Goal: Information Seeking & Learning: Learn about a topic

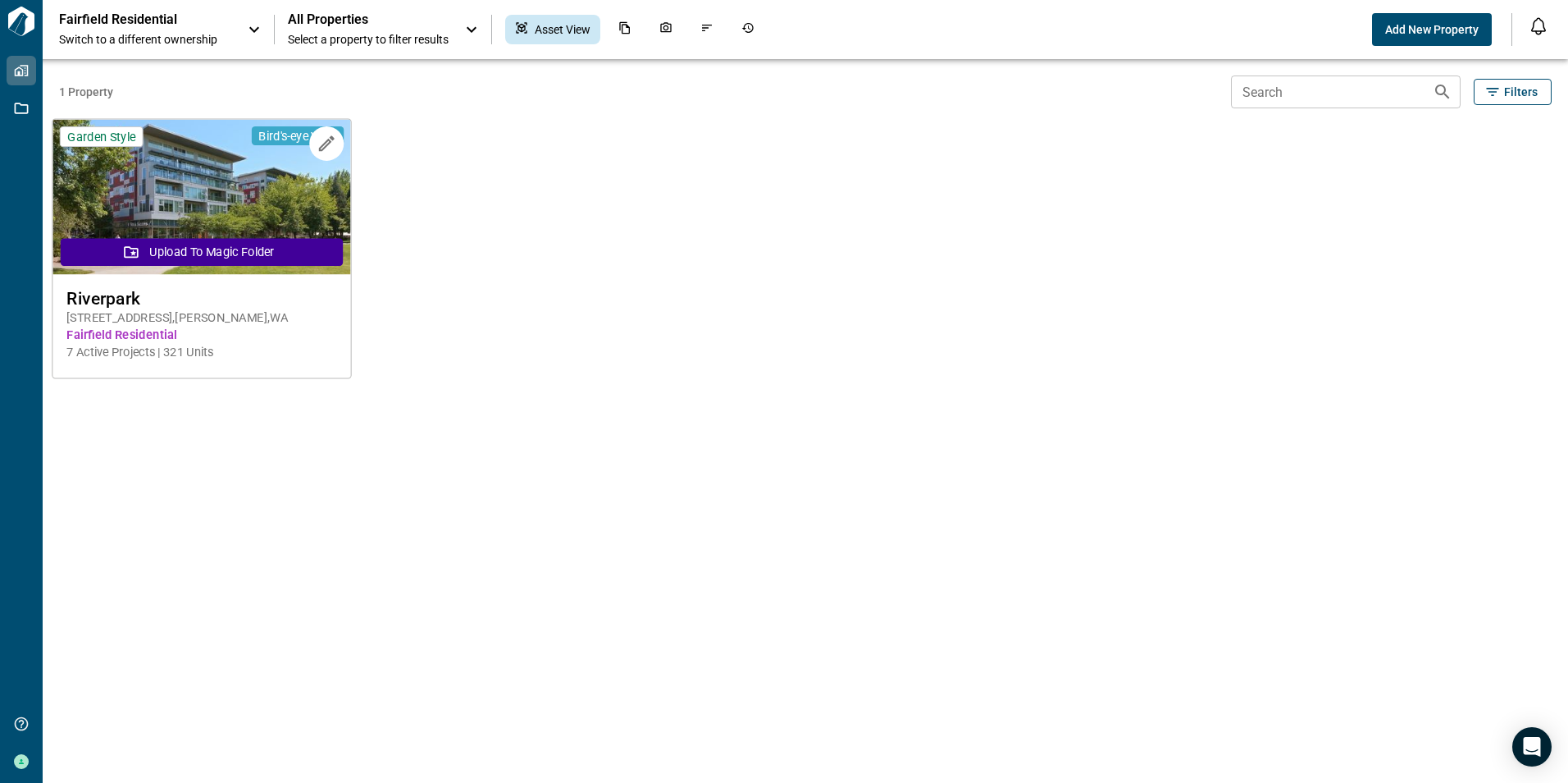
click at [200, 253] on button "Upload to Magic Folder" at bounding box center [201, 252] width 282 height 28
click at [125, 335] on span "Fairfield Residential" at bounding box center [202, 334] width 271 height 17
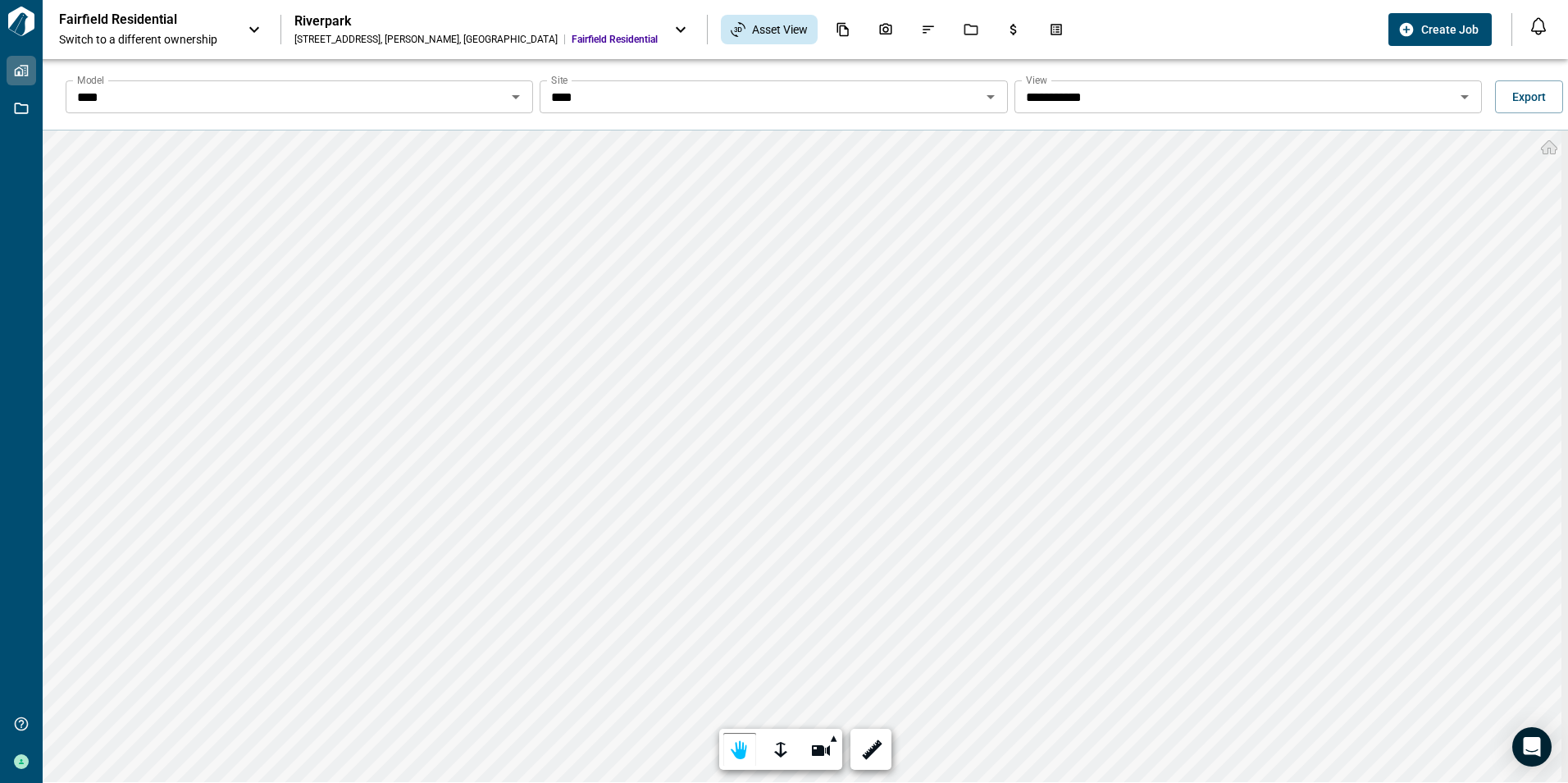
click at [515, 93] on icon "Open" at bounding box center [516, 97] width 20 height 20
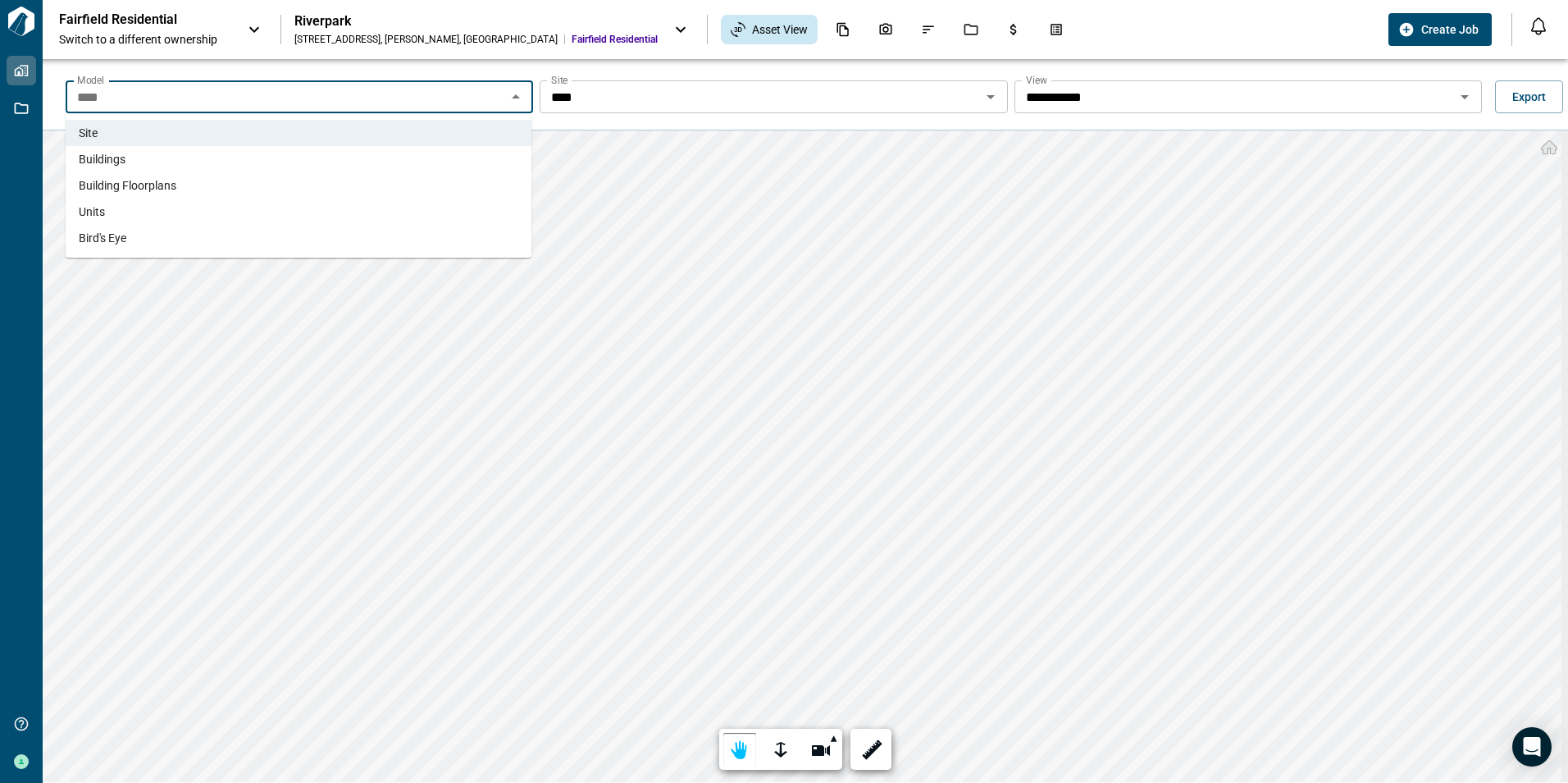
click at [107, 182] on span "Building Floorplans" at bounding box center [127, 185] width 98 height 17
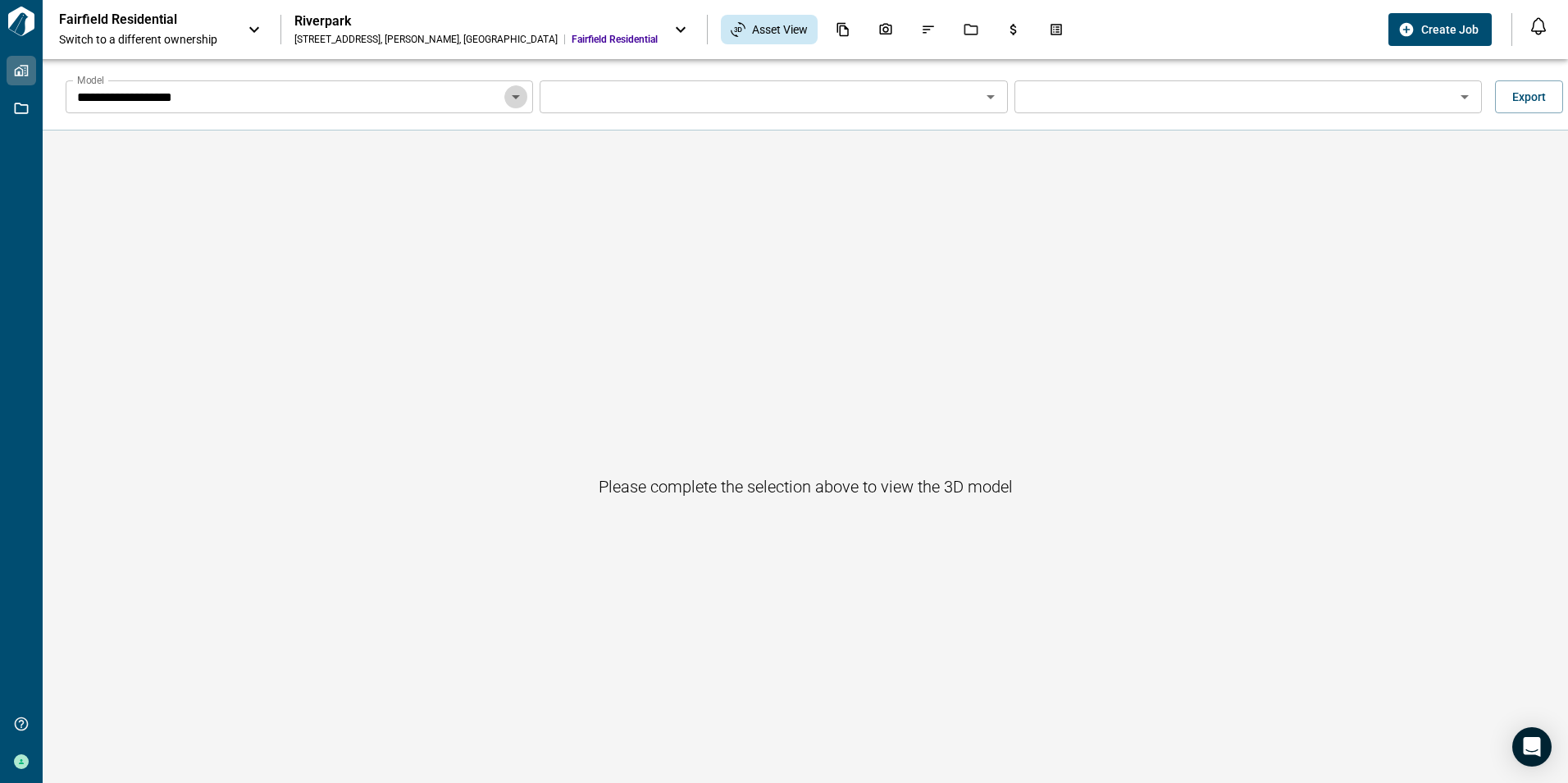
click at [512, 93] on icon "Open" at bounding box center [516, 97] width 20 height 20
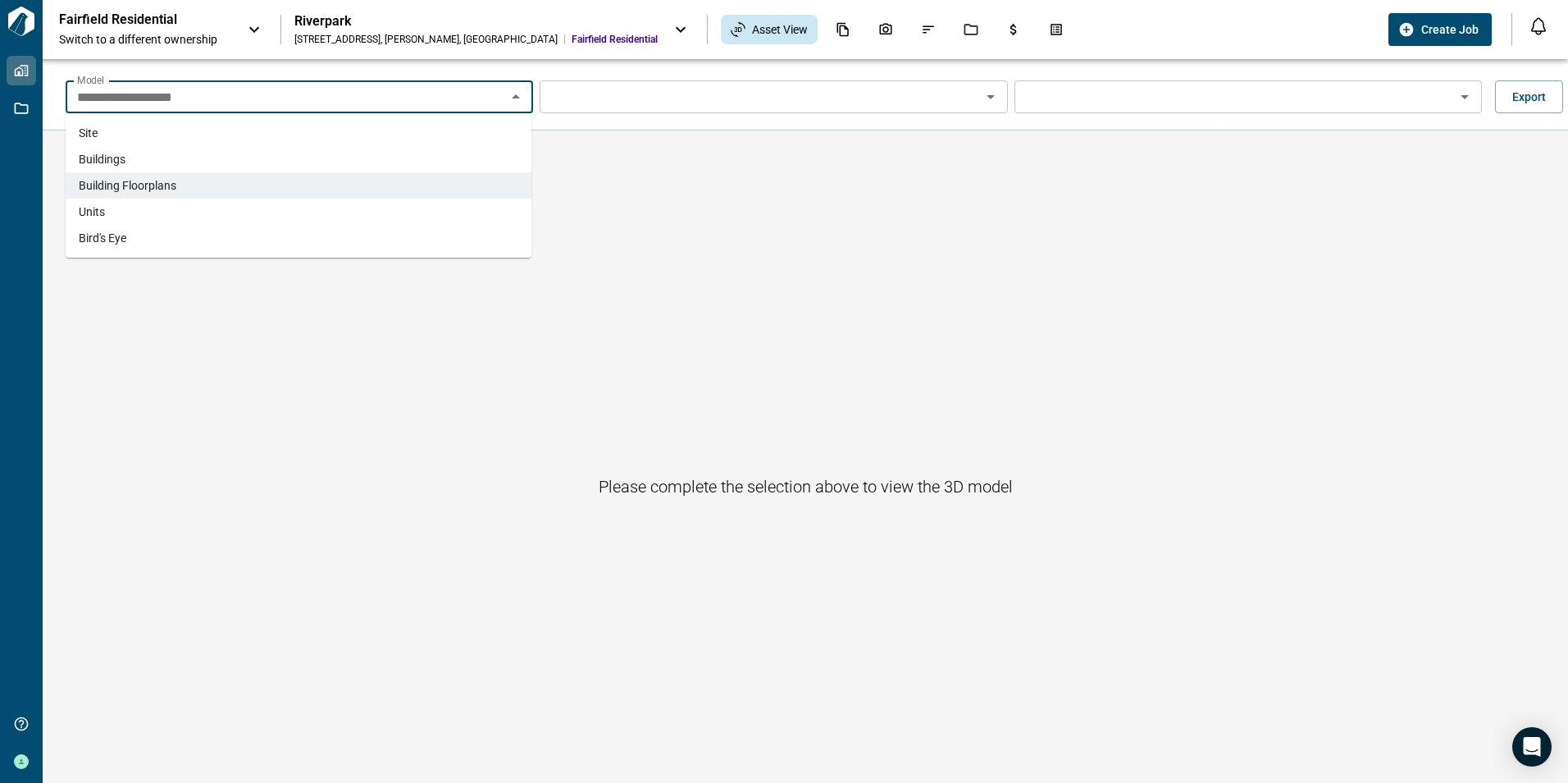
click at [92, 130] on span "Site" at bounding box center [88, 132] width 19 height 17
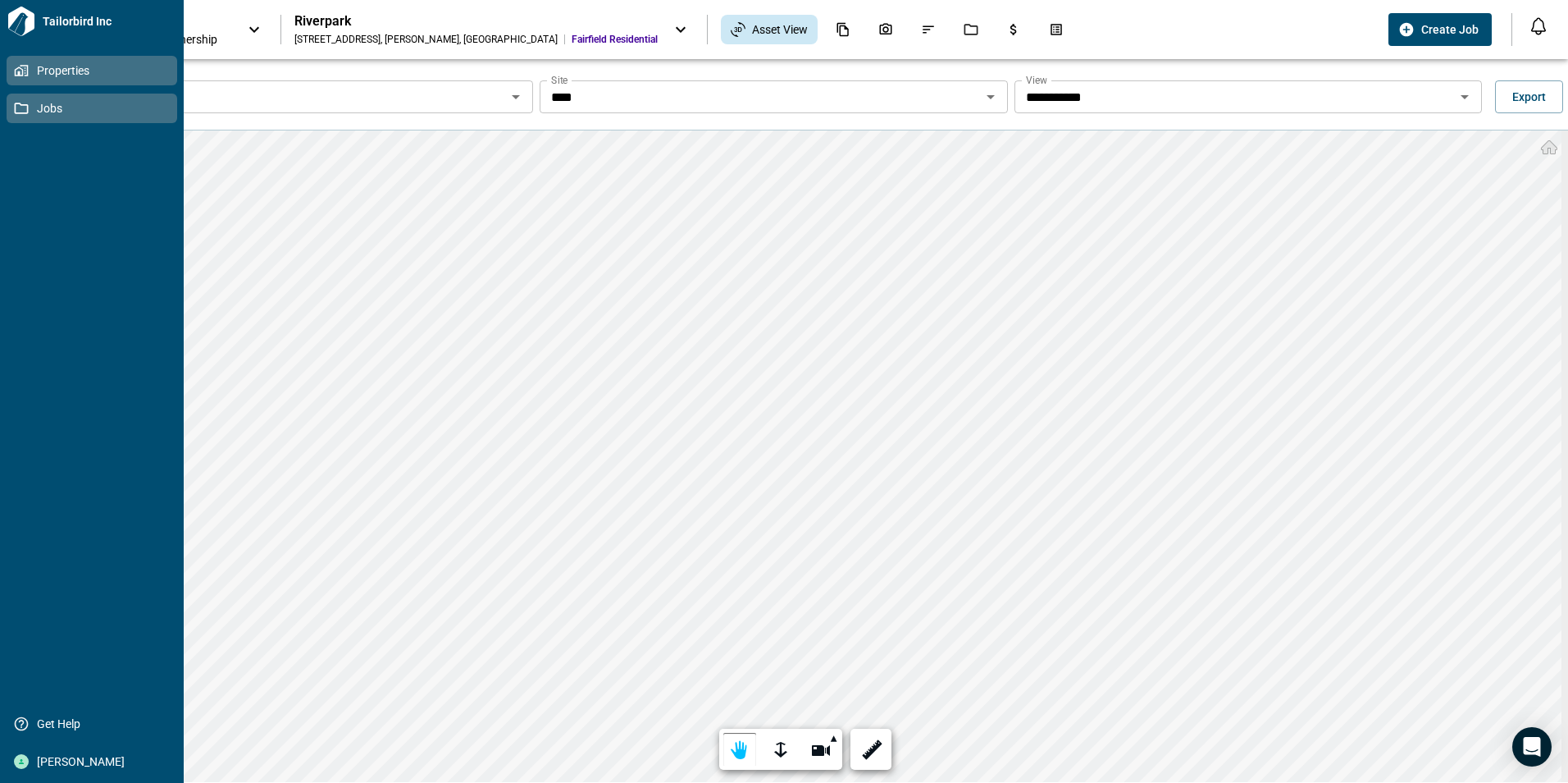
click at [18, 109] on icon at bounding box center [21, 108] width 15 height 15
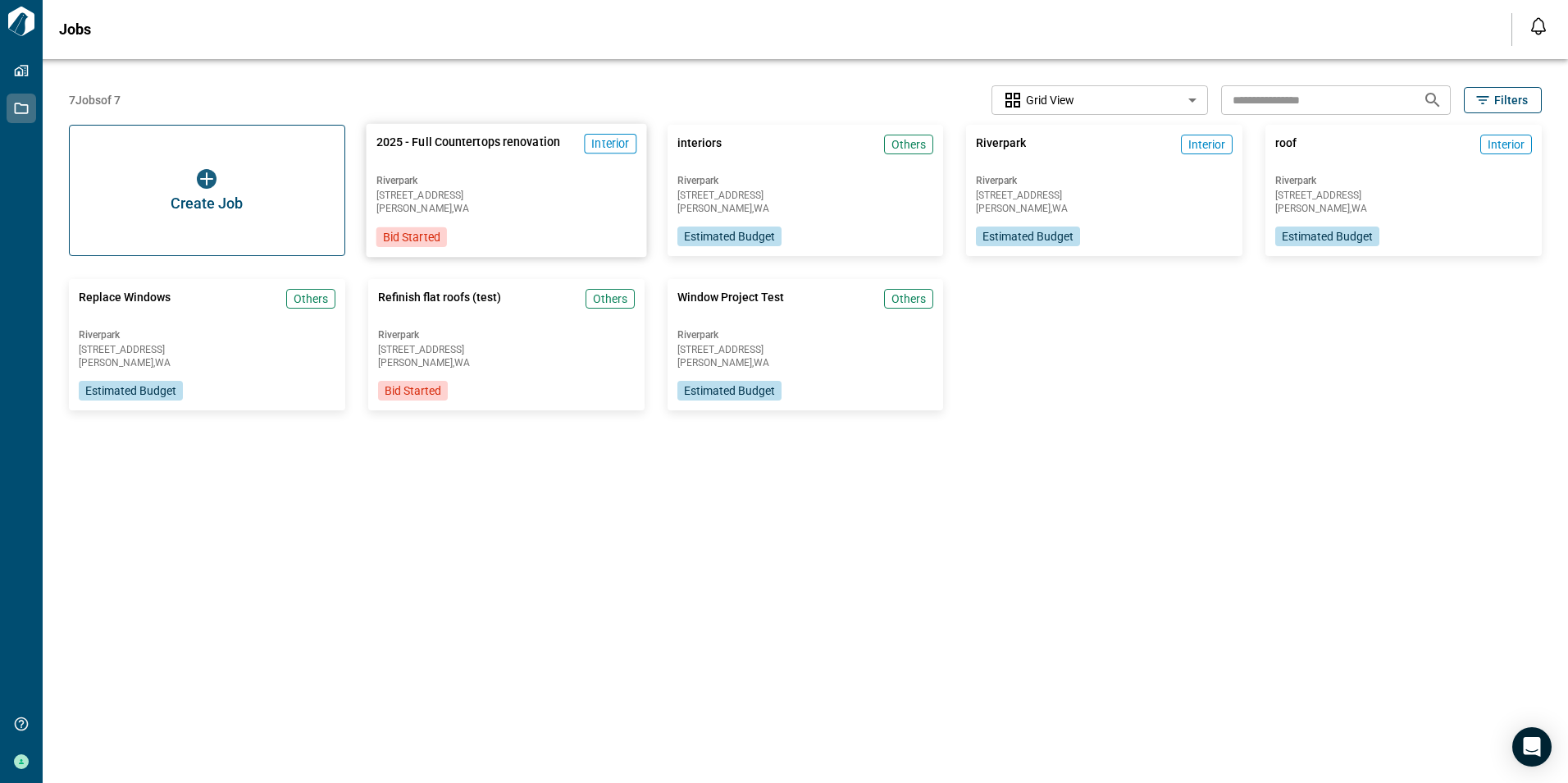
click at [423, 206] on span "Redmond , [GEOGRAPHIC_DATA]" at bounding box center [505, 209] width 260 height 10
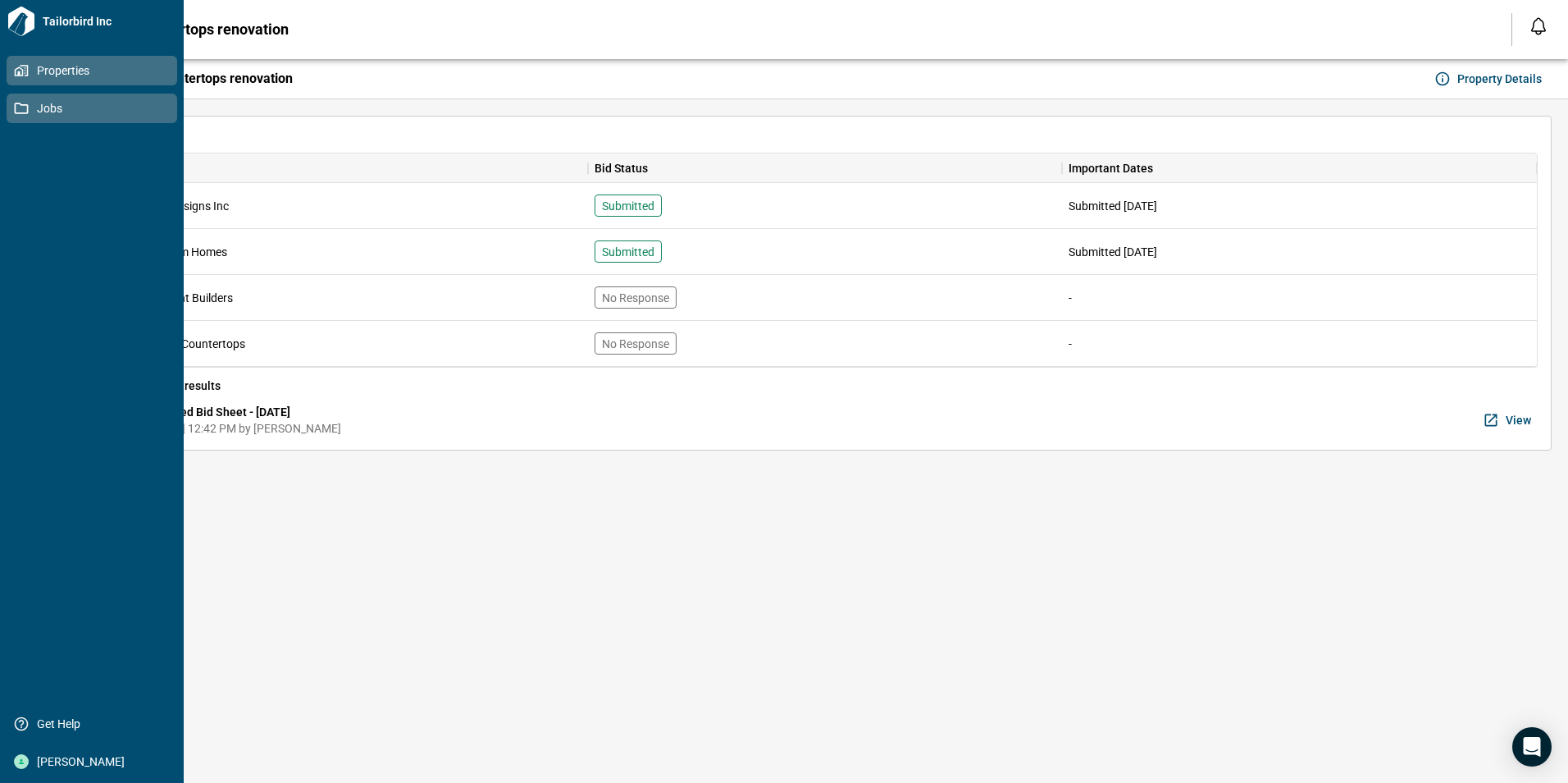
click at [25, 64] on icon at bounding box center [21, 70] width 15 height 15
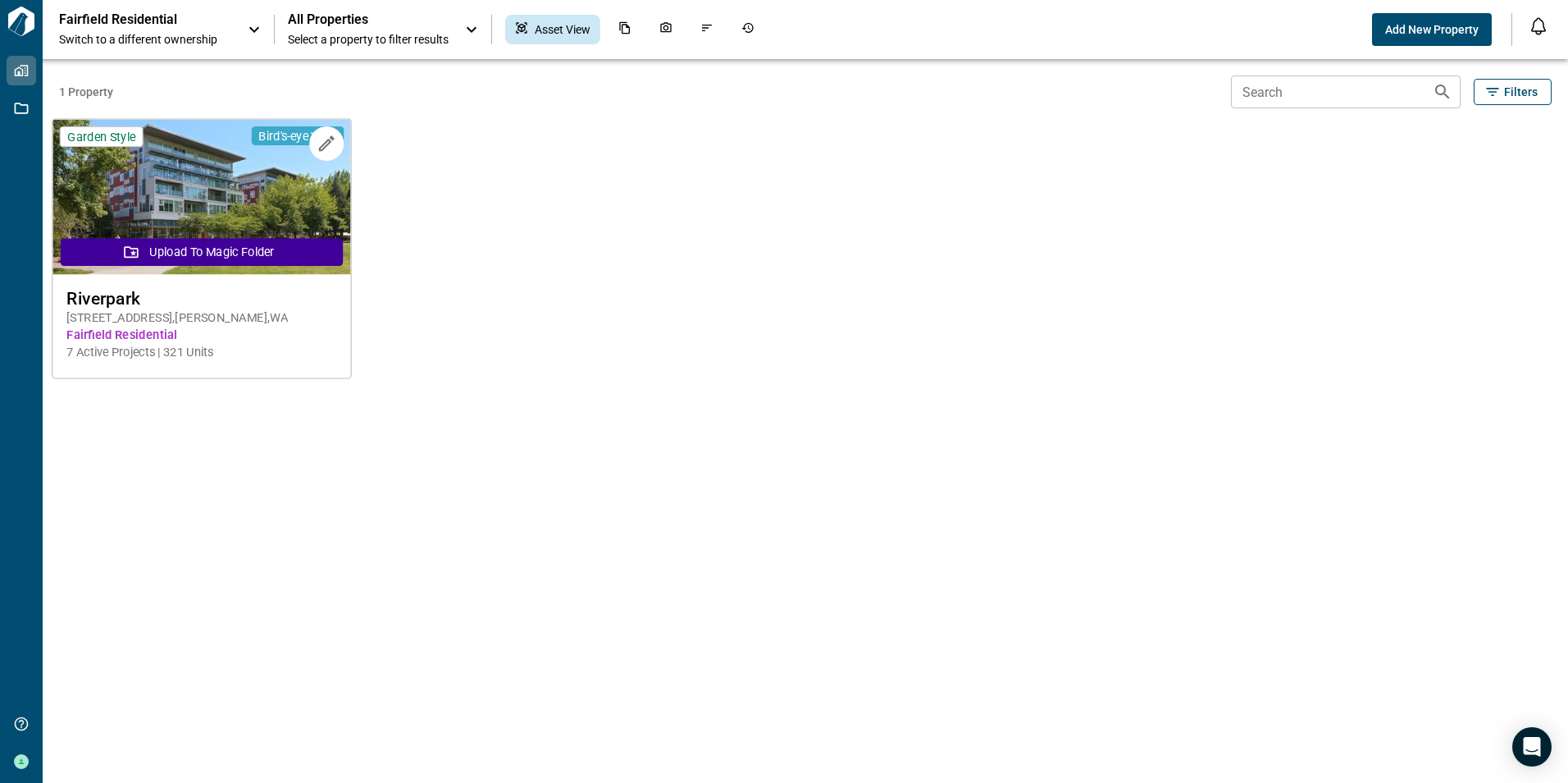
click at [138, 331] on span "Fairfield Residential" at bounding box center [202, 334] width 271 height 17
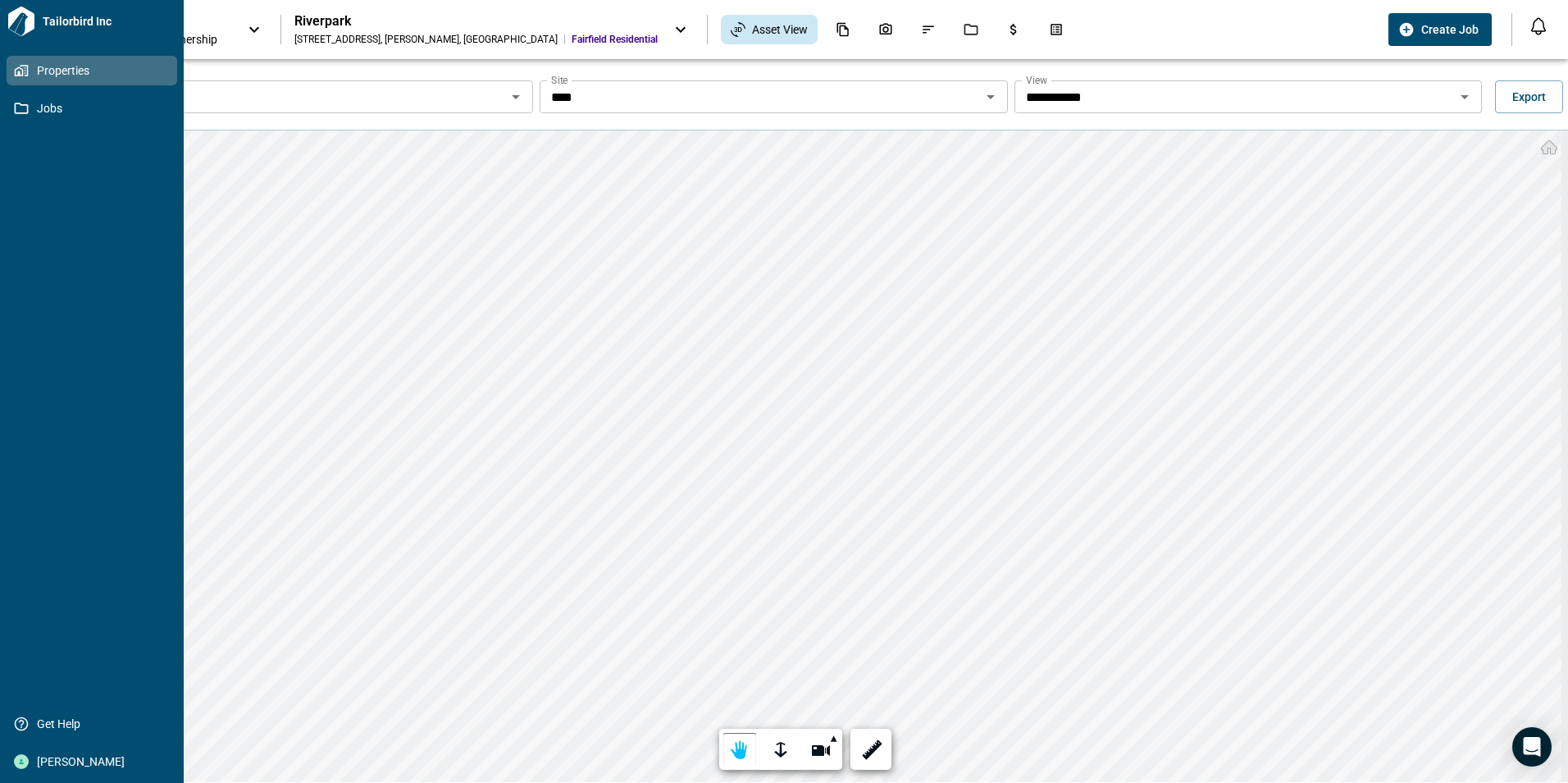
click at [23, 22] on icon at bounding box center [22, 22] width 30 height 30
click at [65, 15] on span "Tailorbird Inc" at bounding box center [107, 21] width 141 height 17
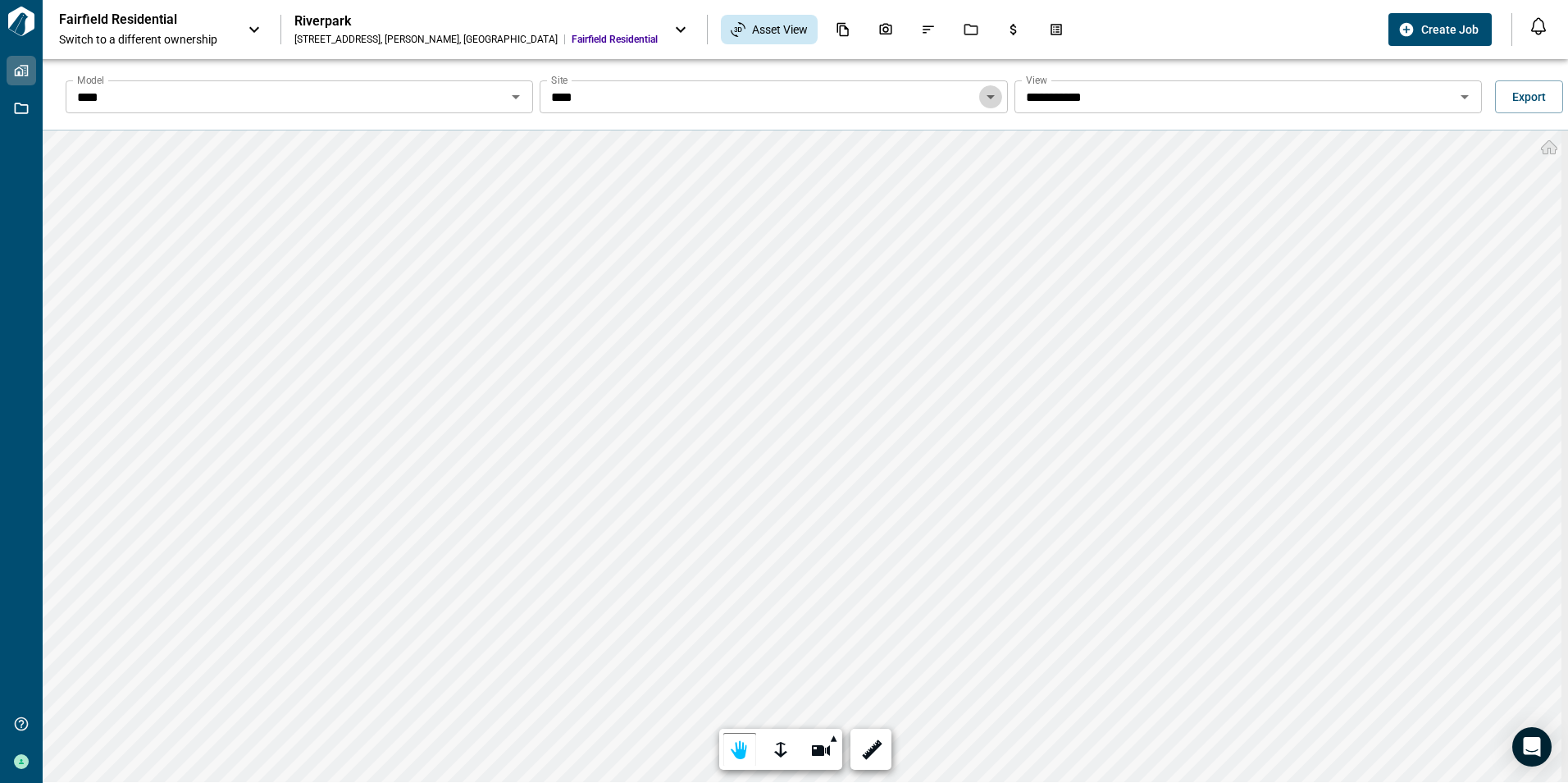
click at [987, 94] on icon "Open" at bounding box center [990, 97] width 20 height 20
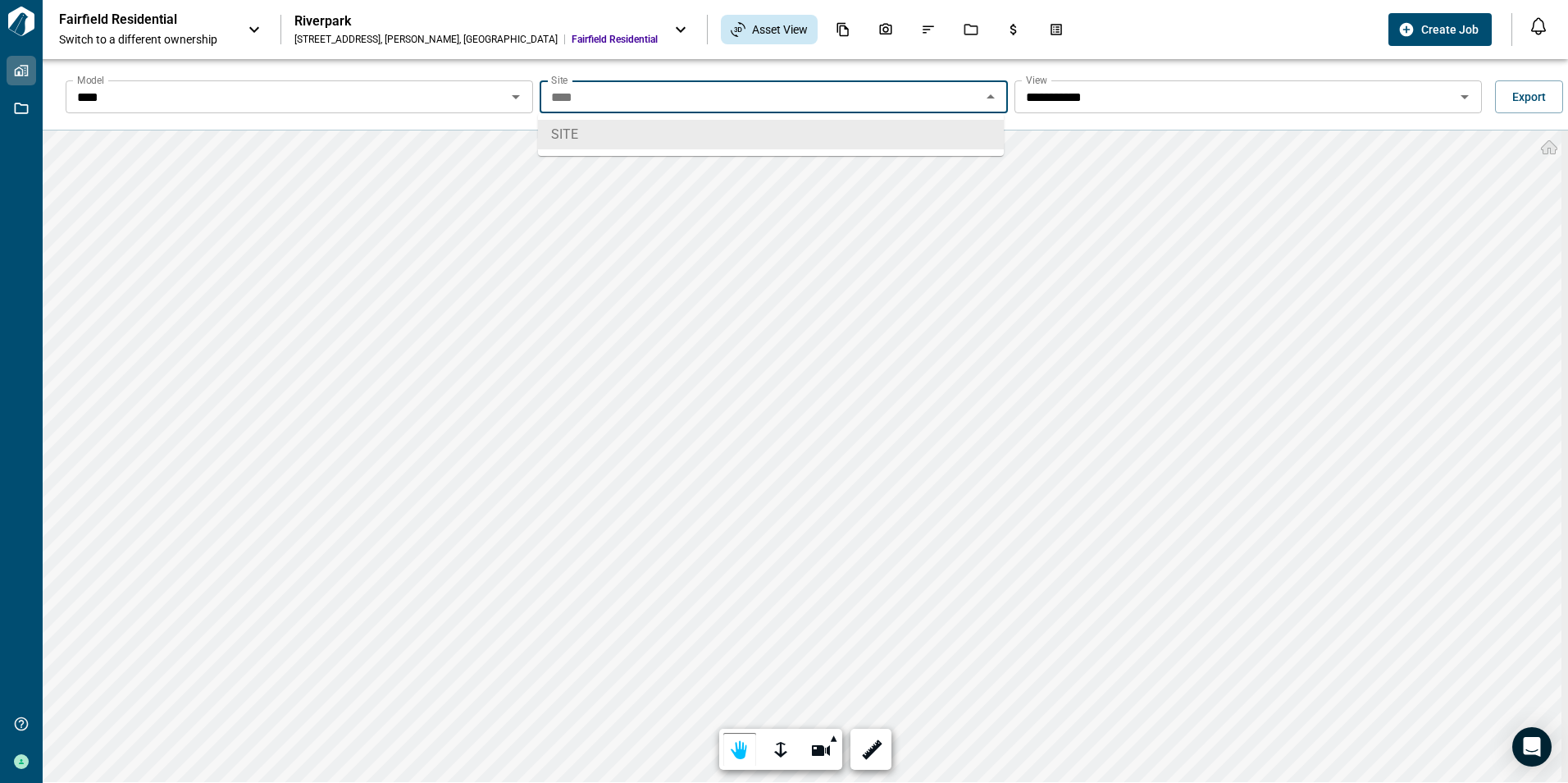
click at [987, 94] on icon "Close" at bounding box center [990, 97] width 20 height 20
click at [515, 94] on icon "Open" at bounding box center [516, 97] width 20 height 20
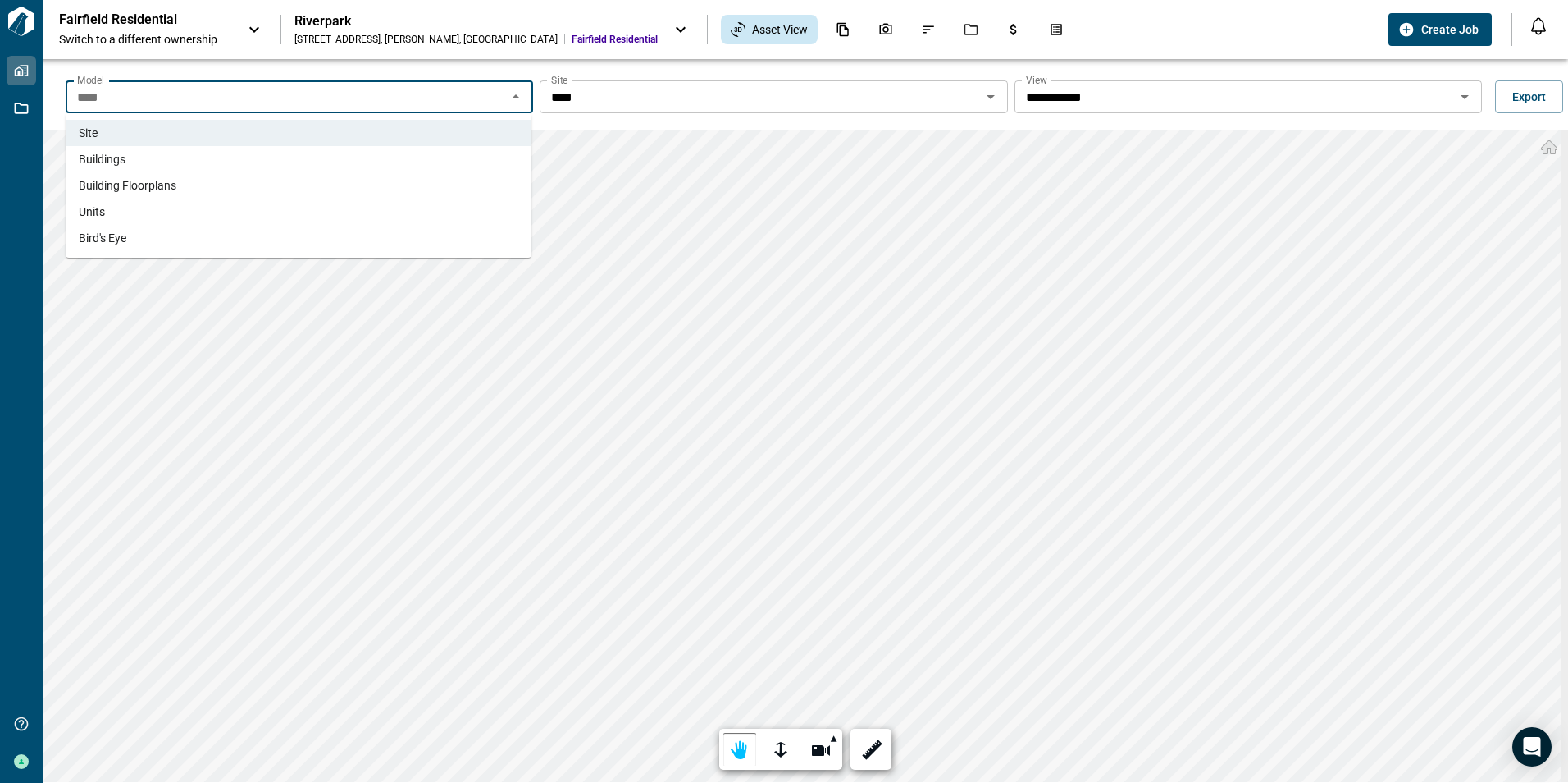
click at [98, 215] on span "Units" at bounding box center [92, 212] width 27 height 17
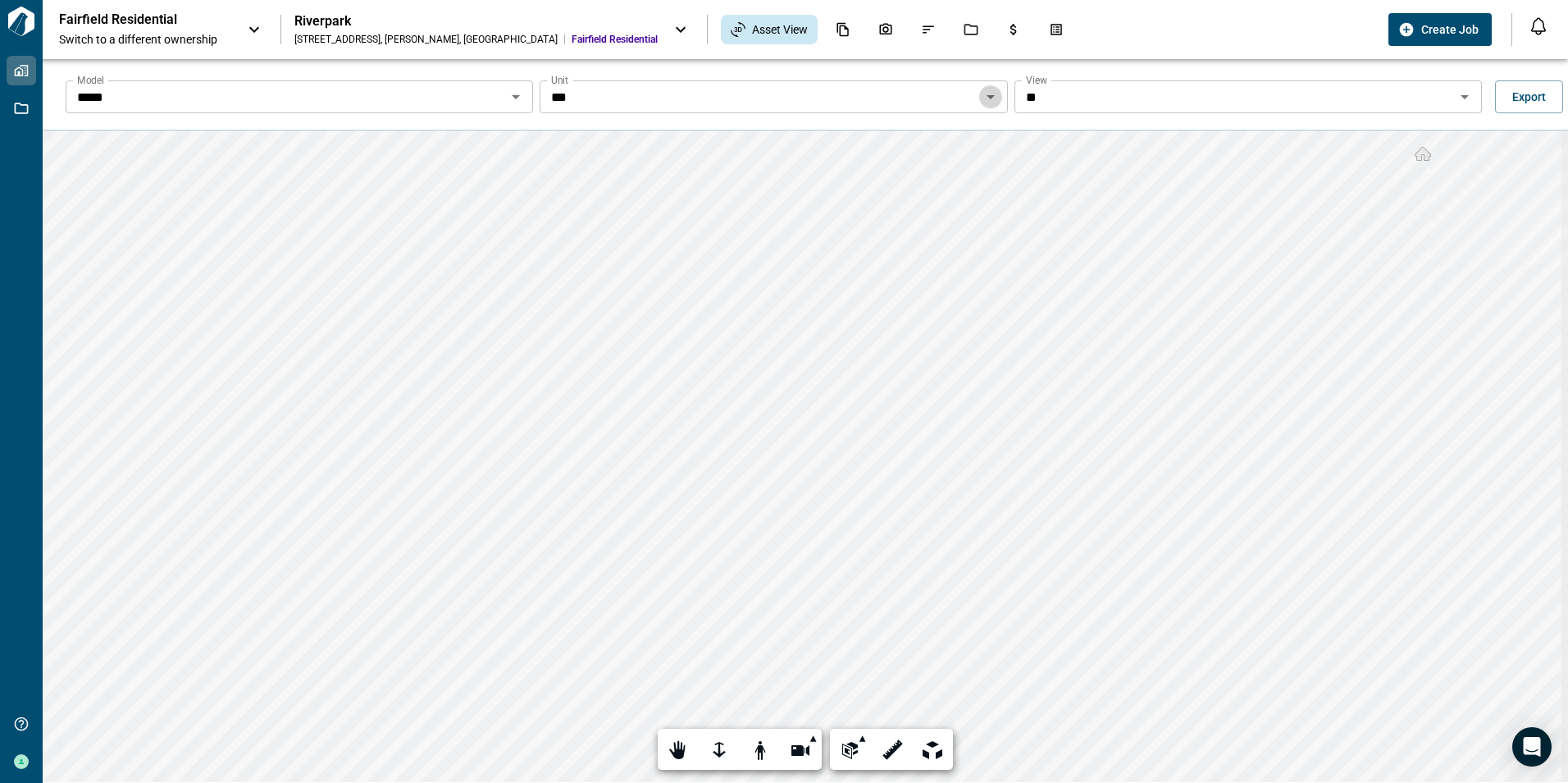
click at [990, 94] on icon "Open" at bounding box center [990, 97] width 20 height 20
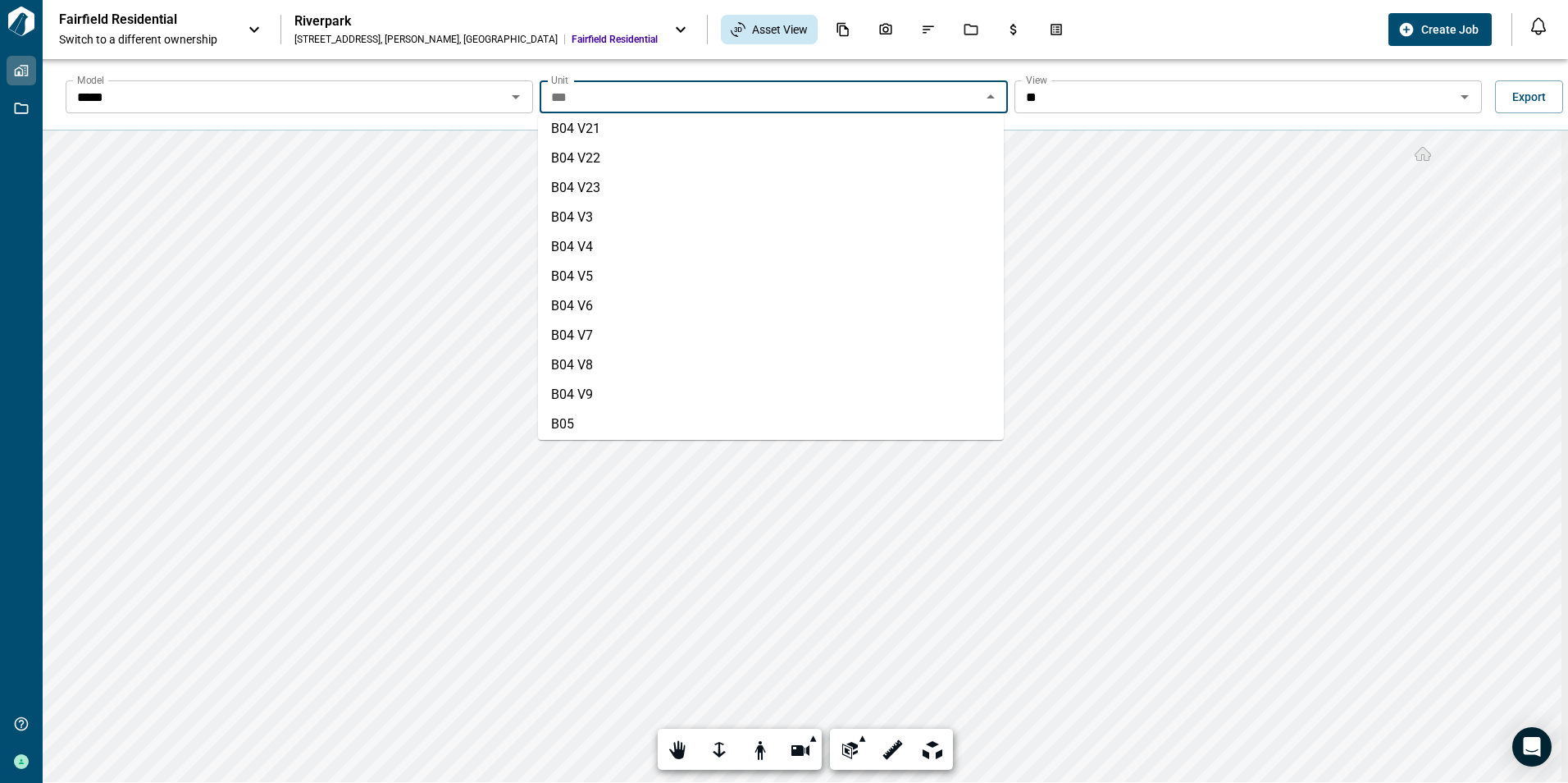
scroll to position [1641, 0]
click at [585, 354] on li "B04 V9" at bounding box center [770, 355] width 465 height 30
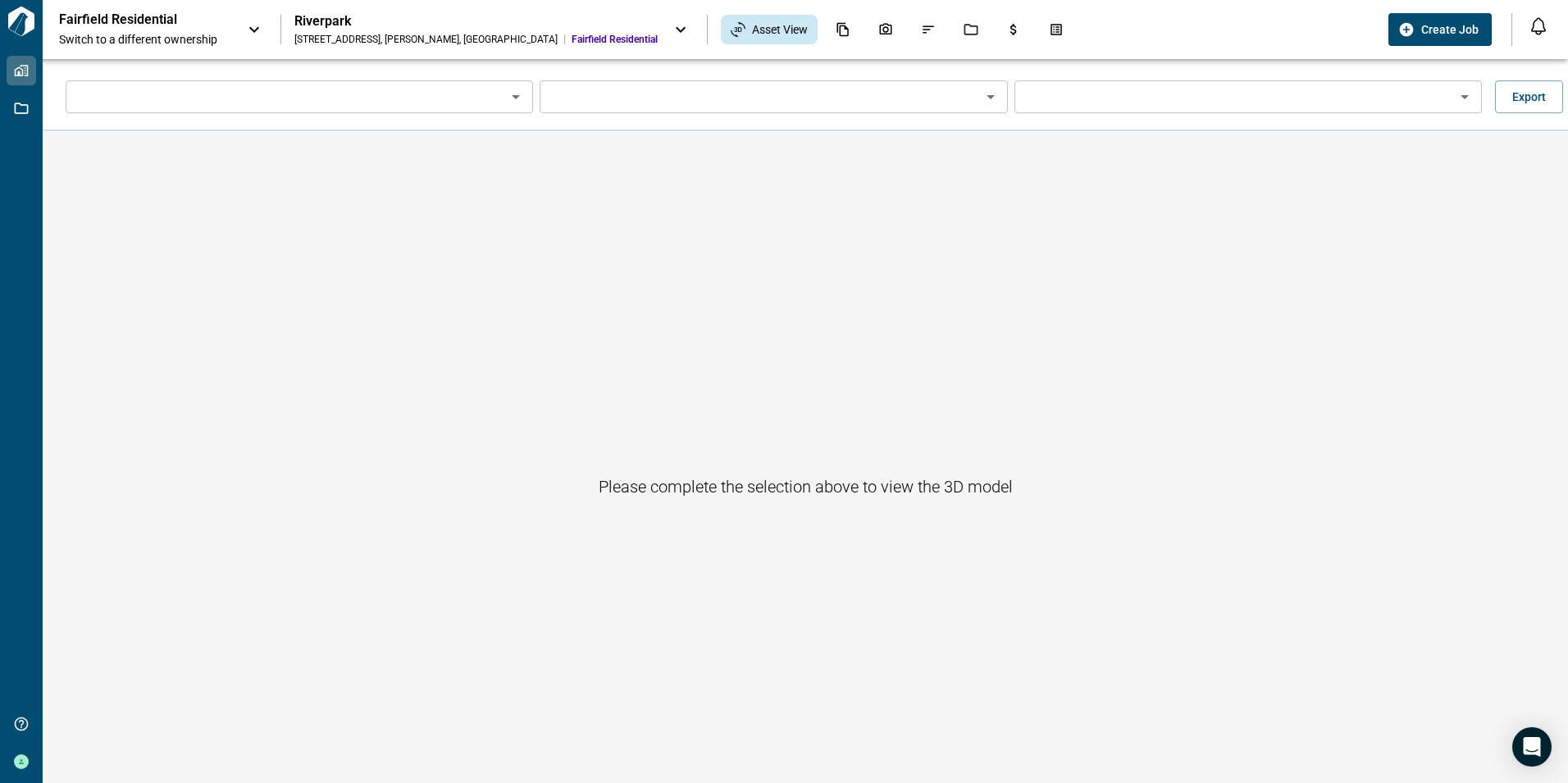
type input "*****"
type input "******"
click at [989, 101] on icon "Open" at bounding box center [990, 97] width 20 height 20
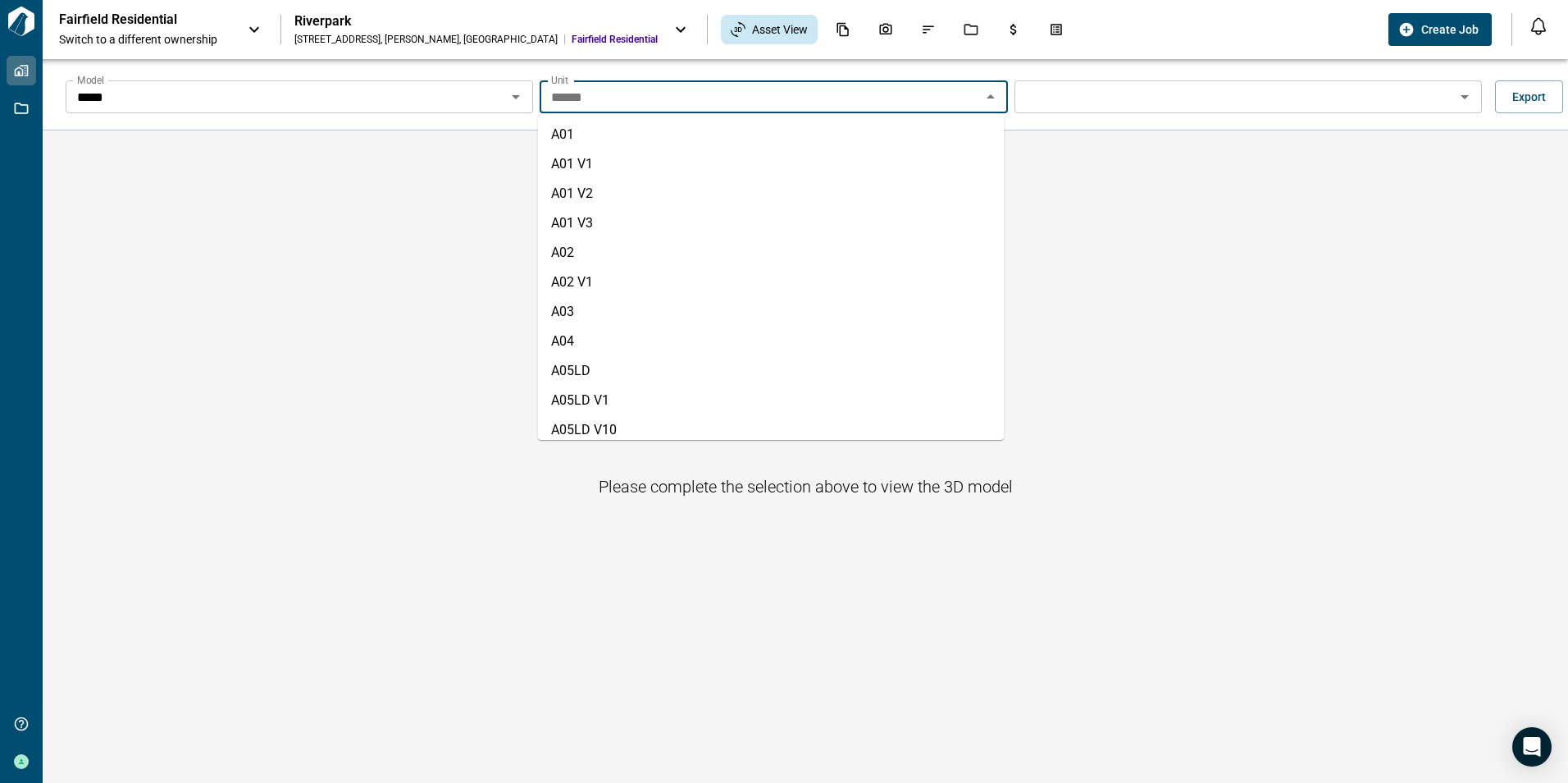
scroll to position [1570, 0]
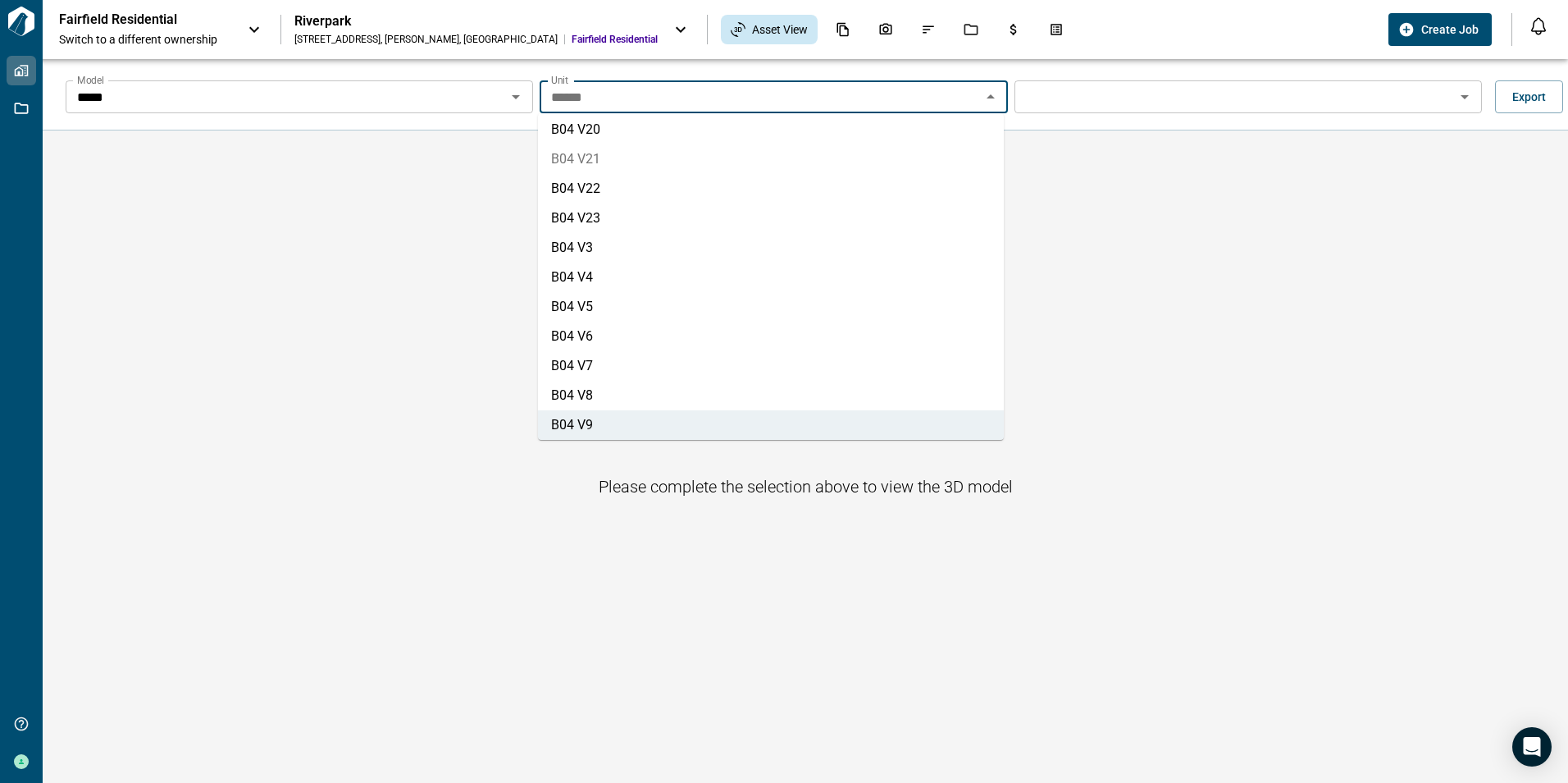
click at [579, 159] on li "B04 V21" at bounding box center [770, 159] width 465 height 30
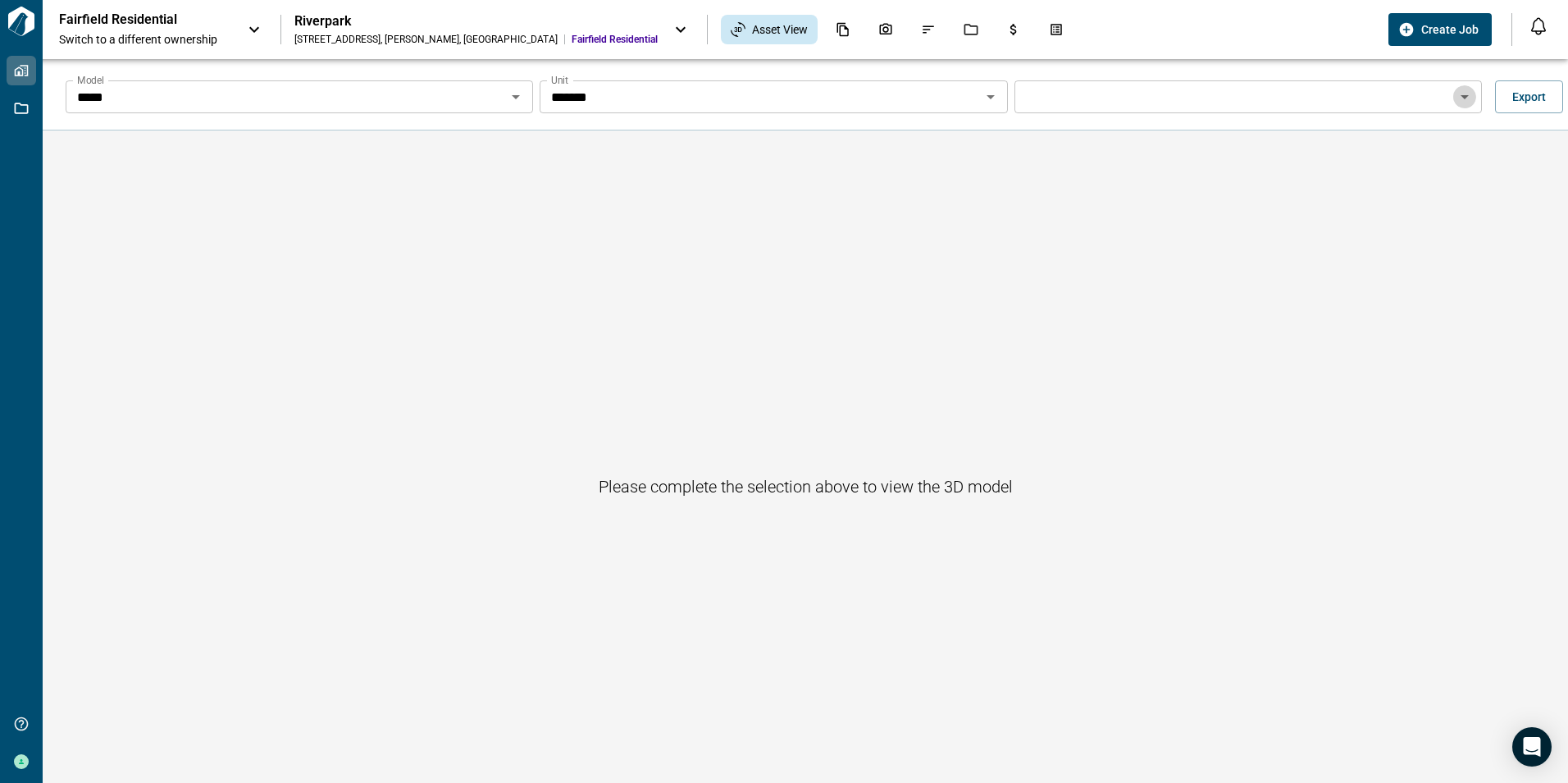
click at [1461, 97] on icon "Open" at bounding box center [1464, 97] width 20 height 20
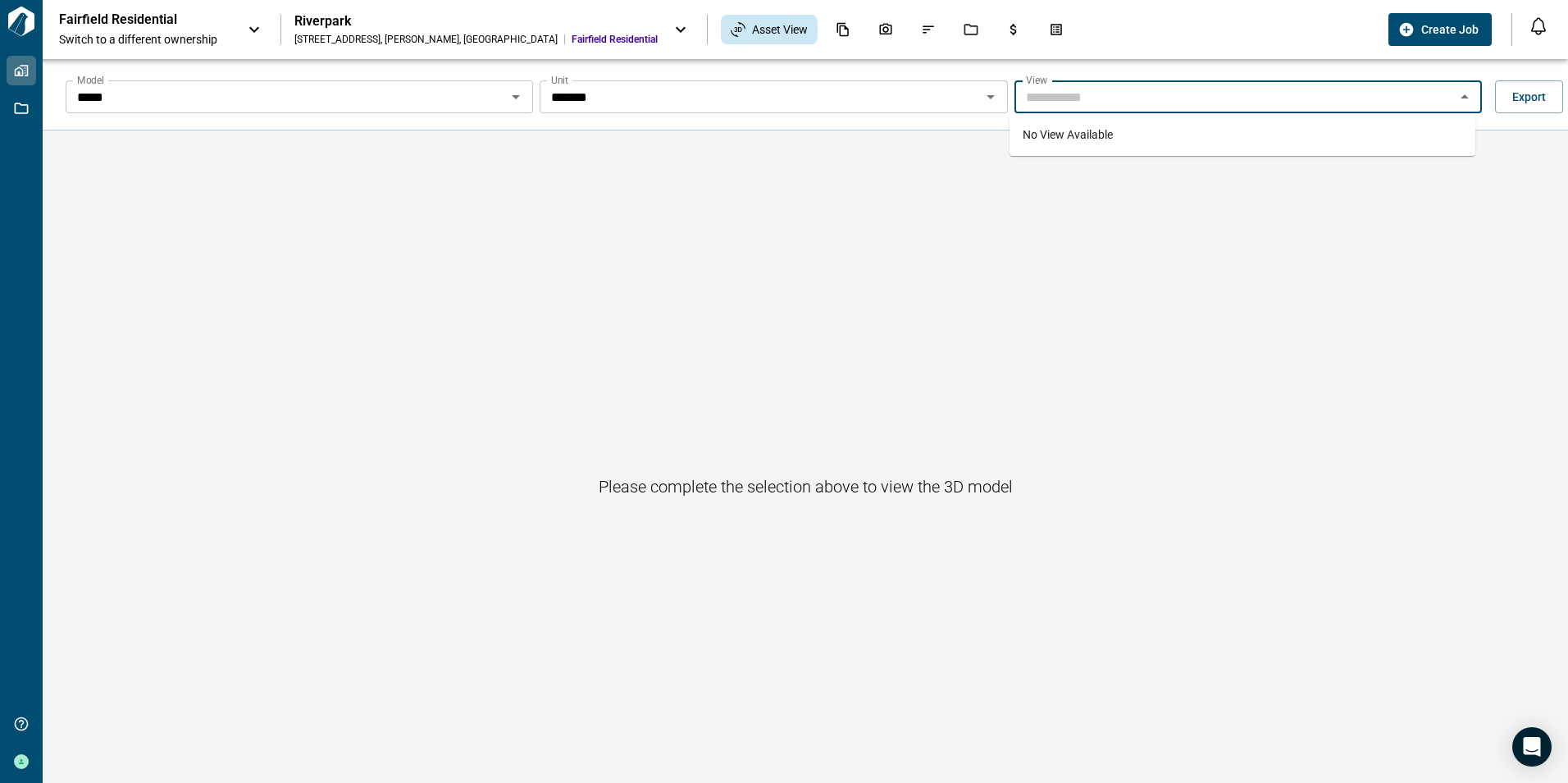
click at [513, 100] on icon "Open" at bounding box center [516, 97] width 20 height 20
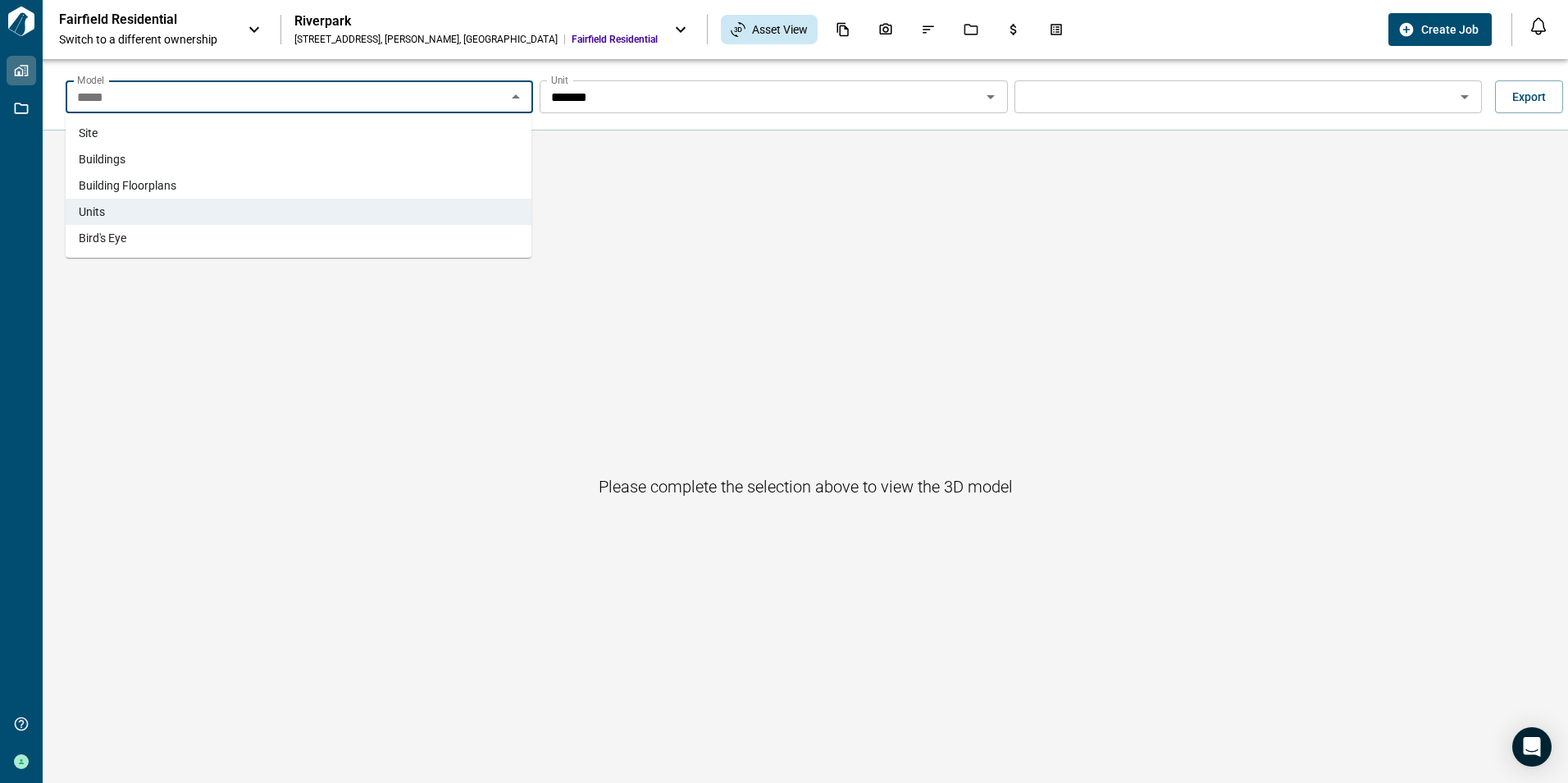
click at [107, 241] on span "Bird's Eye" at bounding box center [103, 237] width 47 height 17
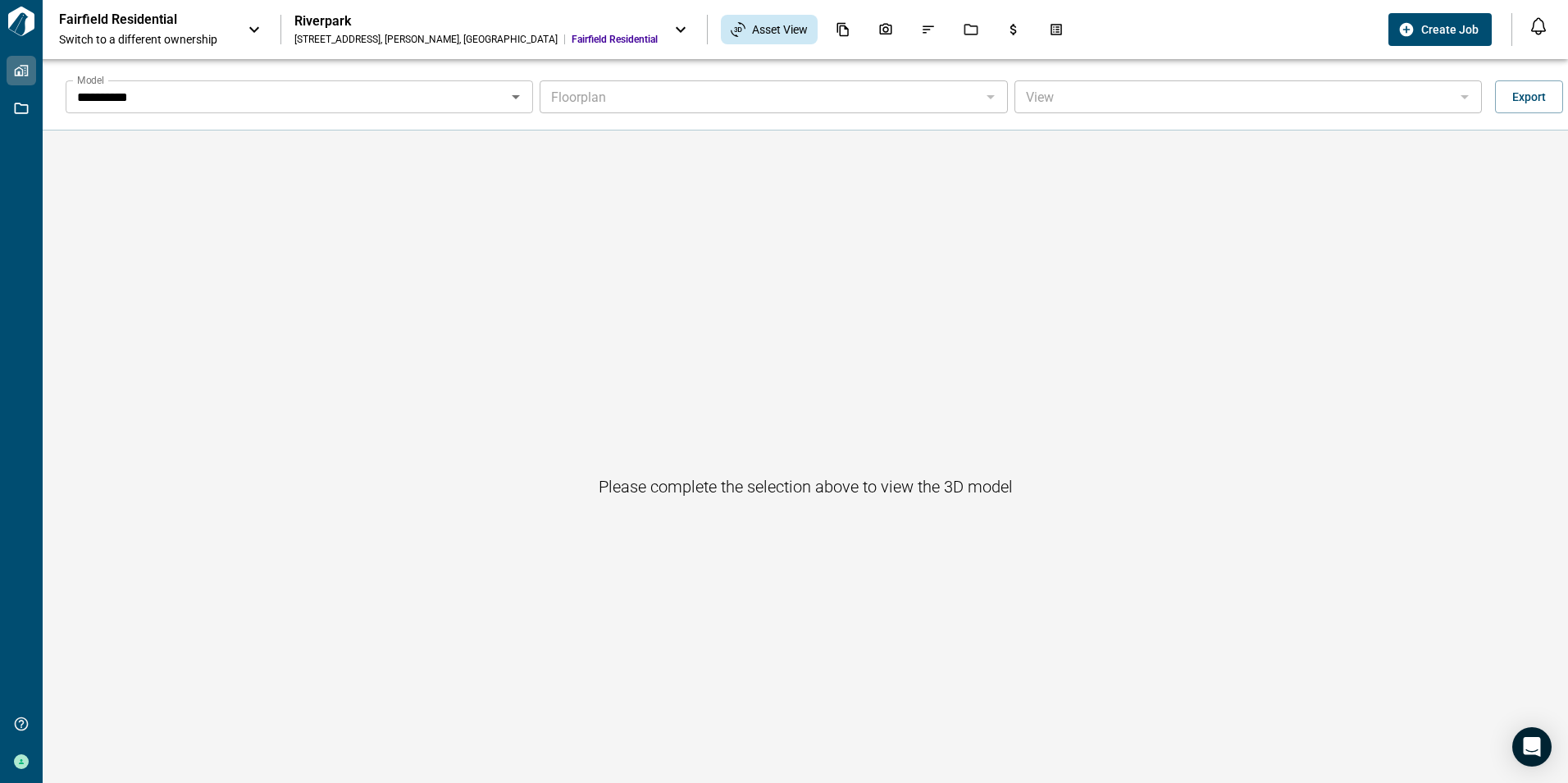
click at [990, 94] on div at bounding box center [990, 96] width 22 height 23
click at [985, 97] on div at bounding box center [990, 96] width 22 height 23
click at [982, 98] on div at bounding box center [990, 96] width 22 height 23
click at [671, 28] on icon at bounding box center [681, 30] width 20 height 20
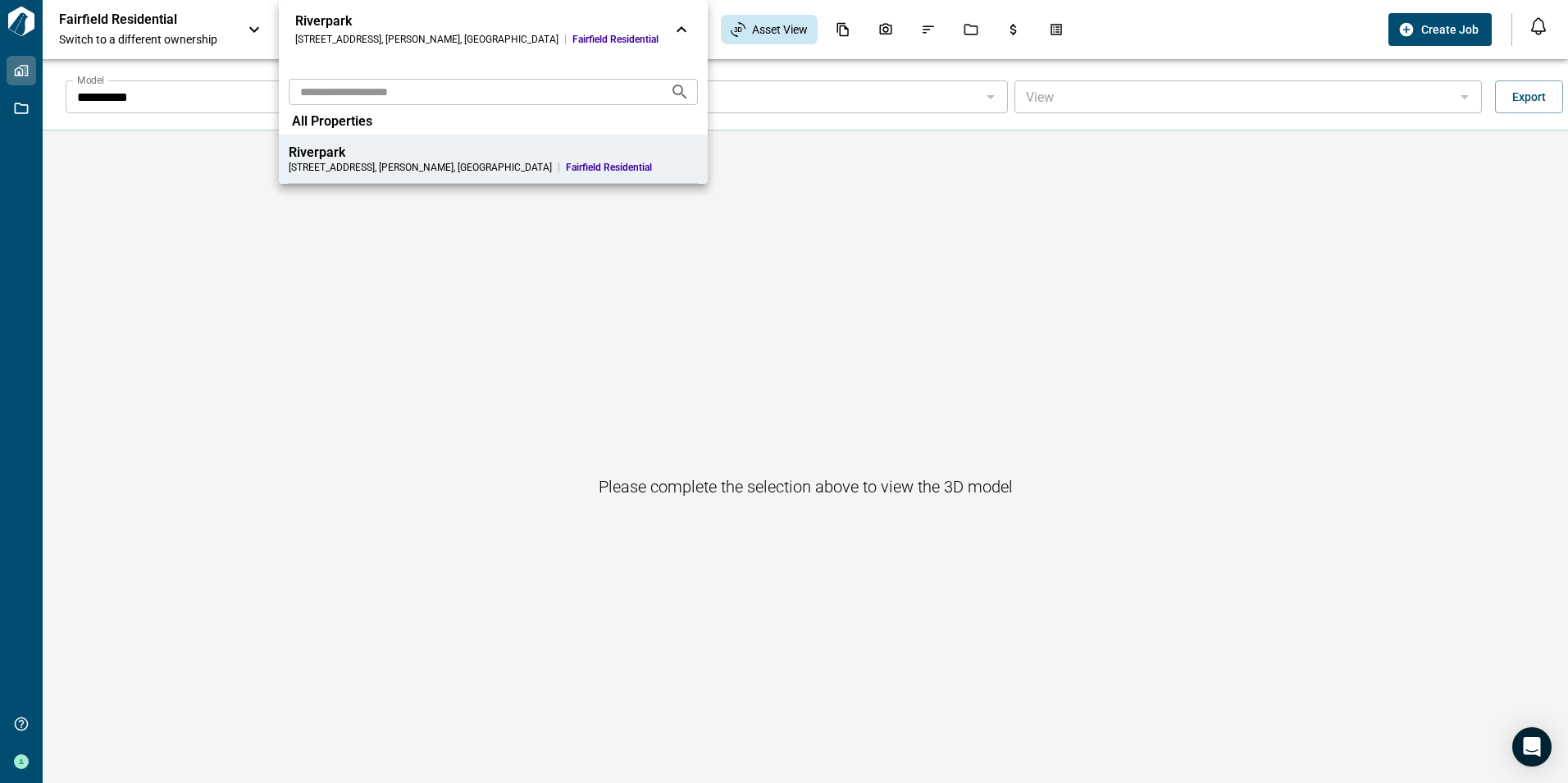
click at [304, 155] on div "Riverpark" at bounding box center [493, 152] width 409 height 17
click at [433, 207] on div at bounding box center [784, 392] width 1568 height 783
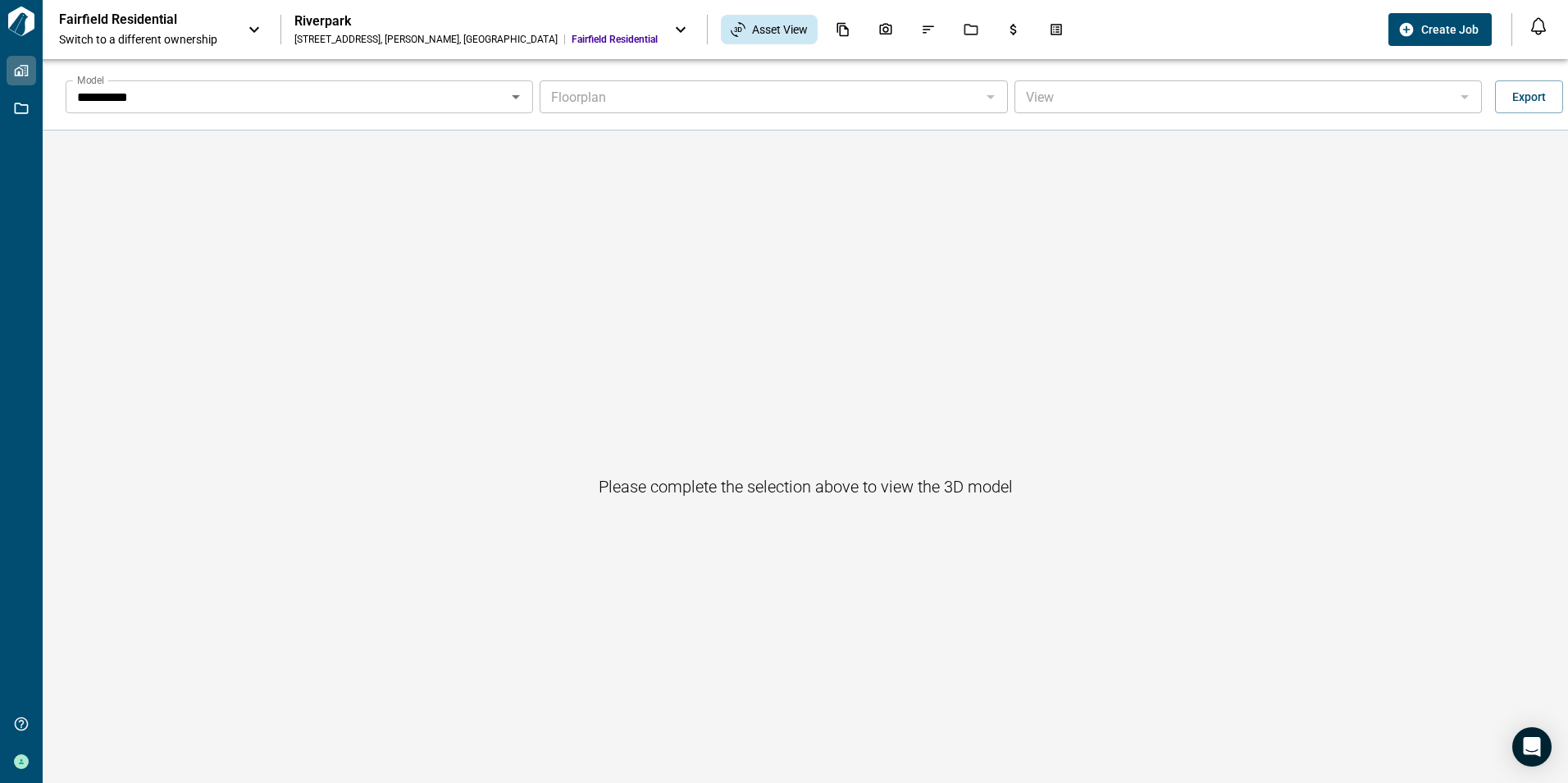
click at [988, 90] on div at bounding box center [990, 96] width 22 height 23
click at [512, 96] on icon "Open" at bounding box center [516, 97] width 8 height 4
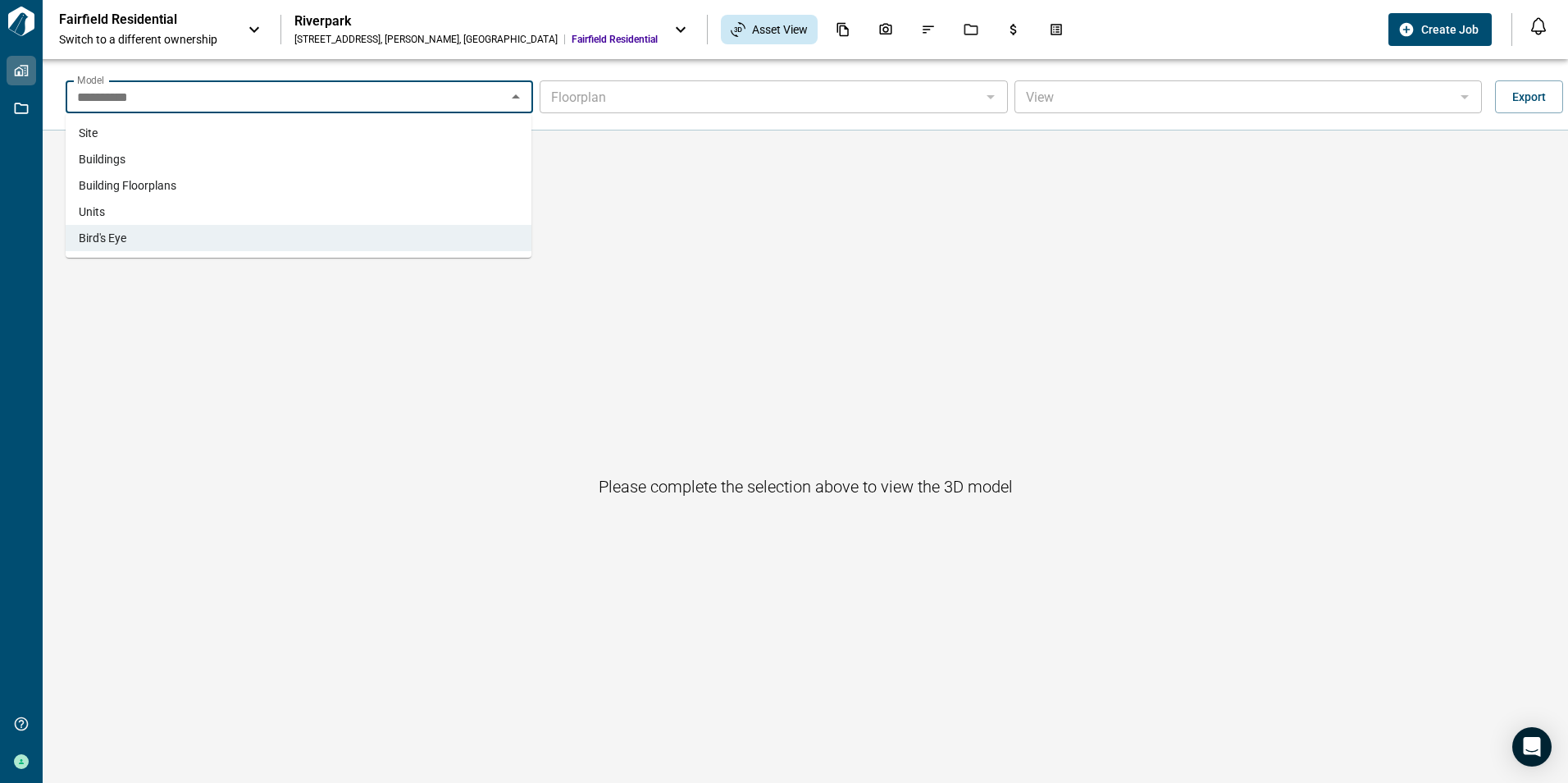
click at [104, 137] on li "Site" at bounding box center [297, 132] width 465 height 27
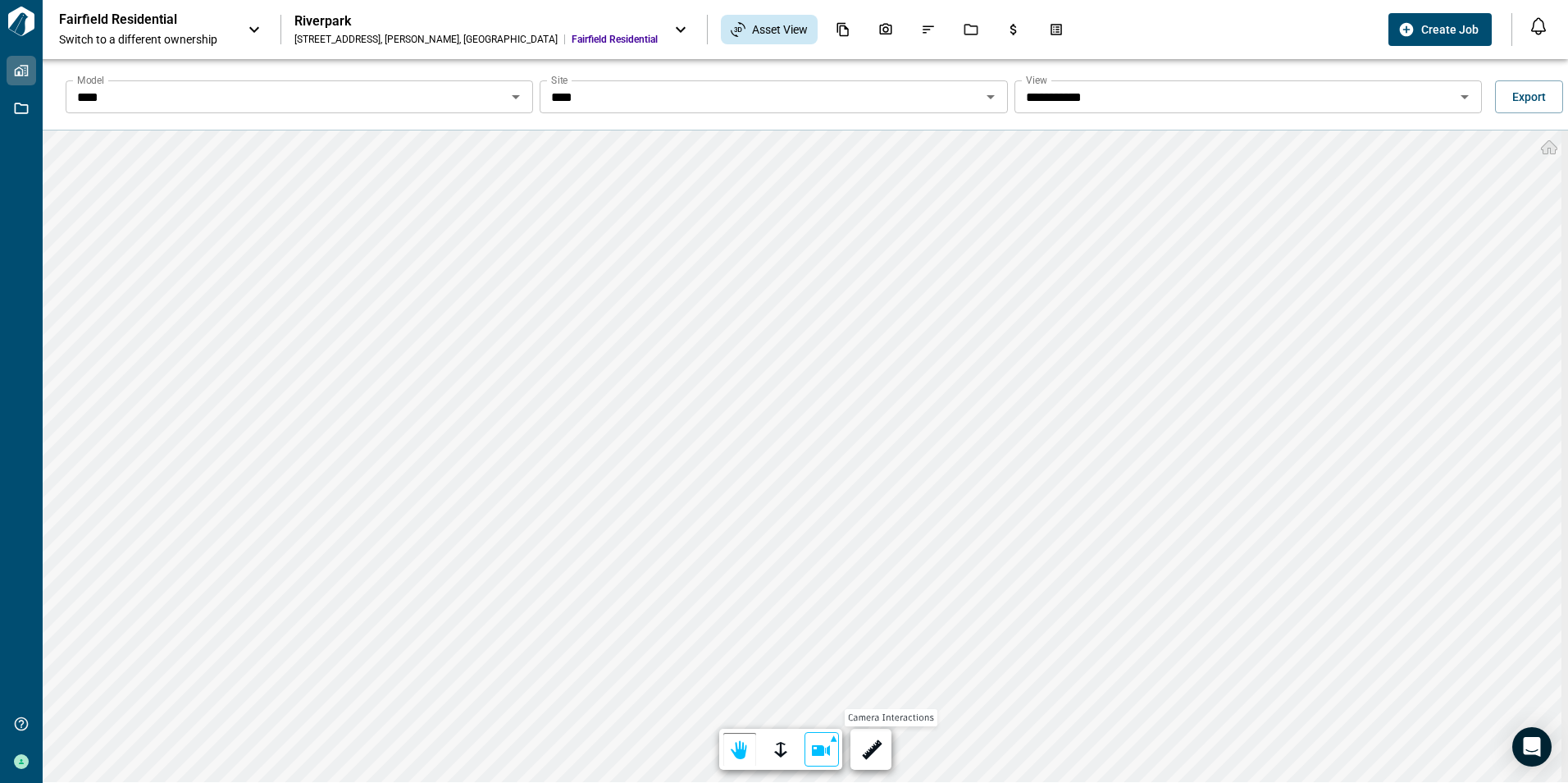
click at [820, 744] on div at bounding box center [821, 750] width 23 height 26
click at [815, 632] on div at bounding box center [821, 623] width 23 height 26
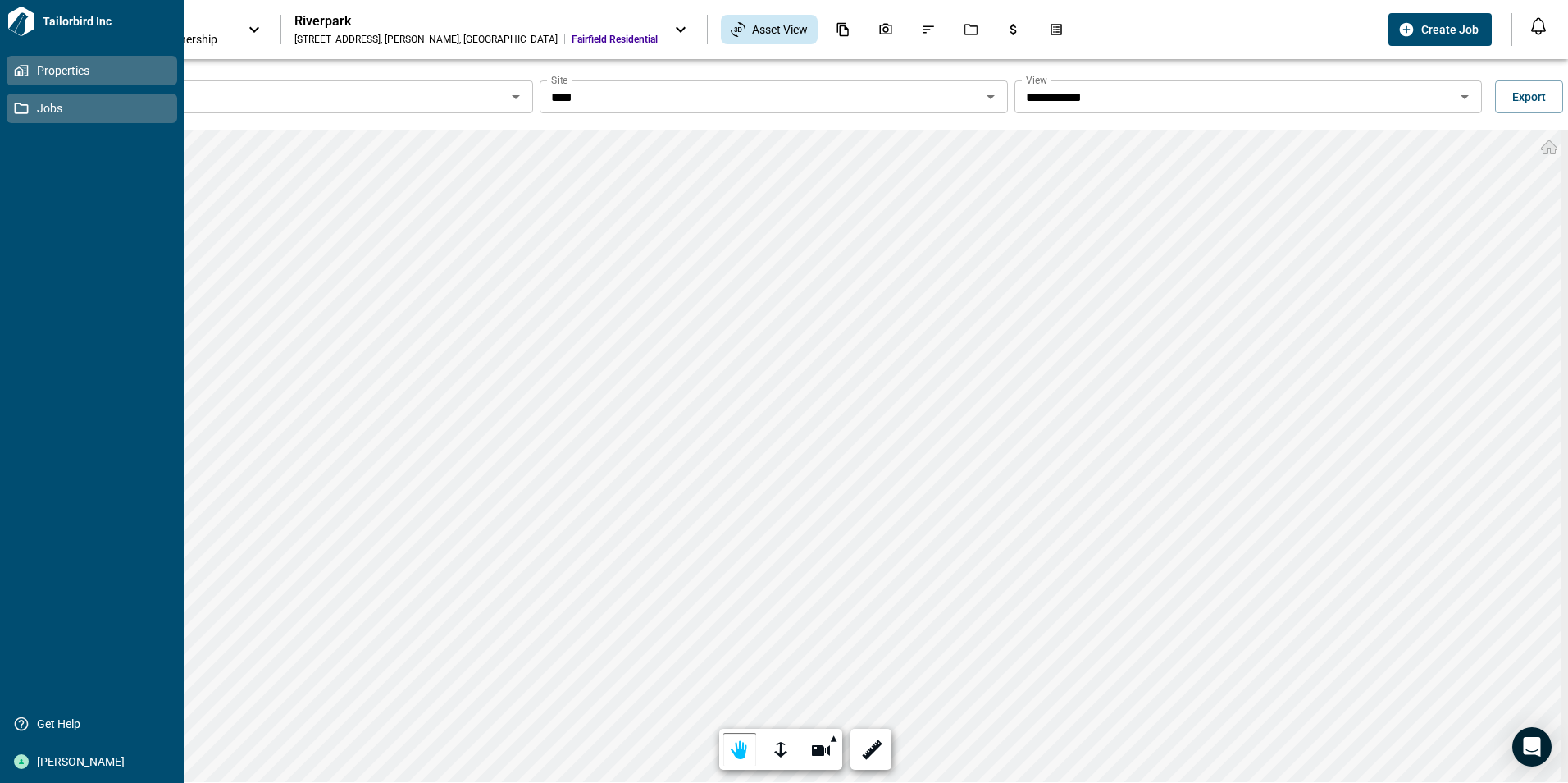
click at [22, 102] on icon at bounding box center [21, 108] width 15 height 15
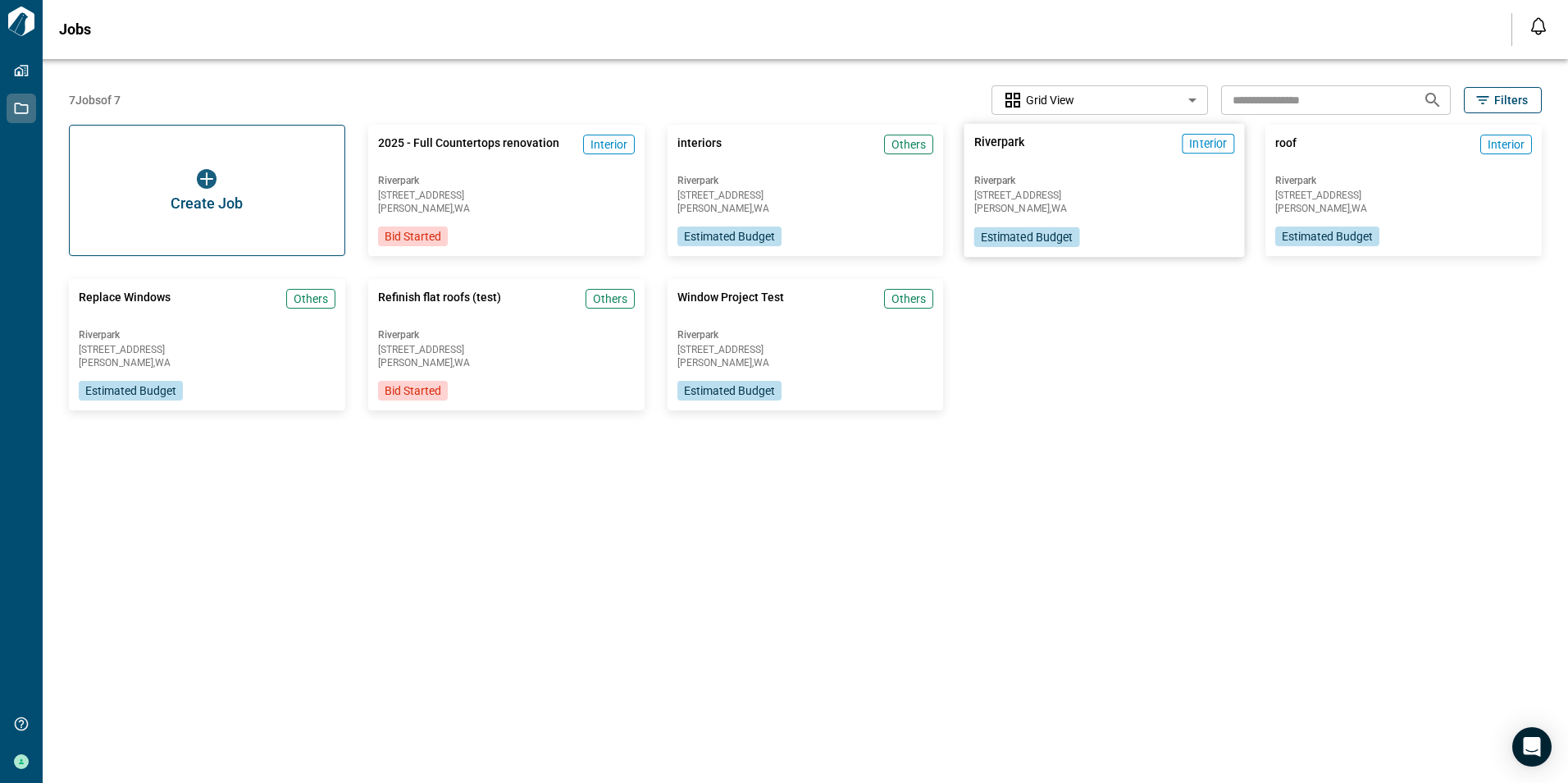
click at [1005, 153] on span "Riverpark" at bounding box center [999, 150] width 50 height 34
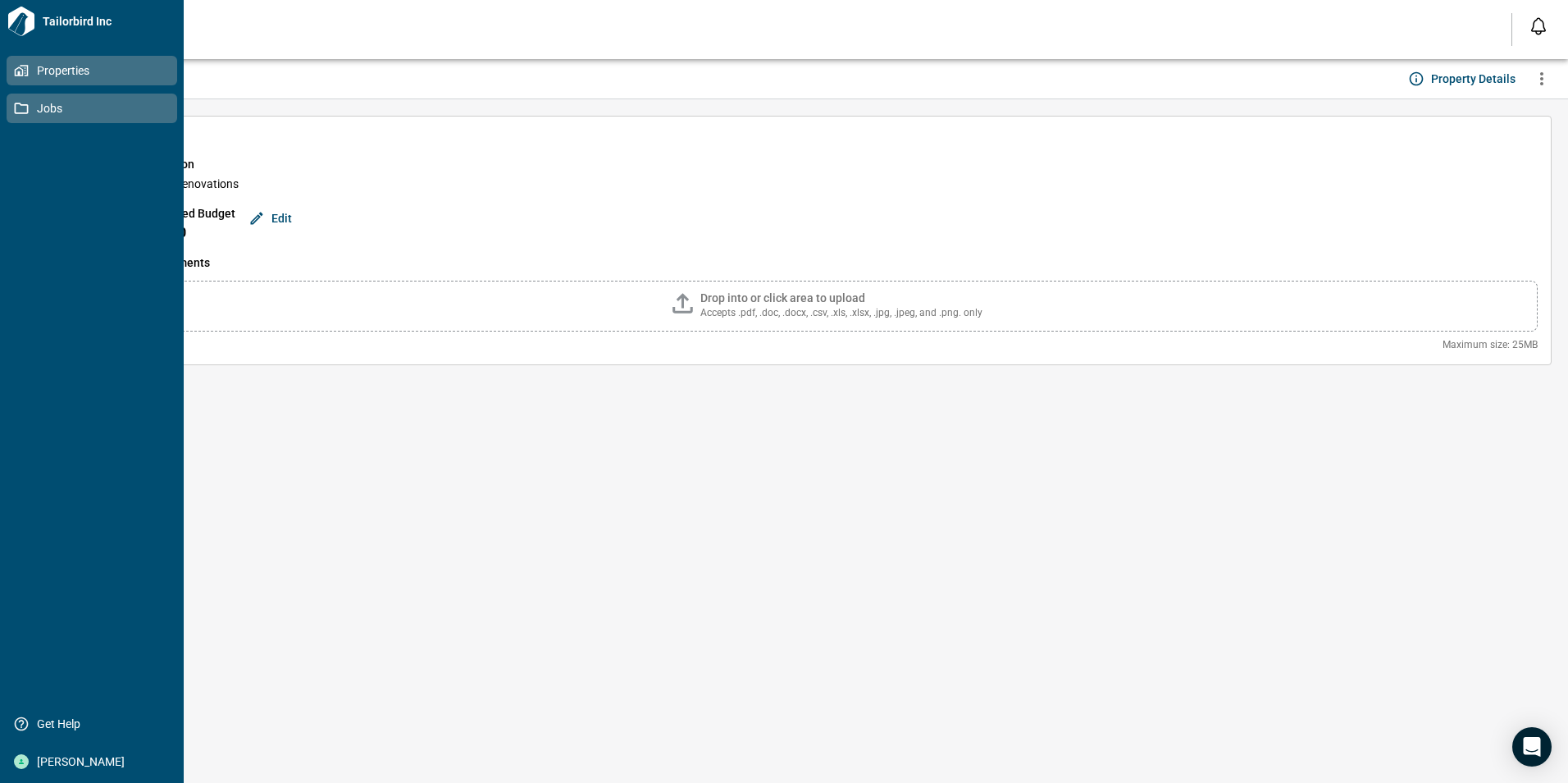
click at [48, 75] on span "Properties" at bounding box center [95, 70] width 132 height 17
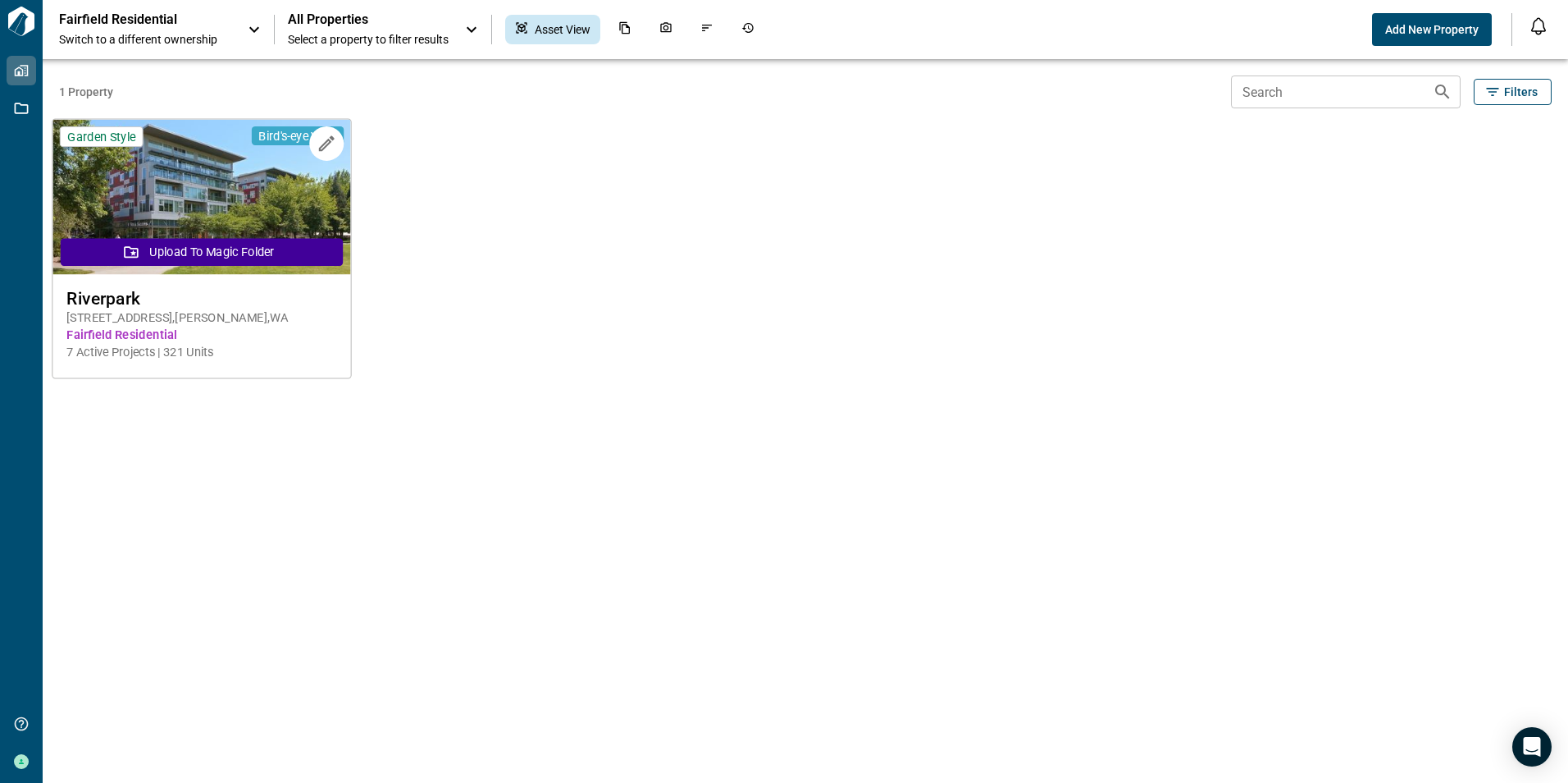
click at [174, 310] on span "[STREET_ADDRESS]" at bounding box center [202, 317] width 271 height 17
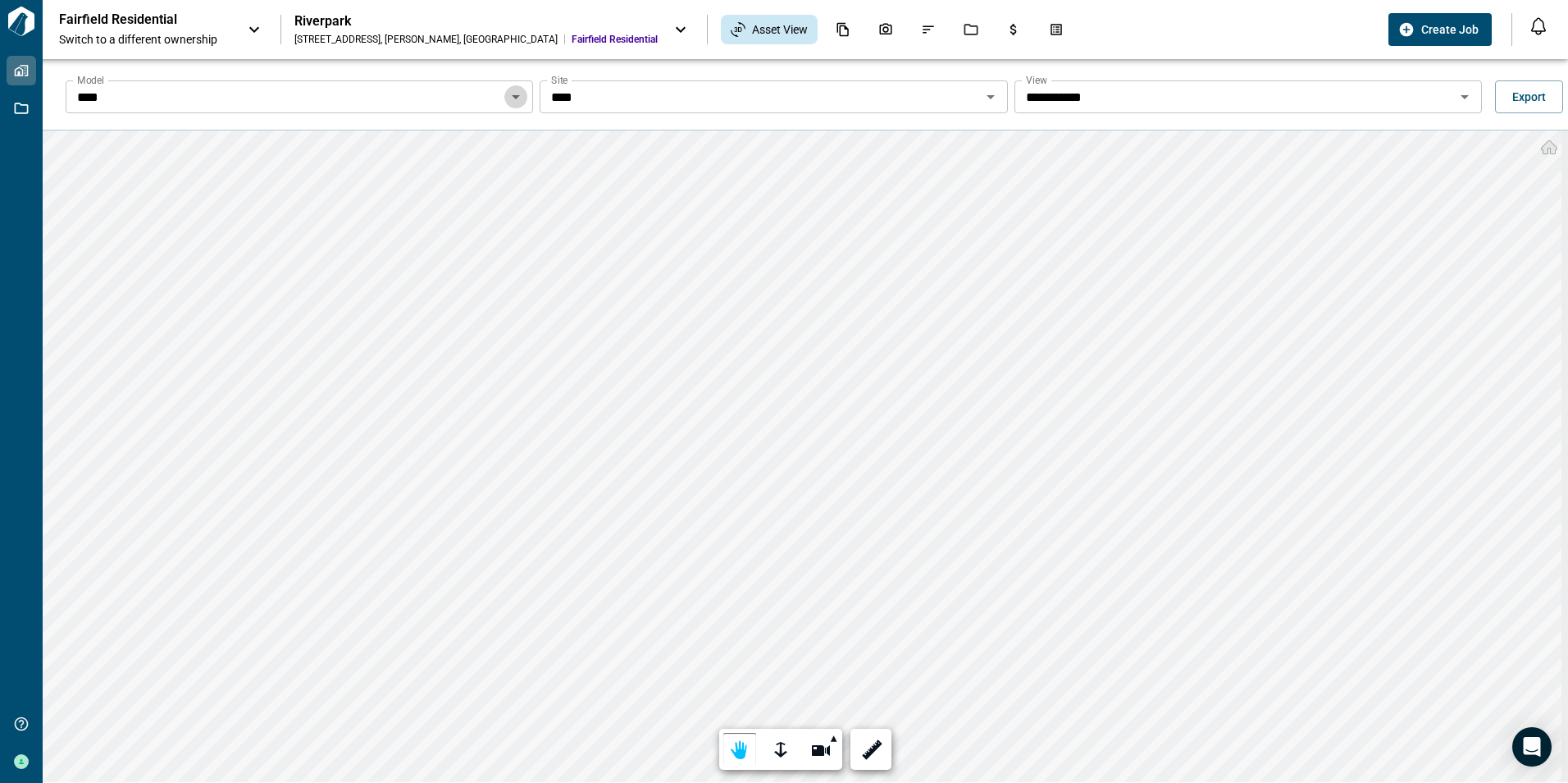
click at [511, 93] on icon "Open" at bounding box center [516, 97] width 20 height 20
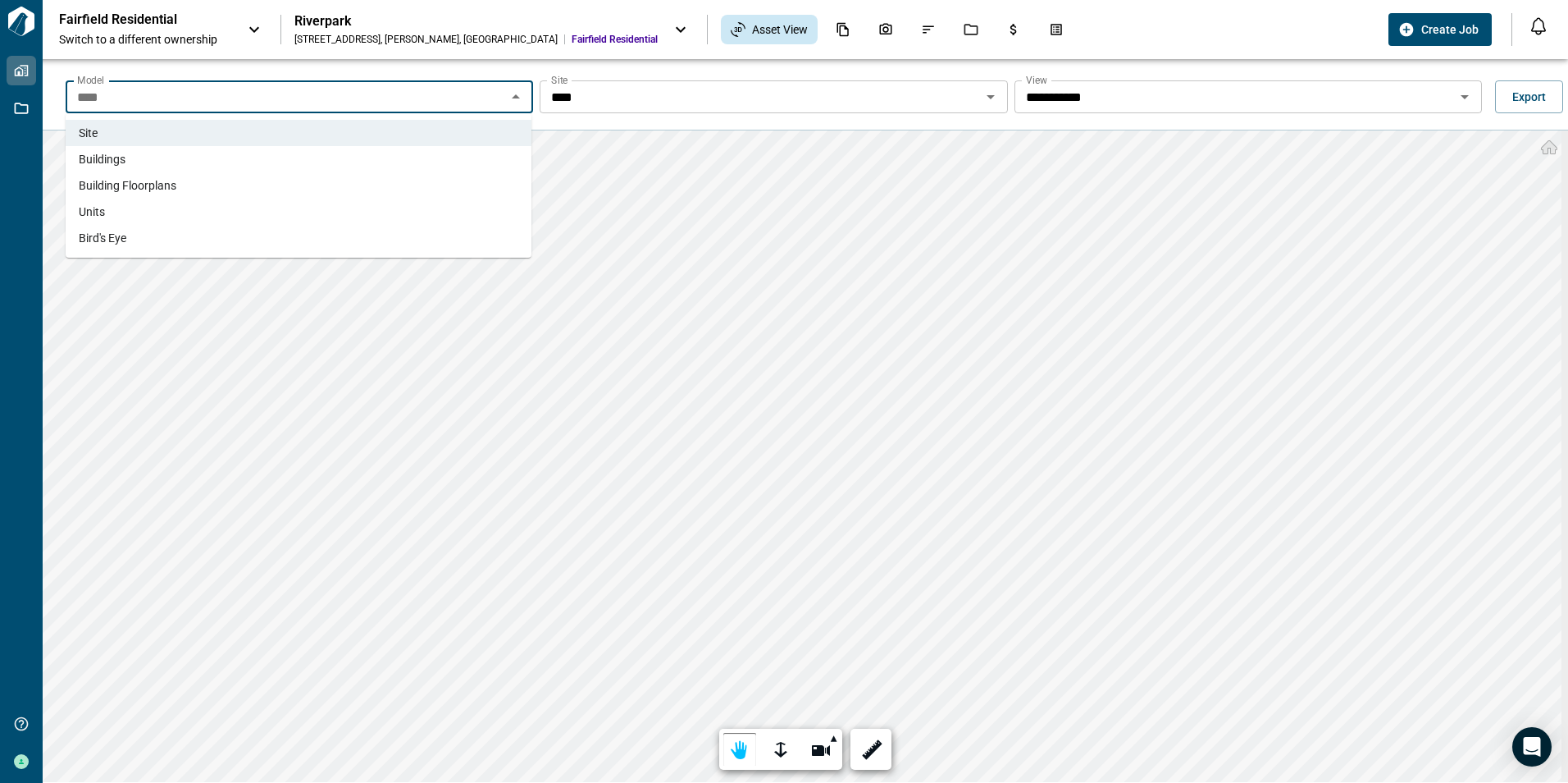
click at [126, 184] on span "Building Floorplans" at bounding box center [127, 185] width 98 height 17
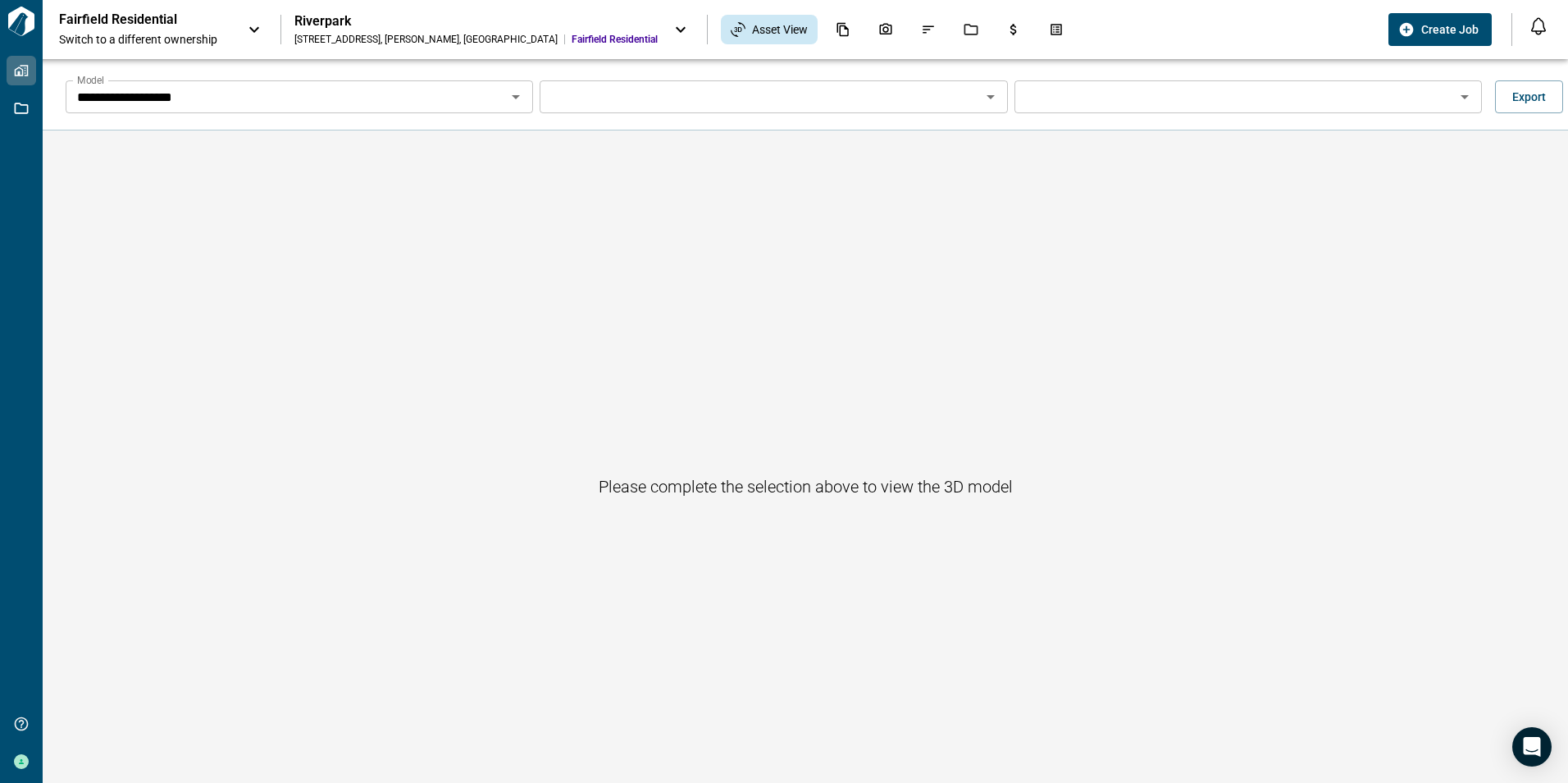
click at [989, 98] on icon "Open" at bounding box center [990, 97] width 20 height 20
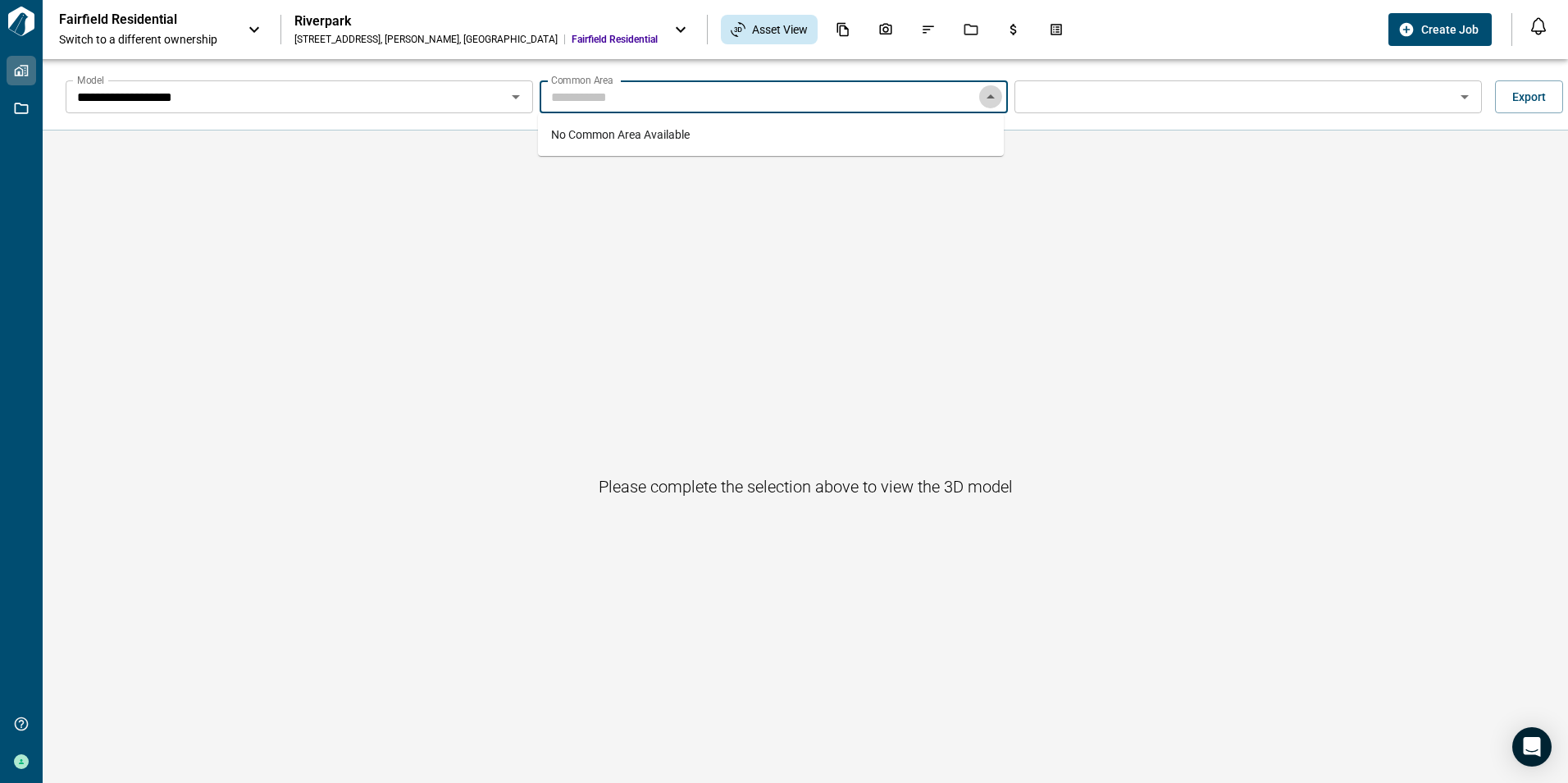
click at [989, 99] on icon "Close" at bounding box center [990, 96] width 8 height 4
click at [1460, 95] on icon "Open" at bounding box center [1464, 97] width 8 height 4
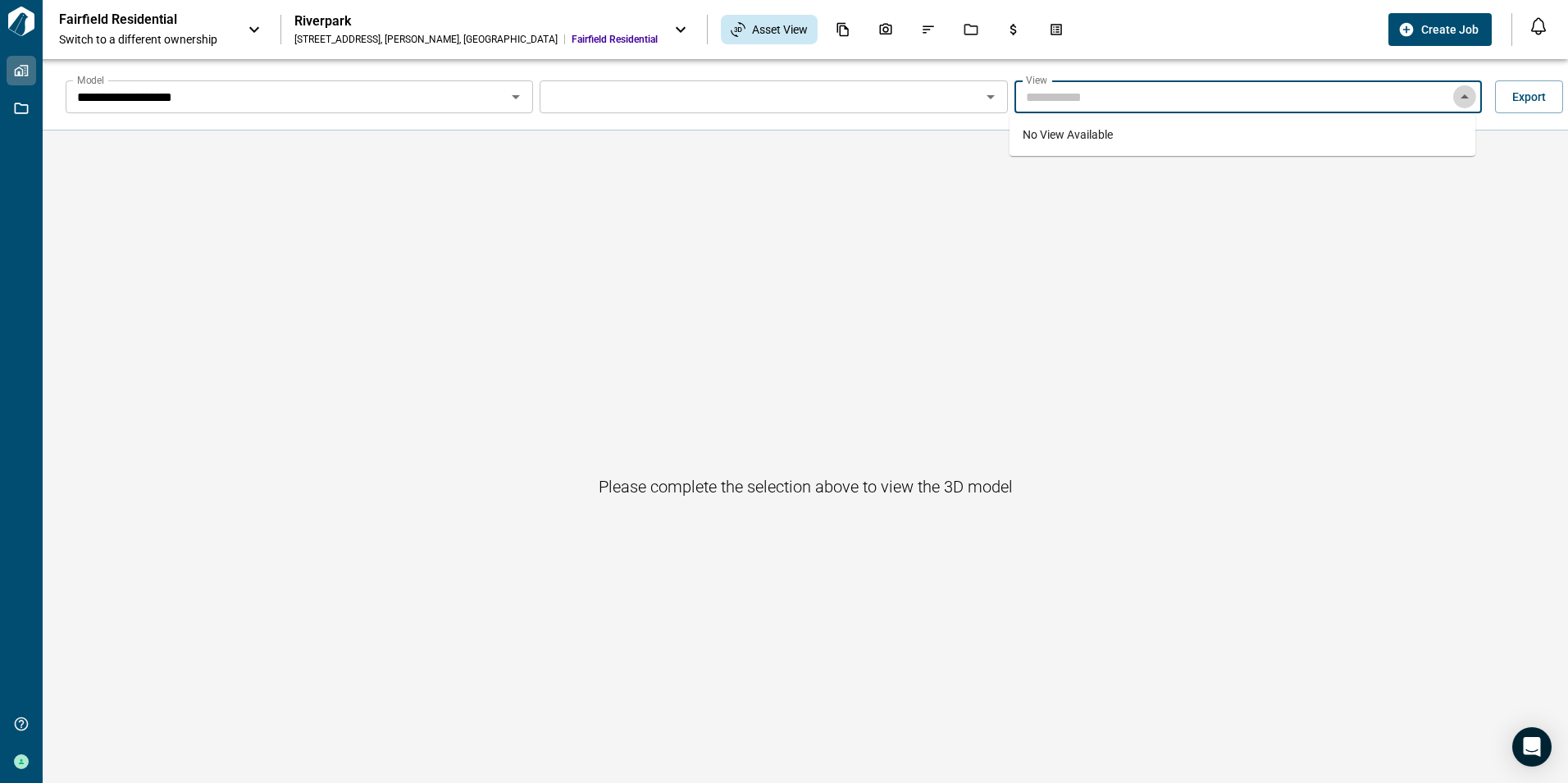
click at [1460, 95] on icon "Close" at bounding box center [1464, 96] width 8 height 4
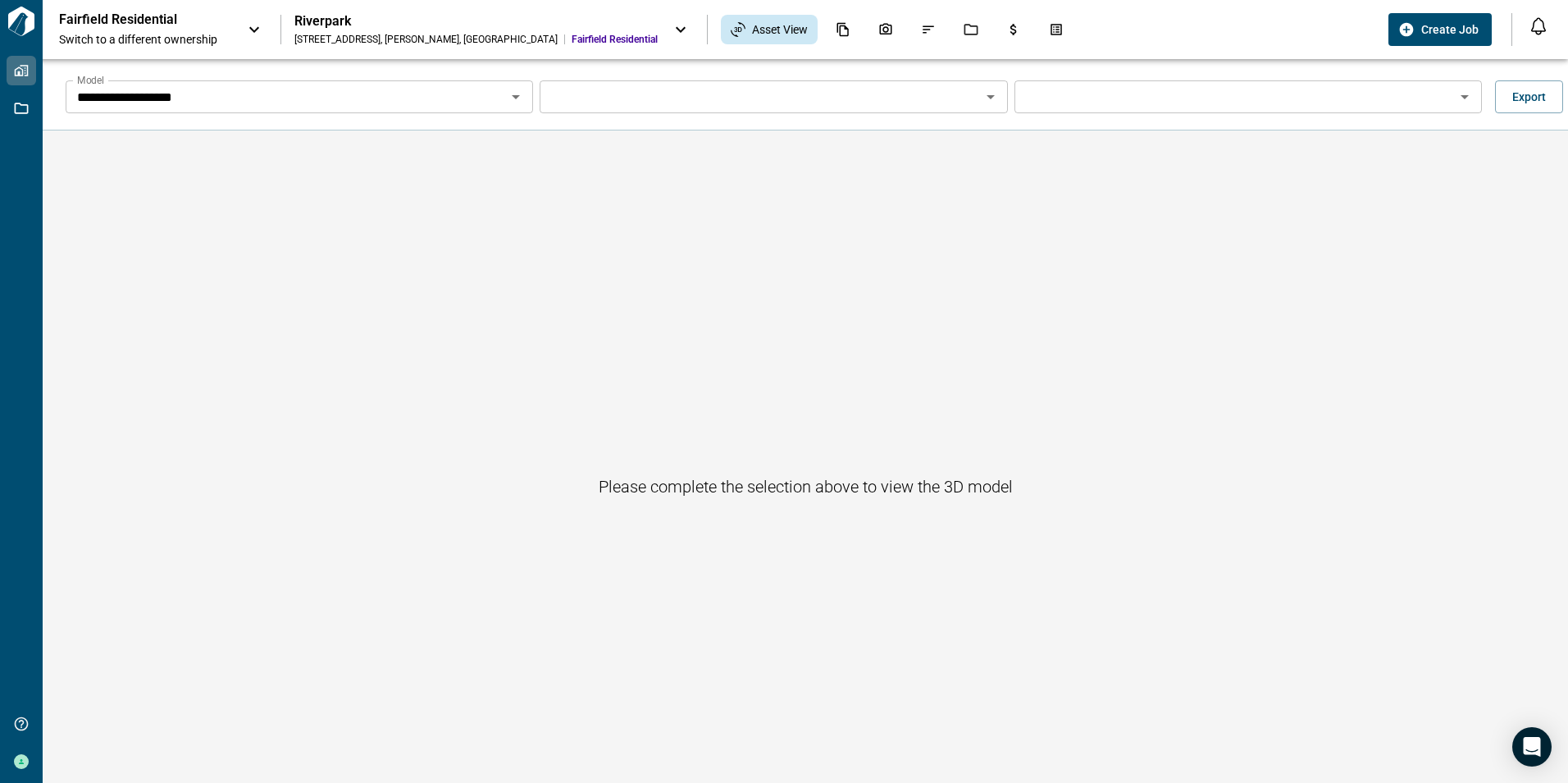
click at [1467, 184] on div "Please complete the selection above to view the 3D model" at bounding box center [804, 485] width 1525 height 711
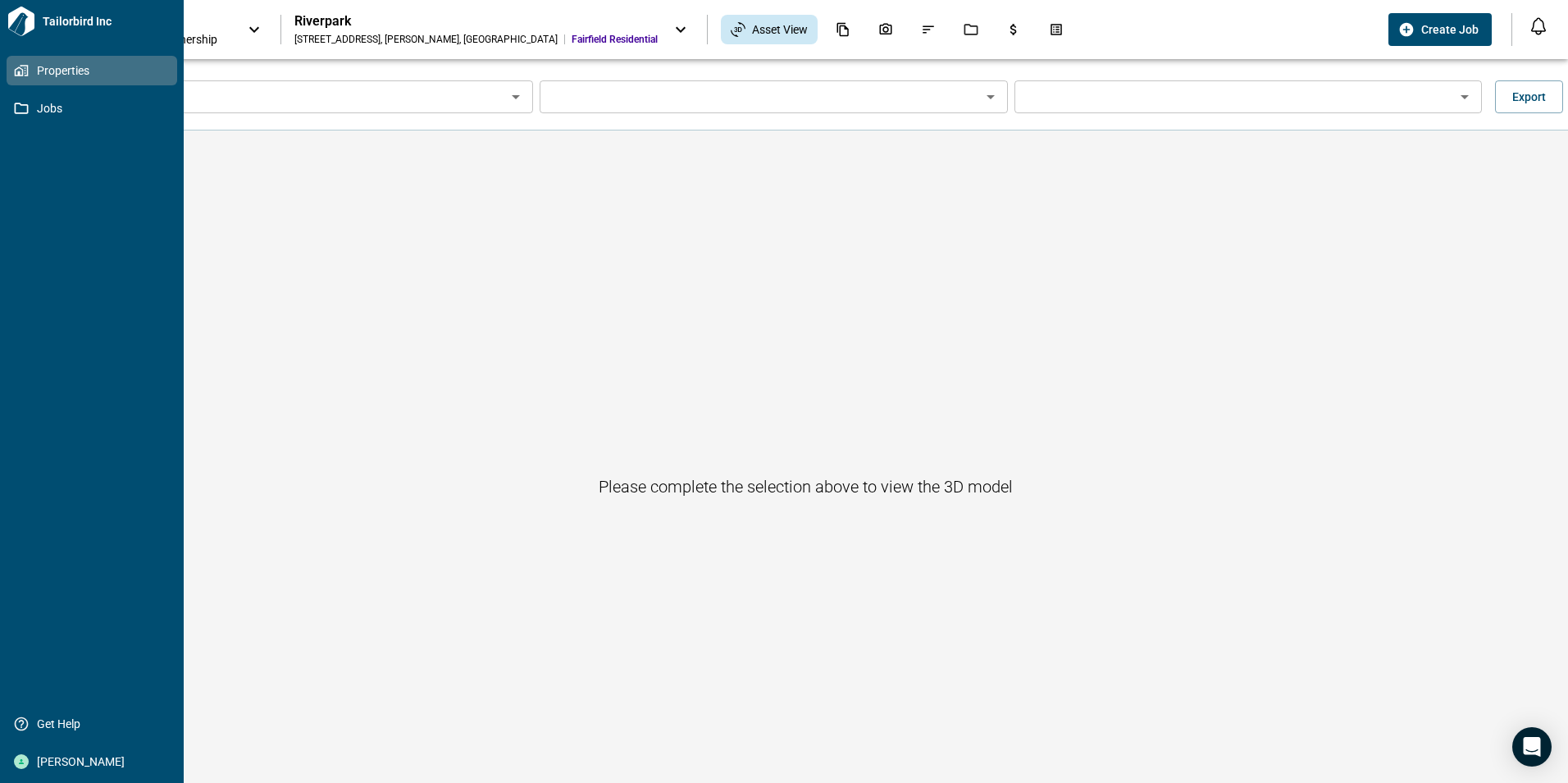
click at [24, 72] on icon at bounding box center [21, 70] width 15 height 15
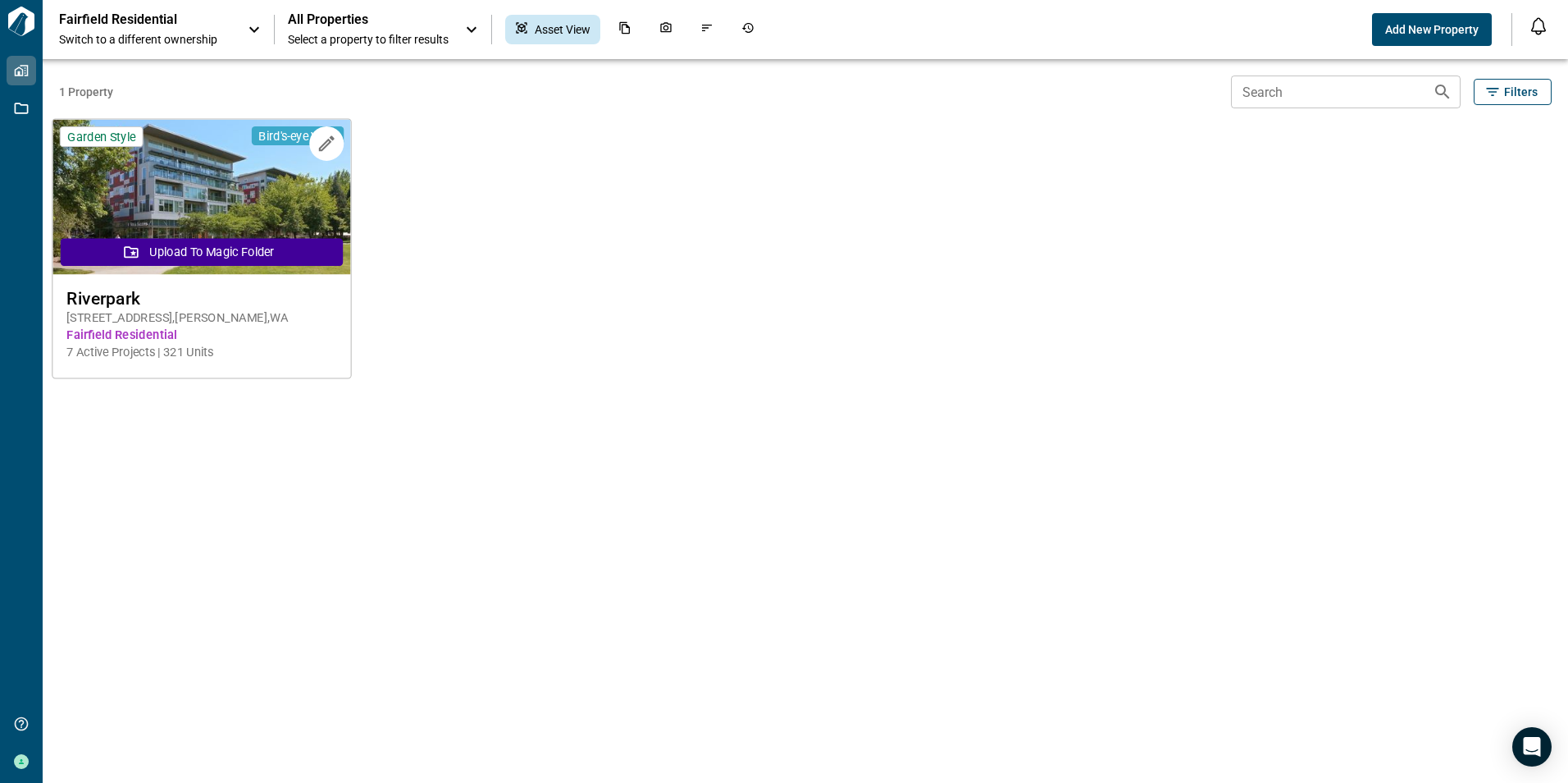
click at [138, 331] on span "Fairfield Residential" at bounding box center [202, 334] width 271 height 17
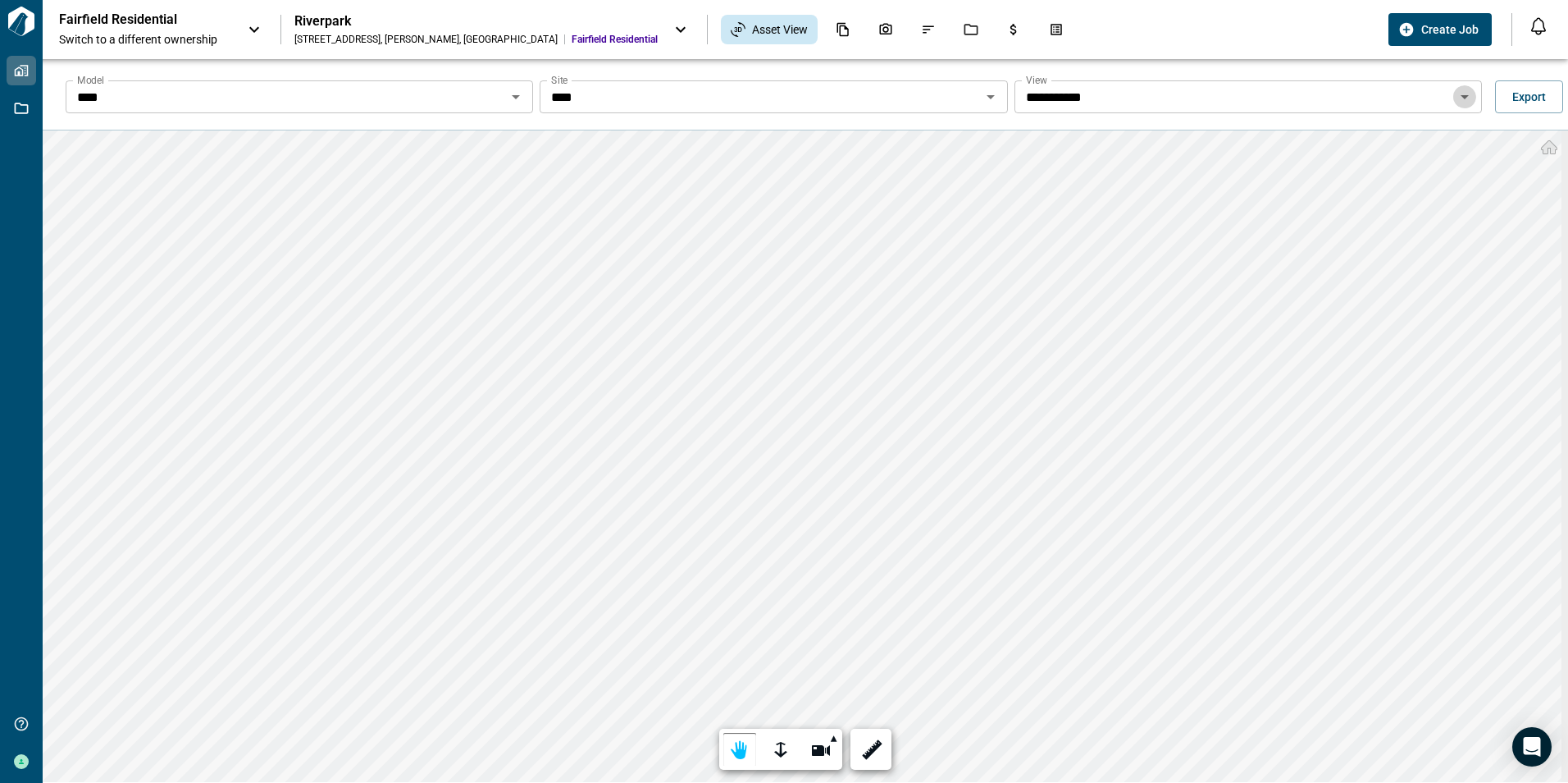
click at [1456, 94] on icon "Open" at bounding box center [1464, 97] width 20 height 20
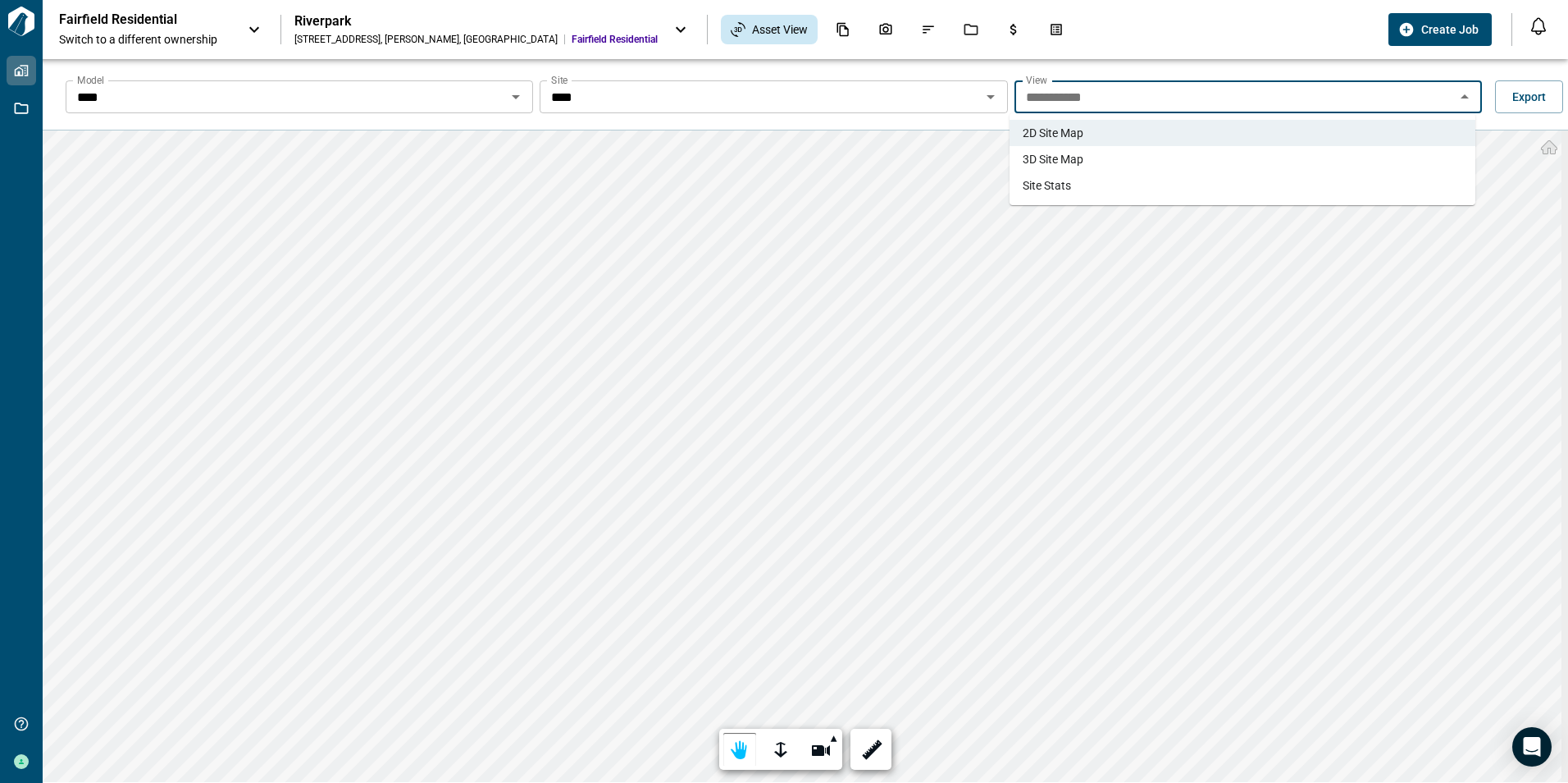
click at [1079, 153] on span "3D Site Map" at bounding box center [1052, 159] width 60 height 17
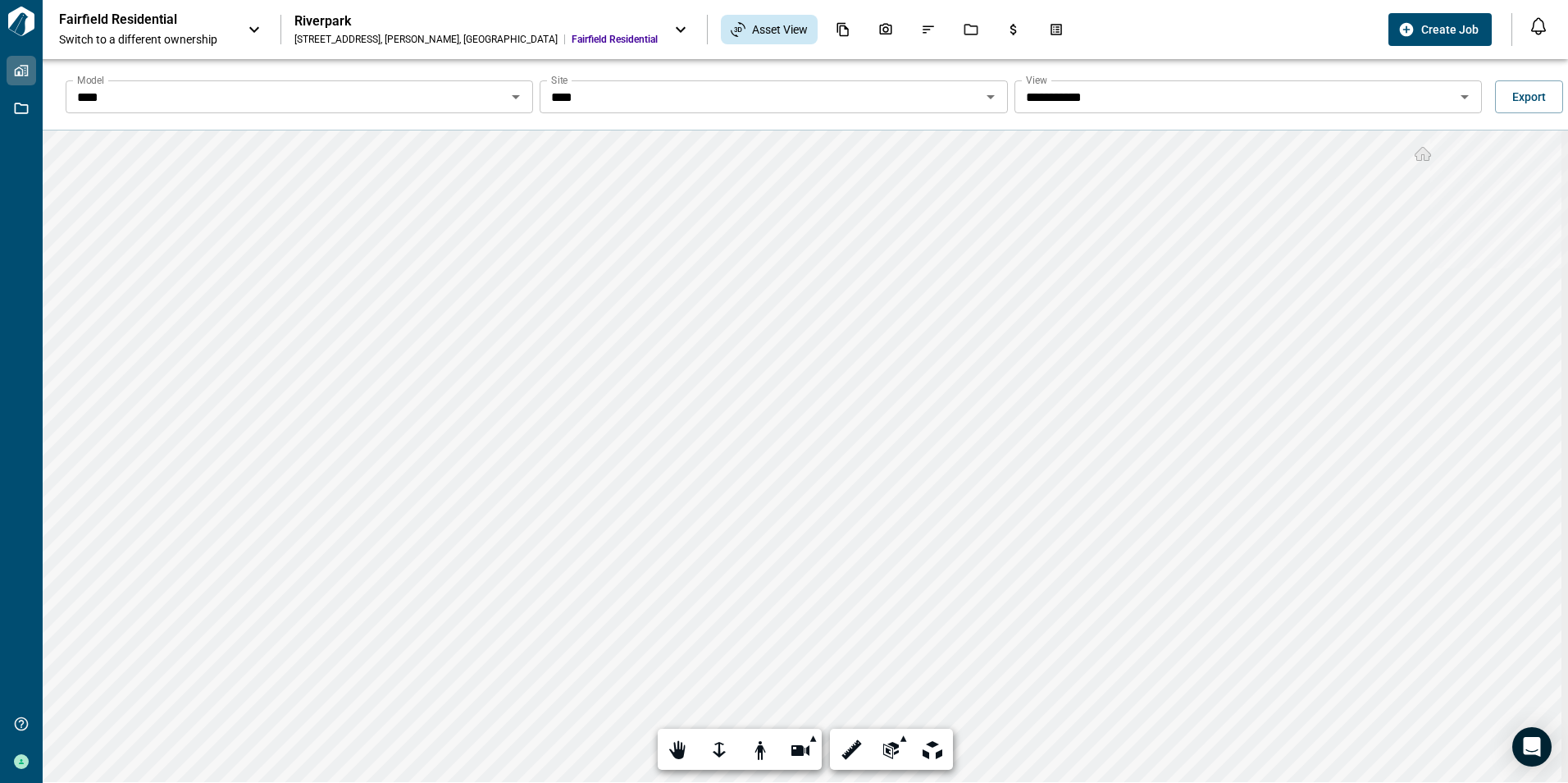
click at [989, 98] on icon "Open" at bounding box center [990, 97] width 20 height 20
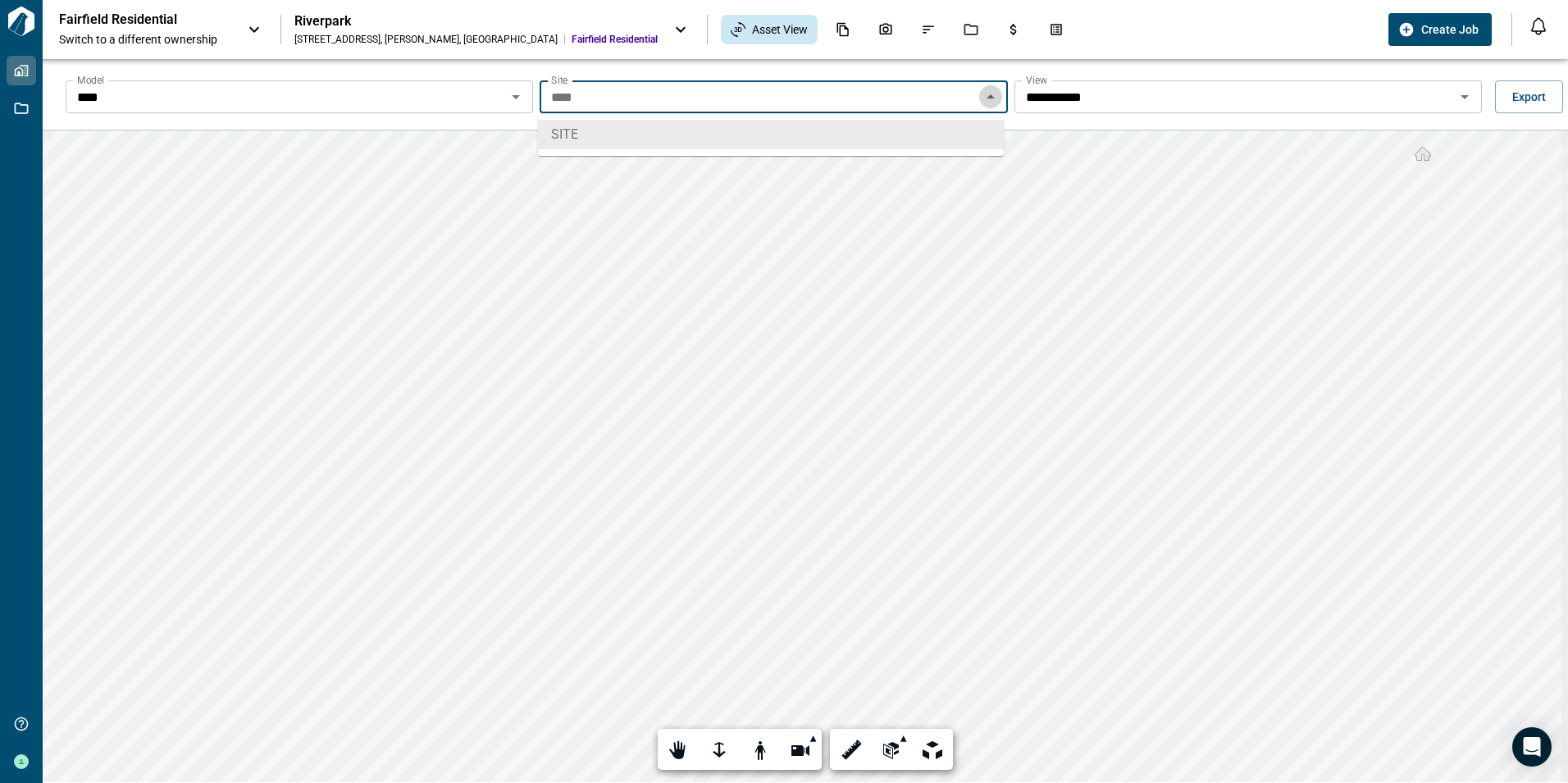
click at [989, 98] on icon "Close" at bounding box center [990, 96] width 8 height 4
click at [513, 90] on icon "Open" at bounding box center [516, 97] width 20 height 20
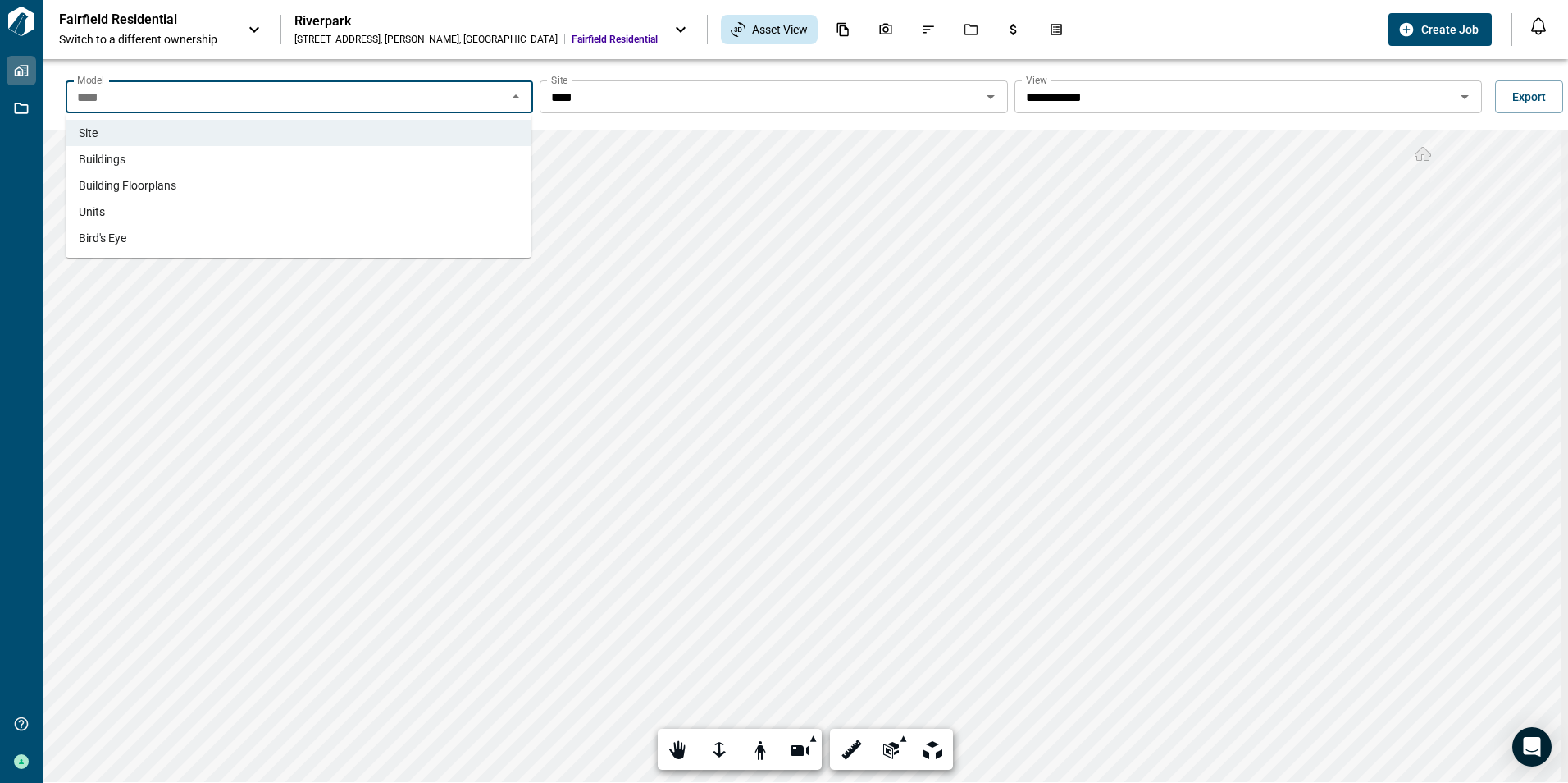
click at [96, 161] on span "Buildings" at bounding box center [102, 159] width 46 height 17
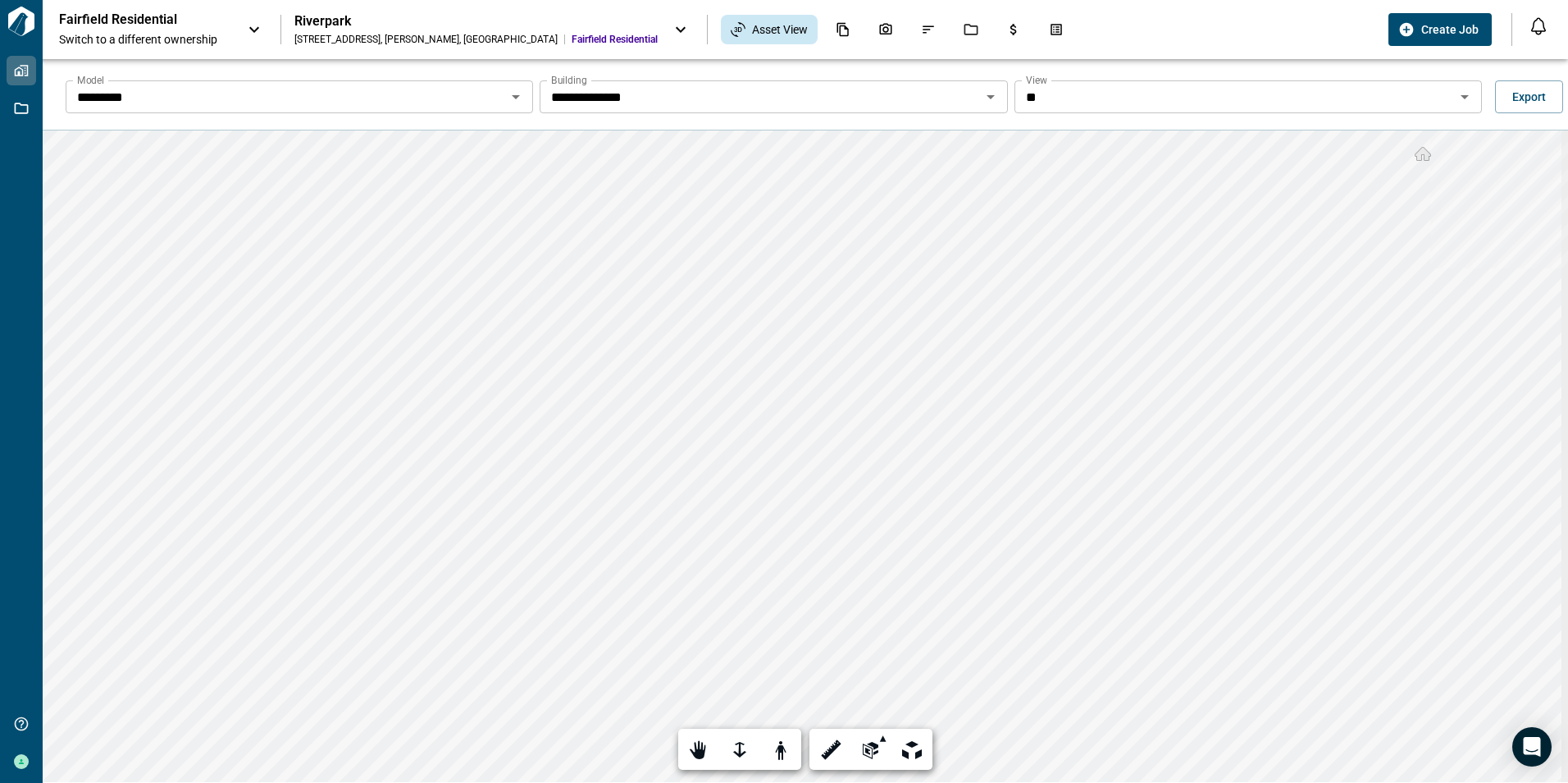
click at [986, 91] on icon "Open" at bounding box center [990, 97] width 20 height 20
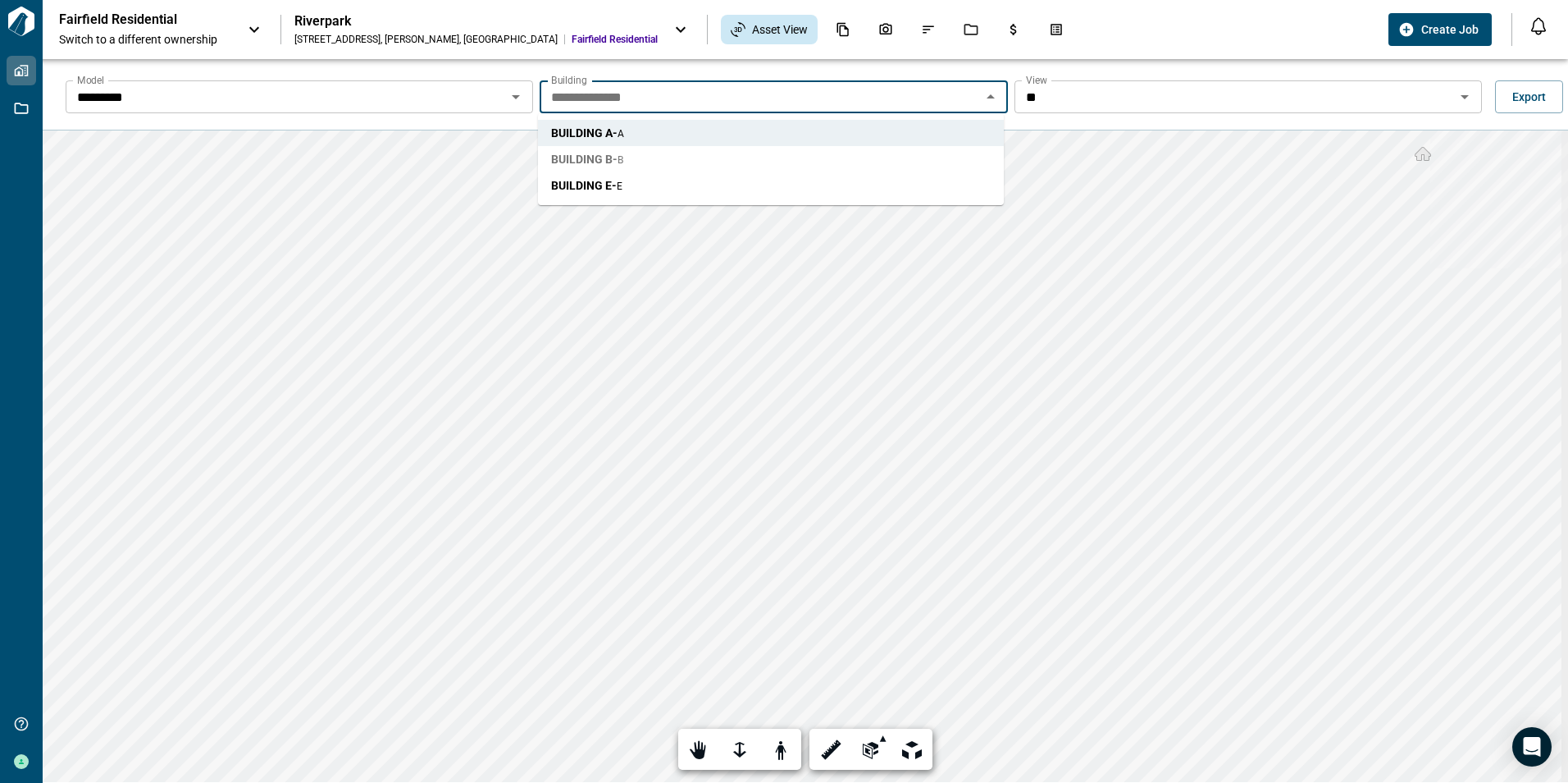
click at [607, 159] on span "BUILDING B - B" at bounding box center [587, 159] width 72 height 17
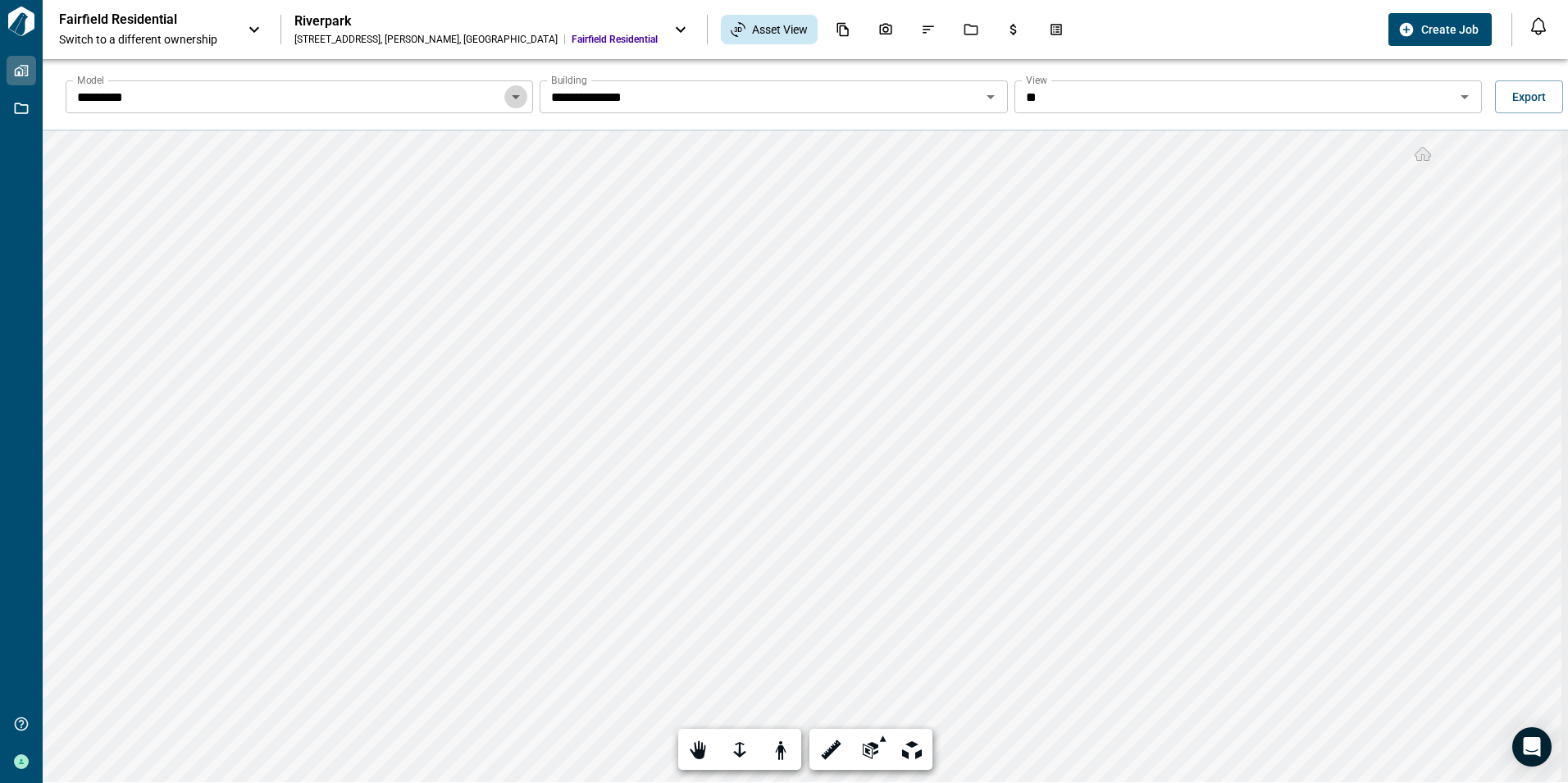
click at [513, 96] on icon "Open" at bounding box center [516, 97] width 8 height 4
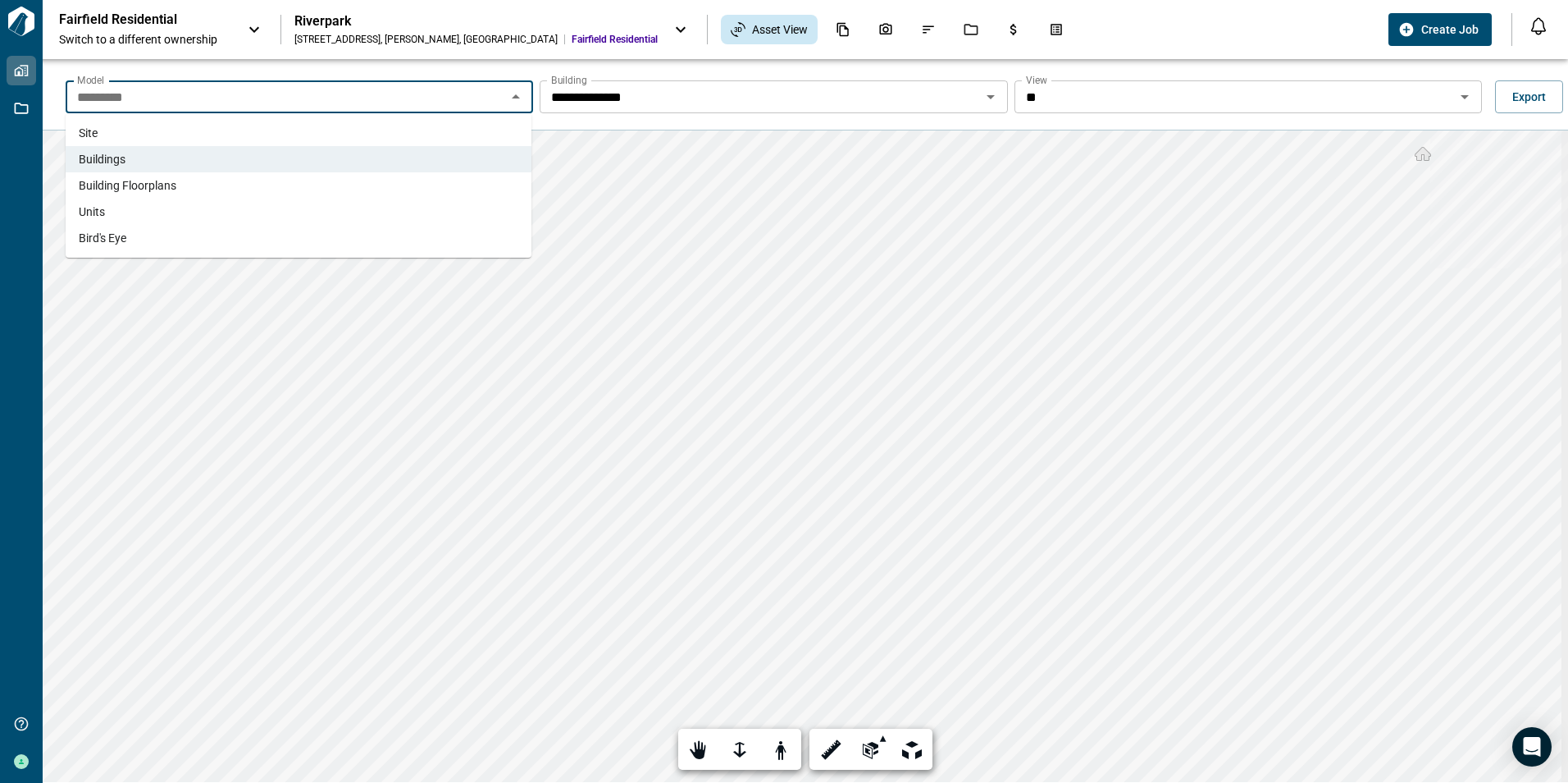
click at [104, 214] on span "Units" at bounding box center [92, 212] width 27 height 17
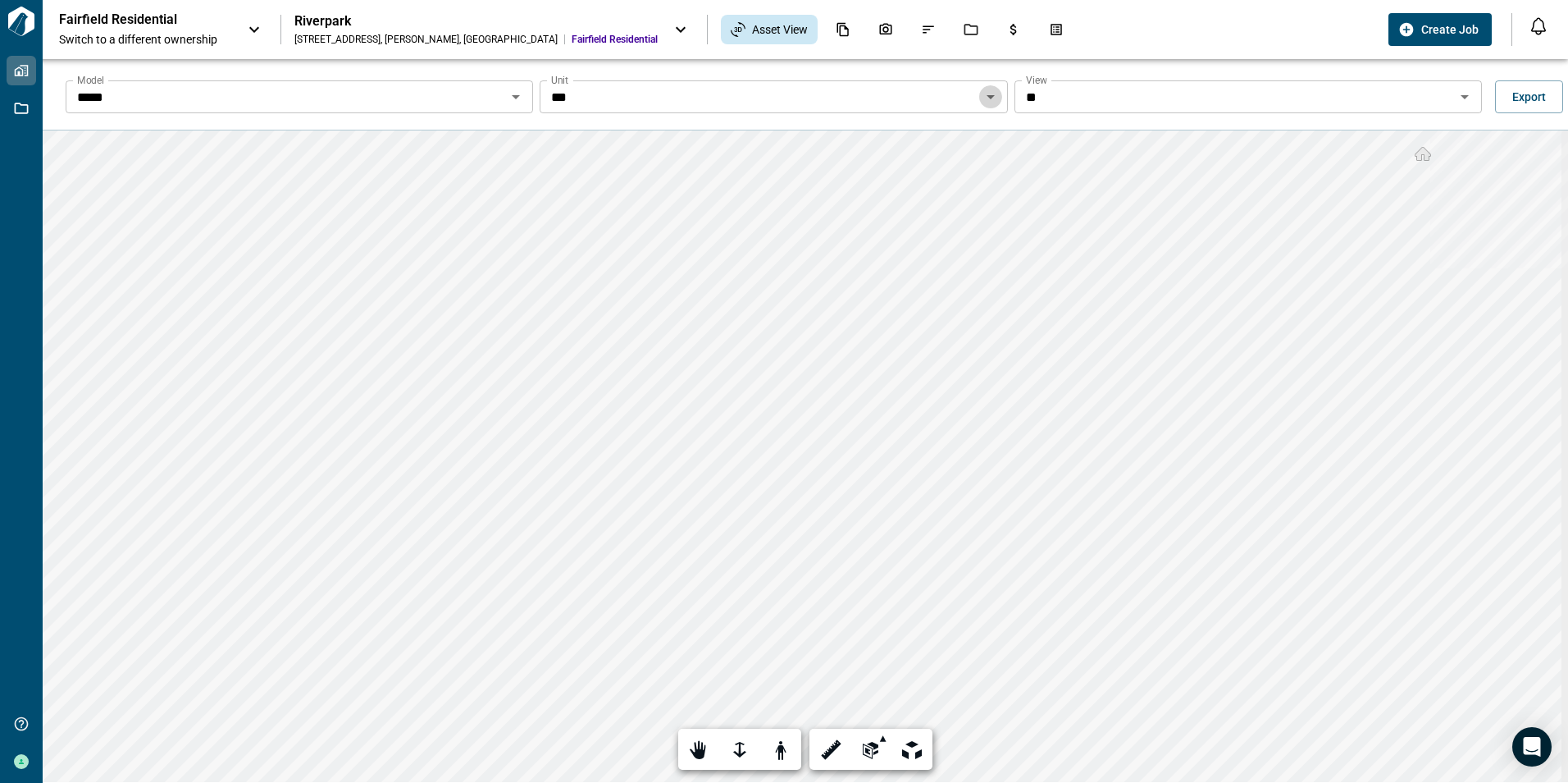
click at [986, 98] on icon "Open" at bounding box center [990, 97] width 8 height 4
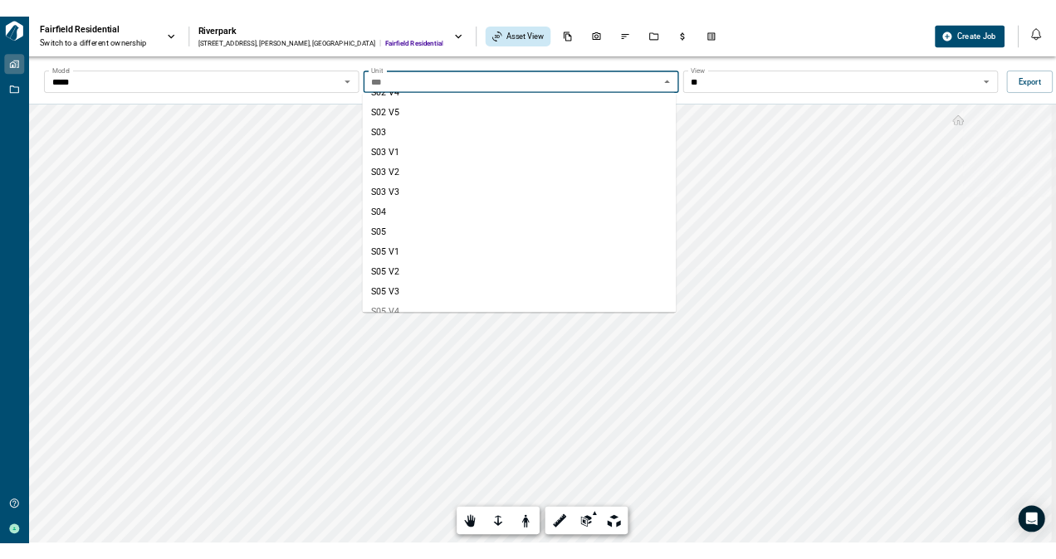
scroll to position [4702, 0]
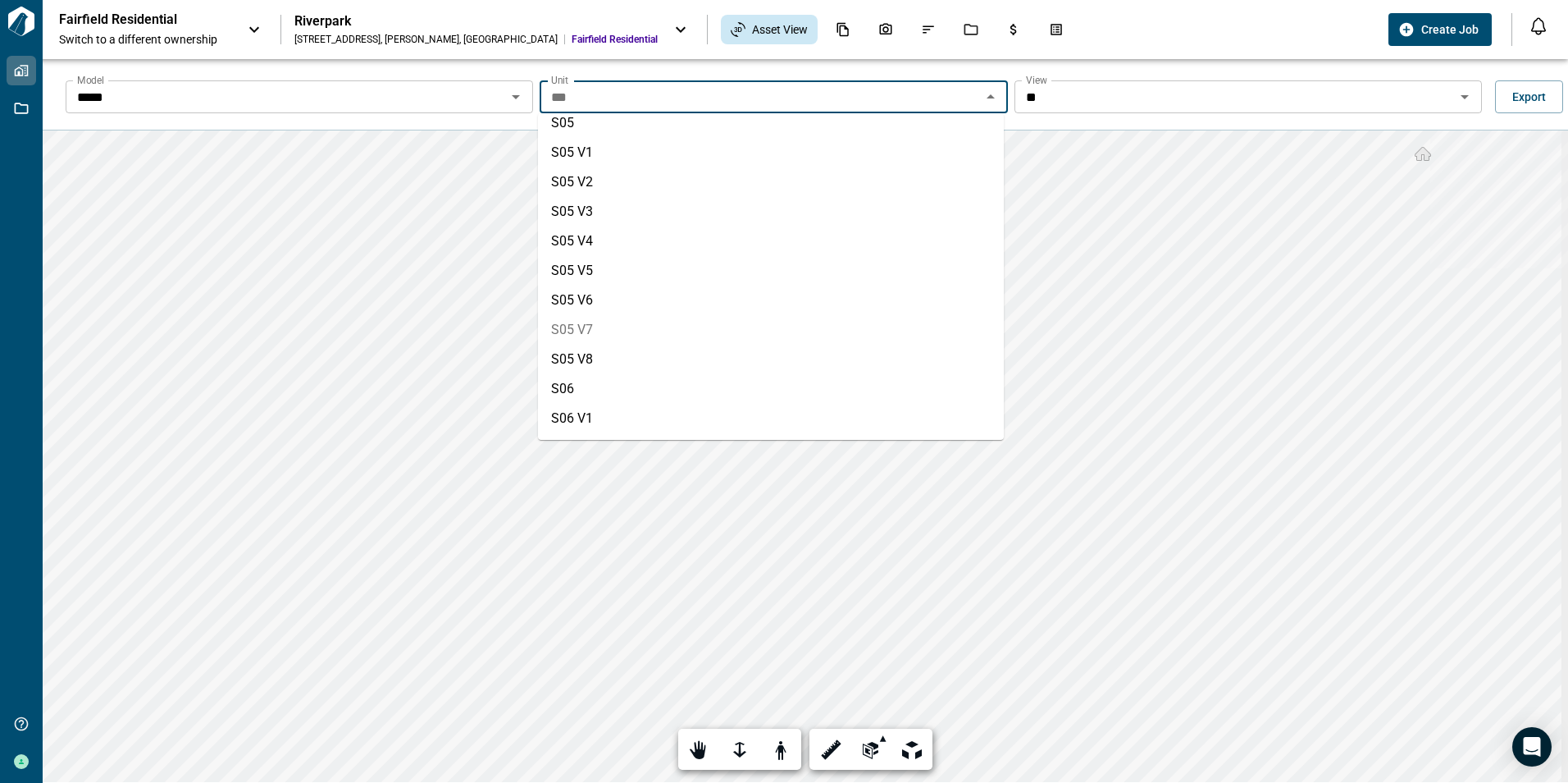
click at [574, 318] on li "S05 V7" at bounding box center [770, 330] width 465 height 30
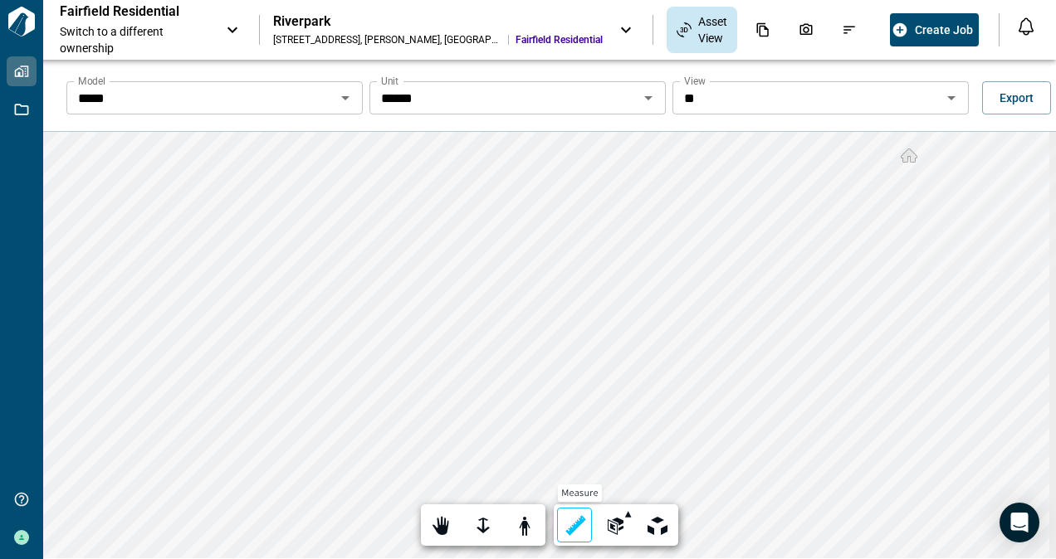
click at [566, 529] on div at bounding box center [574, 527] width 23 height 26
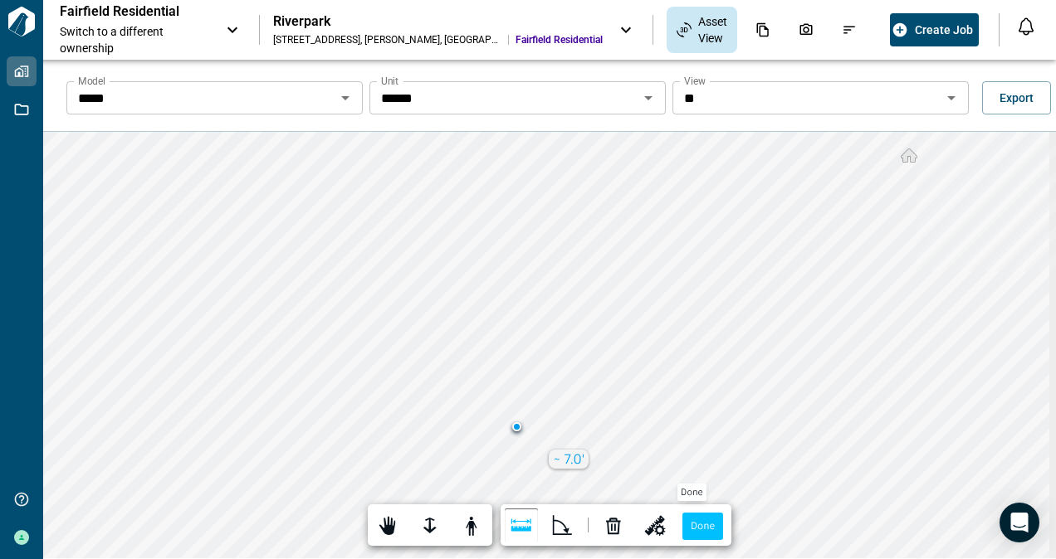
click at [698, 527] on label "Done" at bounding box center [702, 526] width 41 height 27
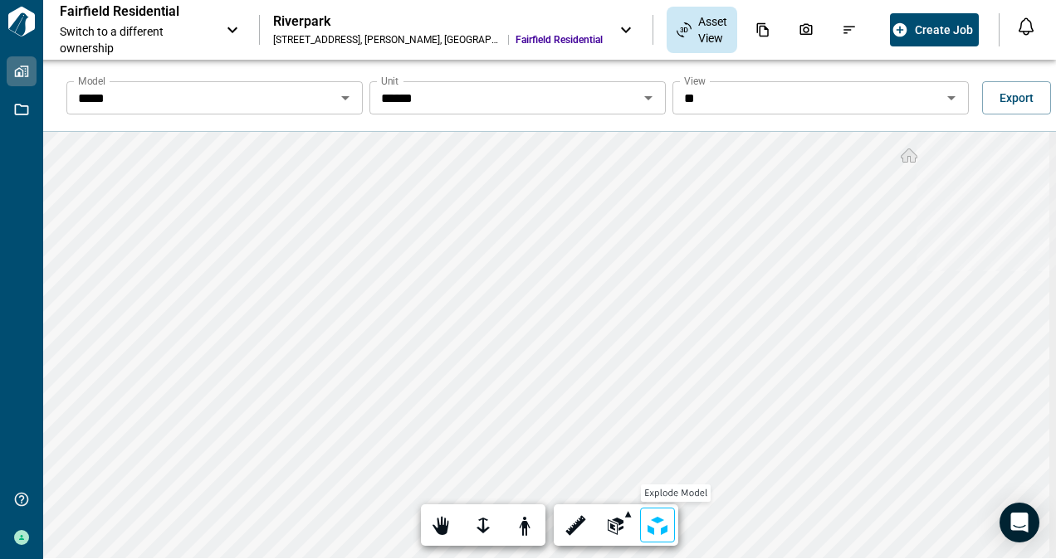
click at [647, 526] on div at bounding box center [657, 527] width 23 height 26
type input "*"
drag, startPoint x: 496, startPoint y: 486, endPoint x: 455, endPoint y: 493, distance: 42.0
click at [491, 488] on input "range" at bounding box center [549, 482] width 116 height 12
click at [647, 96] on icon "Open" at bounding box center [648, 98] width 8 height 4
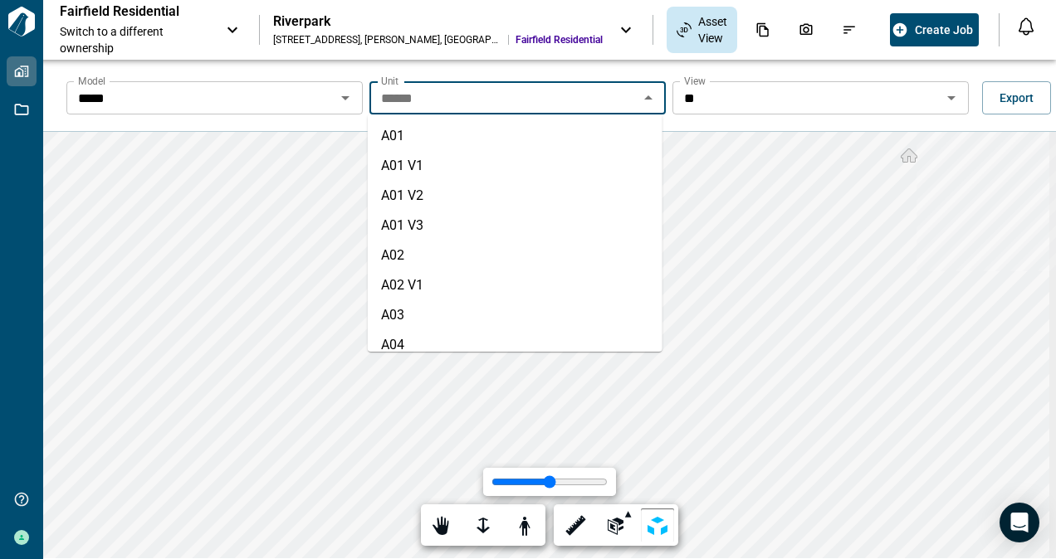
scroll to position [4698, 0]
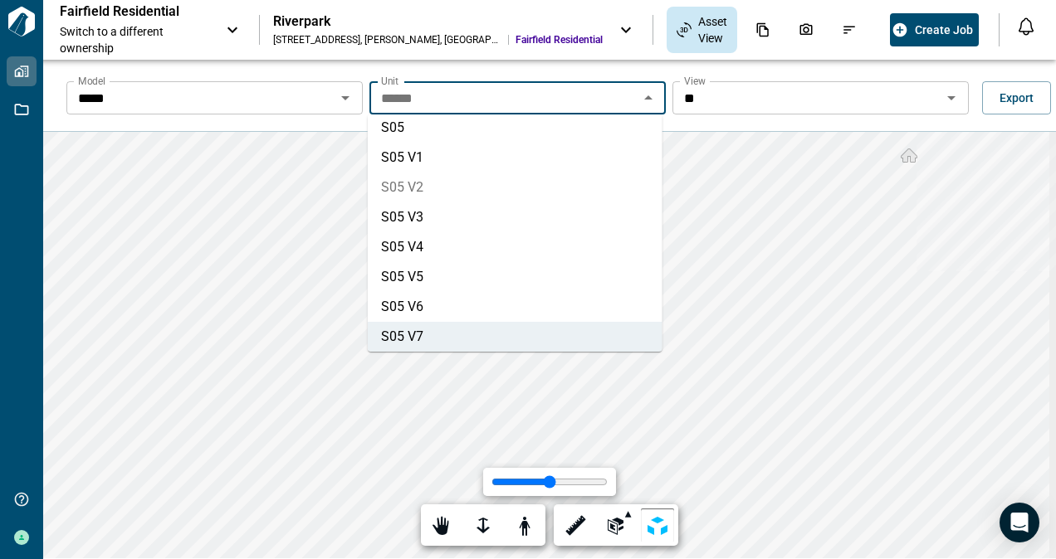
click at [339, 94] on icon "Open" at bounding box center [345, 98] width 20 height 20
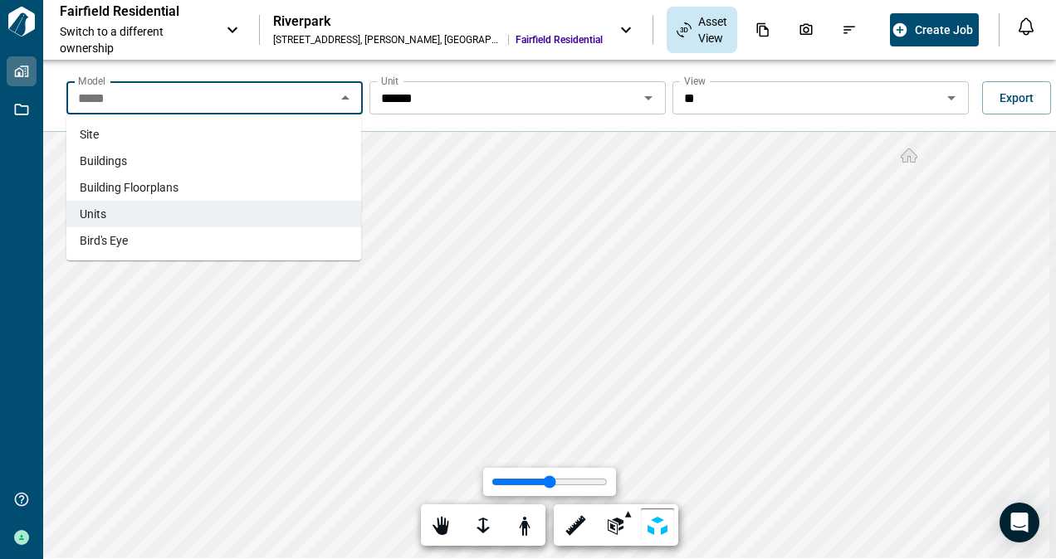
click at [110, 188] on span "Building Floorplans" at bounding box center [129, 187] width 99 height 17
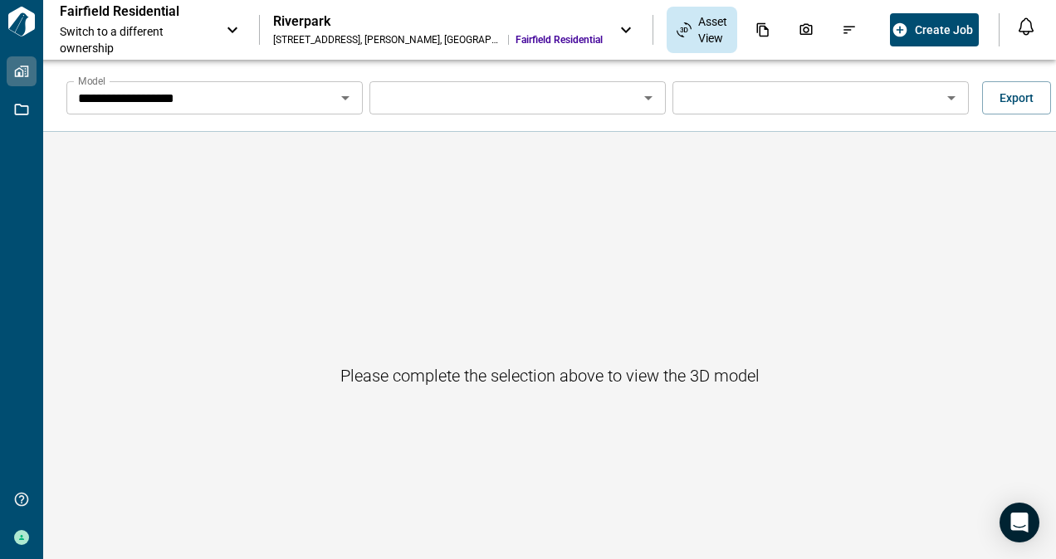
click at [947, 98] on icon "Open" at bounding box center [951, 98] width 8 height 4
drag, startPoint x: 814, startPoint y: 280, endPoint x: 782, endPoint y: 274, distance: 33.0
click at [812, 280] on div "Please complete the selection above to view the 3D model" at bounding box center [549, 375] width 1012 height 487
click at [342, 99] on icon "Open" at bounding box center [345, 98] width 8 height 4
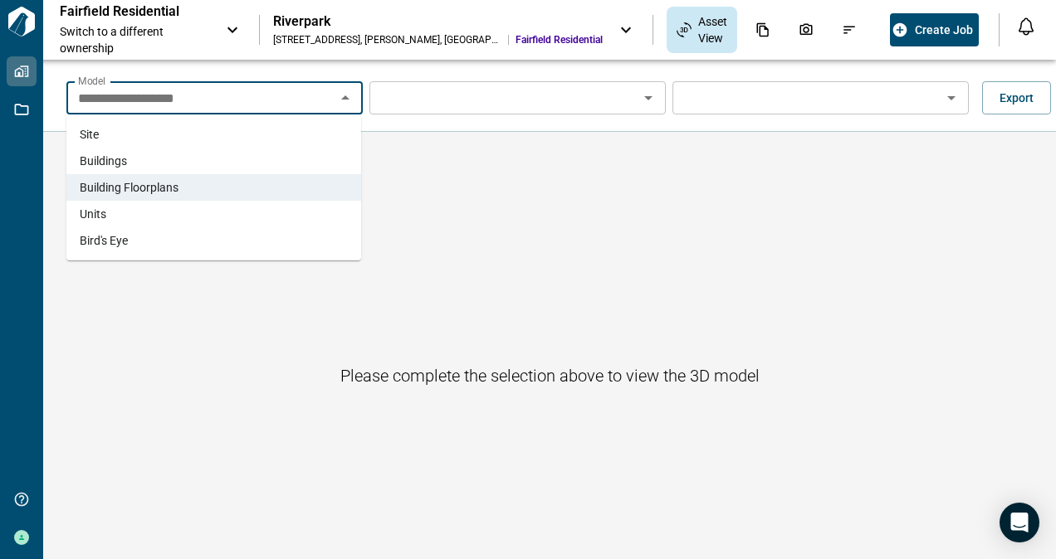
click at [100, 159] on span "Buildings" at bounding box center [103, 161] width 47 height 17
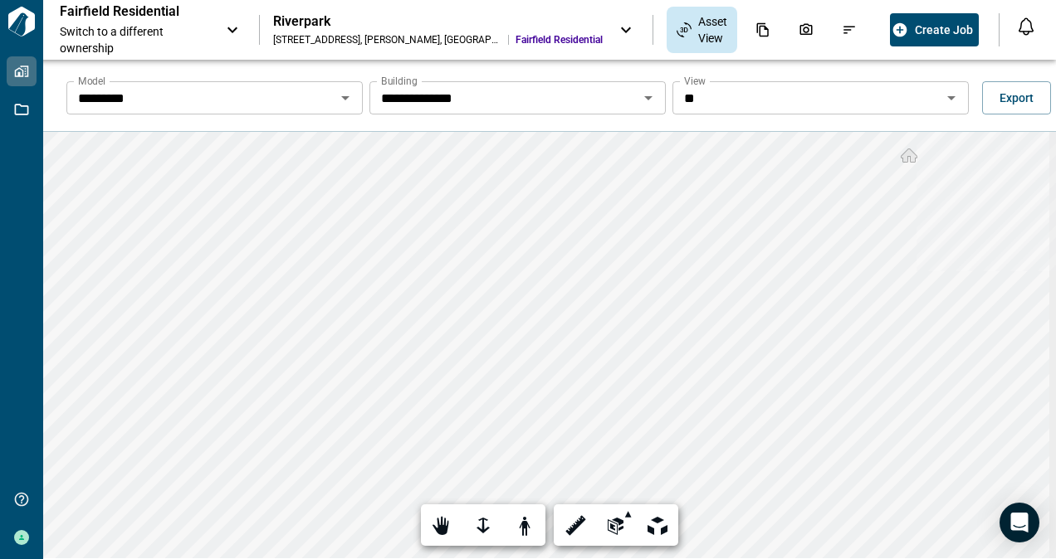
click at [642, 95] on icon "Open" at bounding box center [648, 98] width 20 height 20
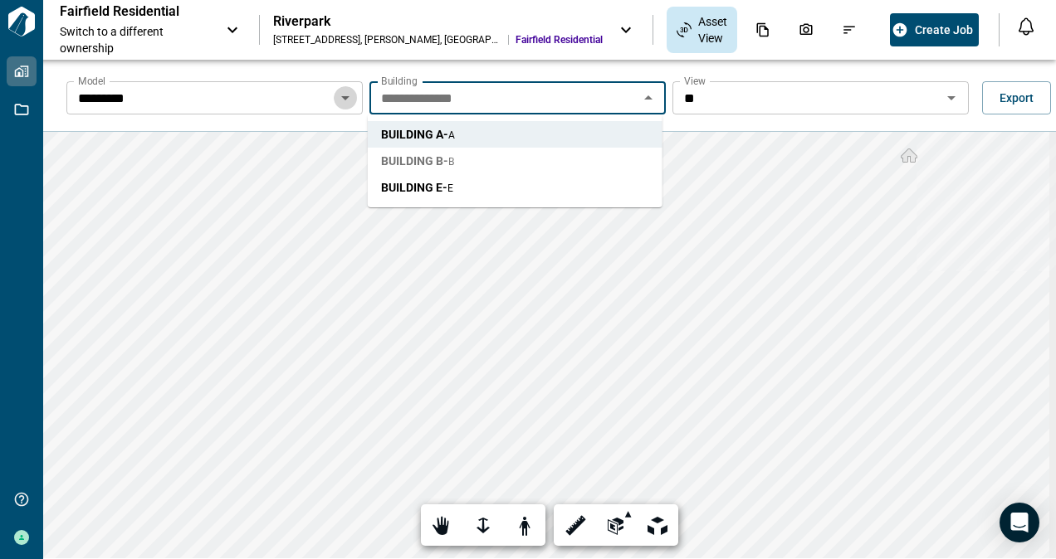
click at [349, 95] on icon "Open" at bounding box center [345, 98] width 20 height 20
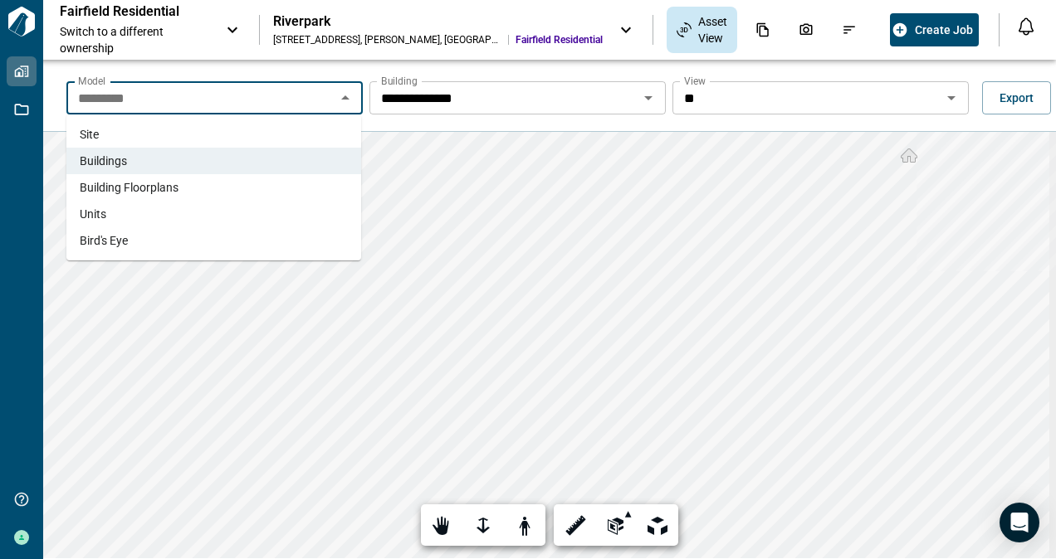
click at [90, 134] on span "Site" at bounding box center [89, 134] width 19 height 17
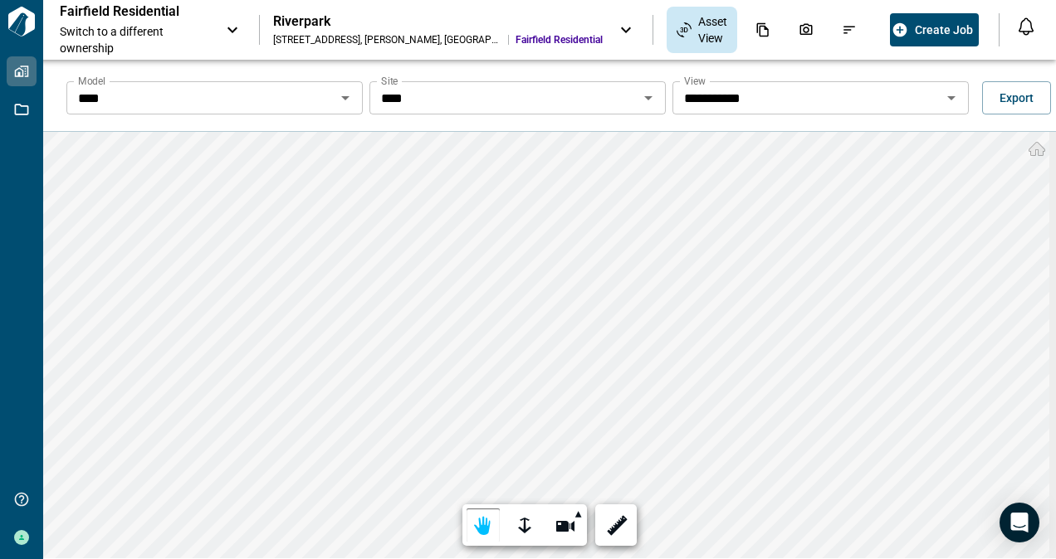
click at [344, 99] on icon "Open" at bounding box center [345, 98] width 20 height 20
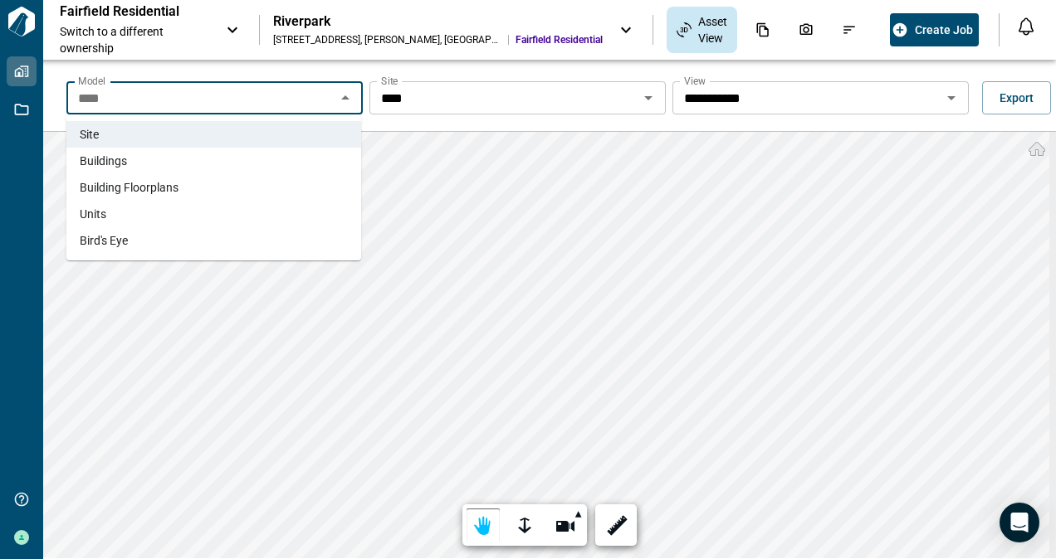
click at [121, 163] on span "Buildings" at bounding box center [103, 161] width 47 height 17
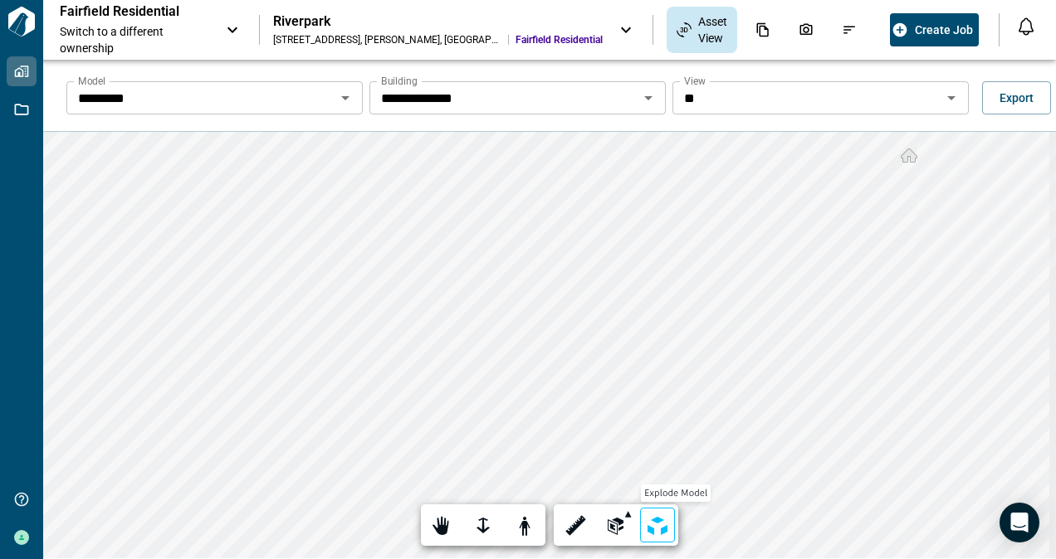
click at [646, 526] on div at bounding box center [657, 527] width 23 height 26
type input "*"
drag, startPoint x: 493, startPoint y: 483, endPoint x: 466, endPoint y: 490, distance: 27.4
click at [491, 488] on input "range" at bounding box center [549, 482] width 116 height 12
click at [480, 522] on div at bounding box center [482, 527] width 23 height 26
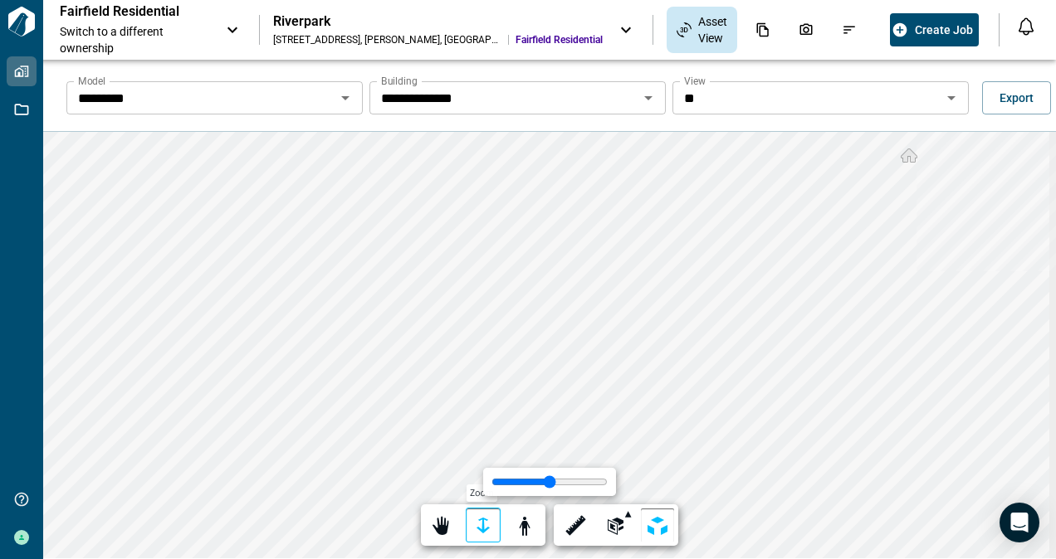
click at [480, 522] on div at bounding box center [482, 527] width 23 height 26
click at [527, 523] on div at bounding box center [524, 527] width 23 height 26
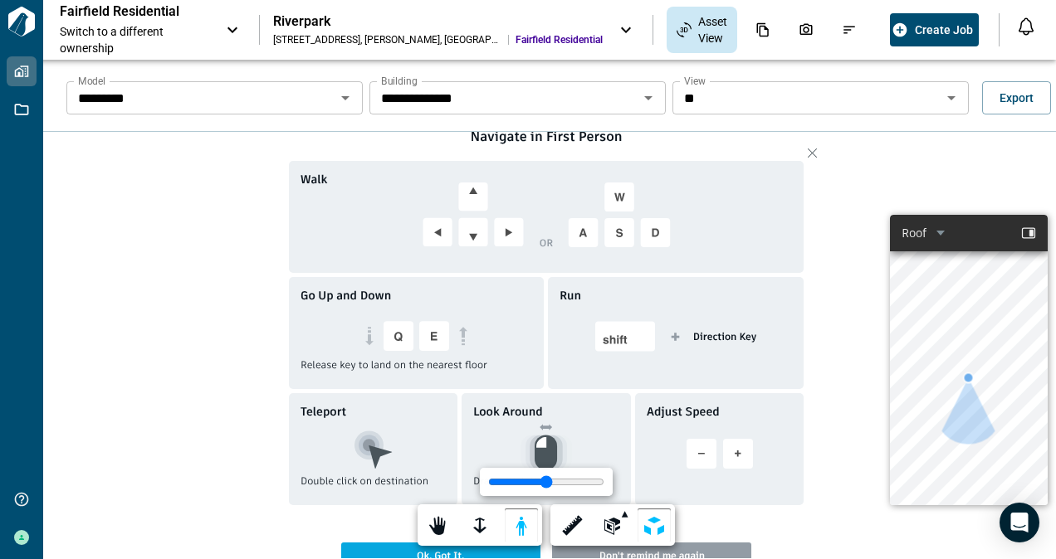
scroll to position [0, 0]
click at [934, 391] on div at bounding box center [967, 411] width 66 height 66
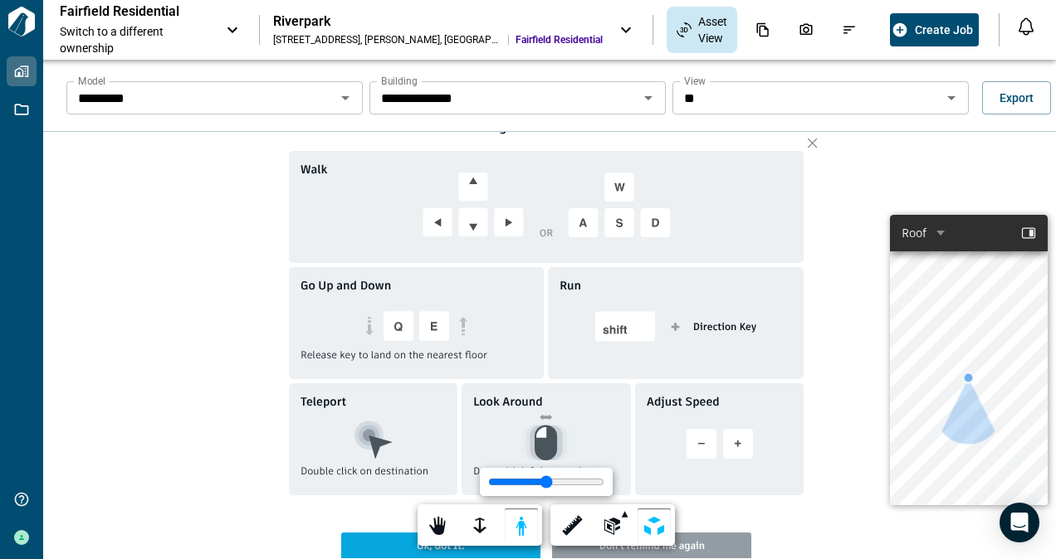
scroll to position [22, 0]
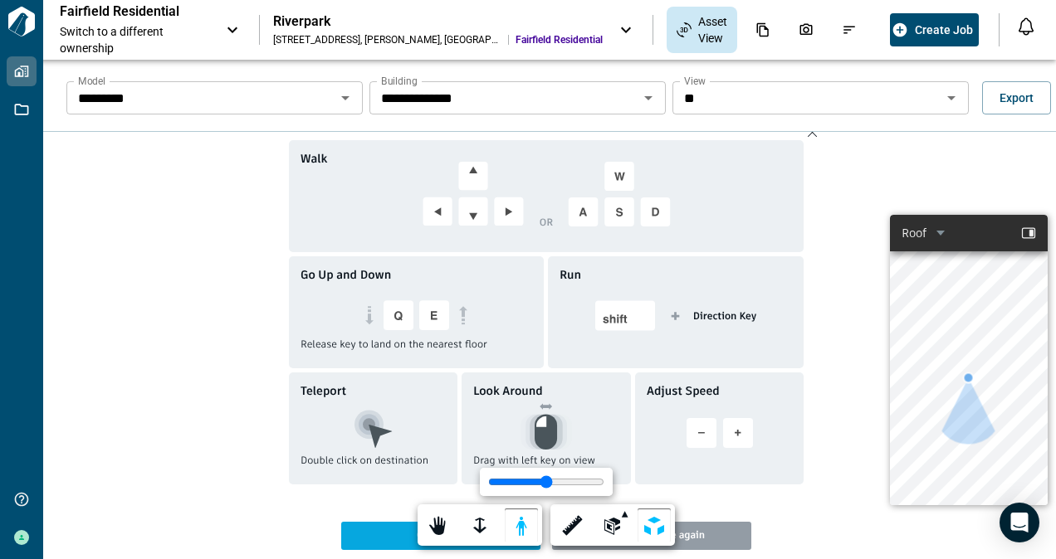
click at [807, 133] on div at bounding box center [817, 132] width 21 height 41
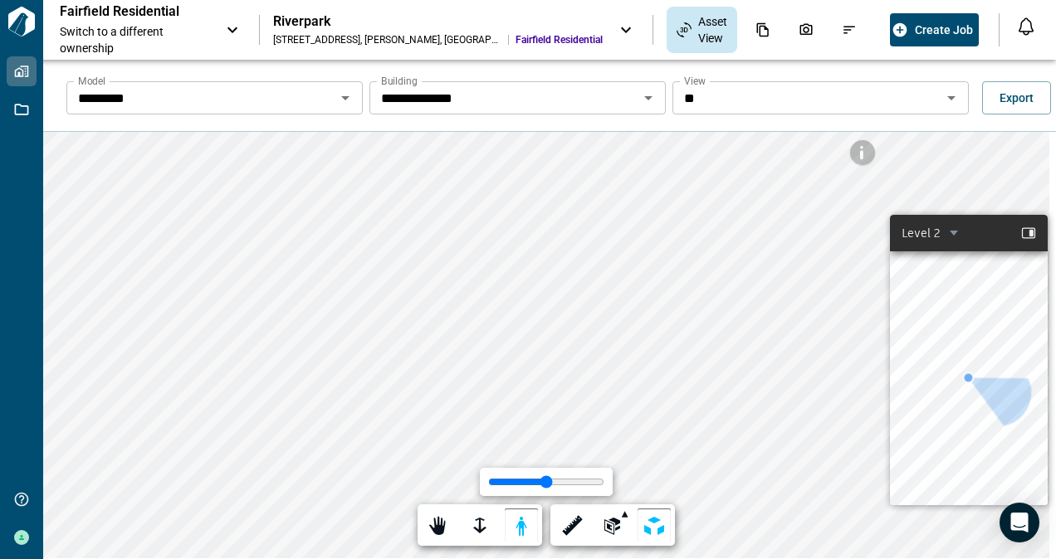
click at [0, 244] on html "**********" at bounding box center [528, 279] width 1056 height 559
click at [1056, 244] on html "**********" at bounding box center [528, 279] width 1056 height 559
click at [996, 320] on div "**********" at bounding box center [549, 345] width 1012 height 427
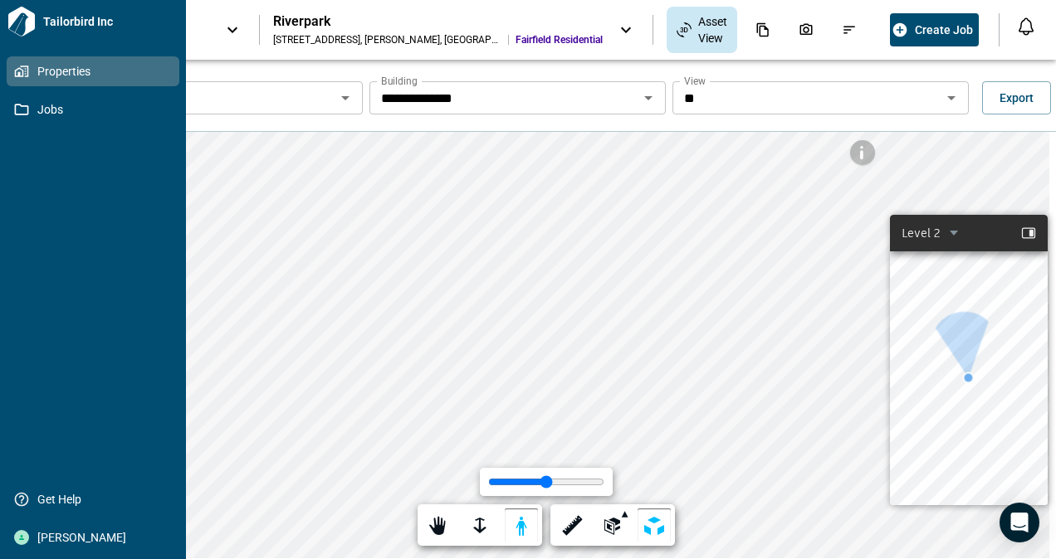
click at [0, 285] on html "**********" at bounding box center [528, 279] width 1056 height 559
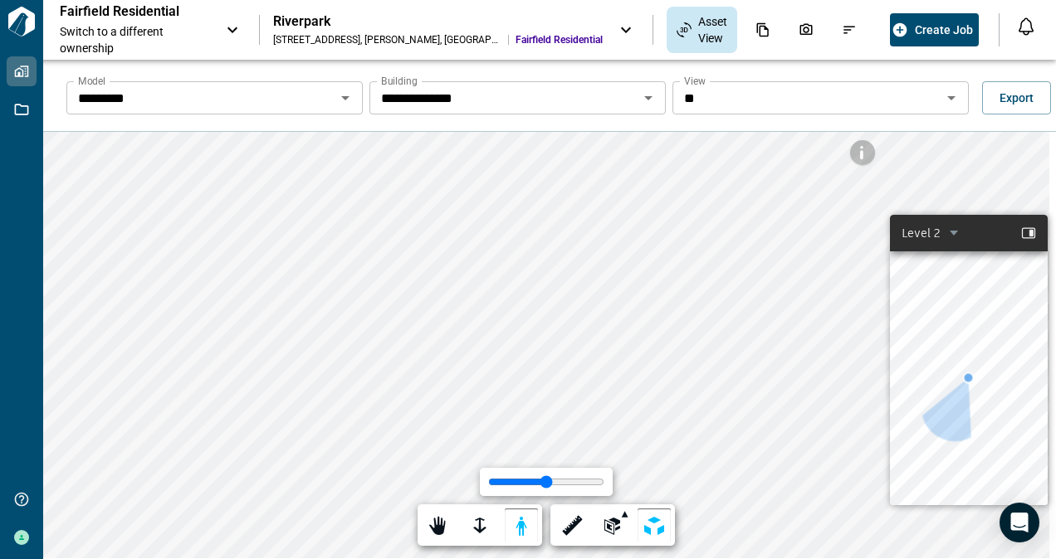
click at [933, 255] on div "**********" at bounding box center [549, 345] width 1012 height 427
click at [1012, 218] on div "**********" at bounding box center [549, 345] width 1012 height 427
click at [0, 261] on html "**********" at bounding box center [528, 279] width 1056 height 559
click at [485, 526] on div at bounding box center [479, 527] width 23 height 26
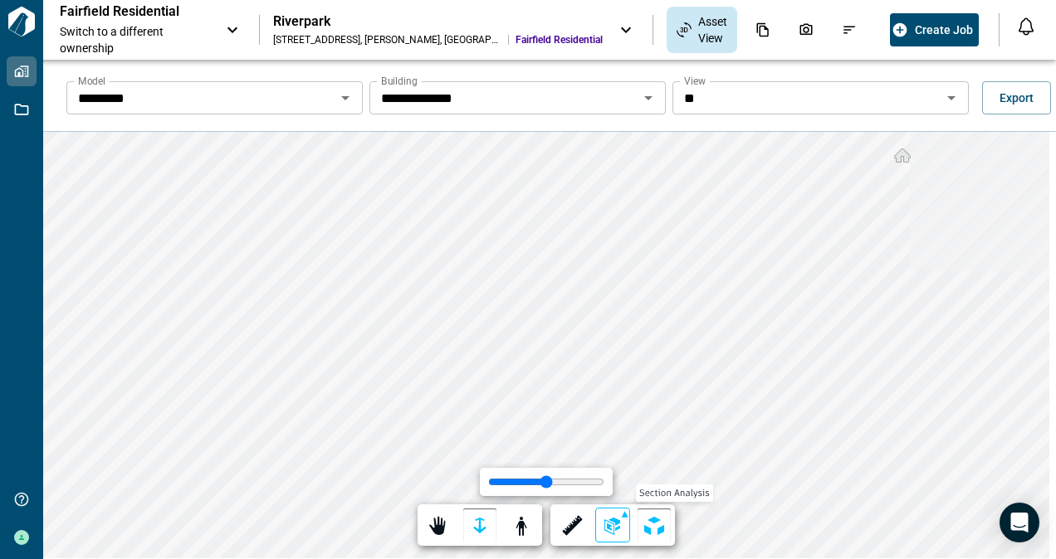
click at [619, 530] on div at bounding box center [612, 527] width 23 height 26
click at [654, 529] on div at bounding box center [528, 279] width 1056 height 559
click at [344, 95] on icon "Open" at bounding box center [345, 98] width 20 height 20
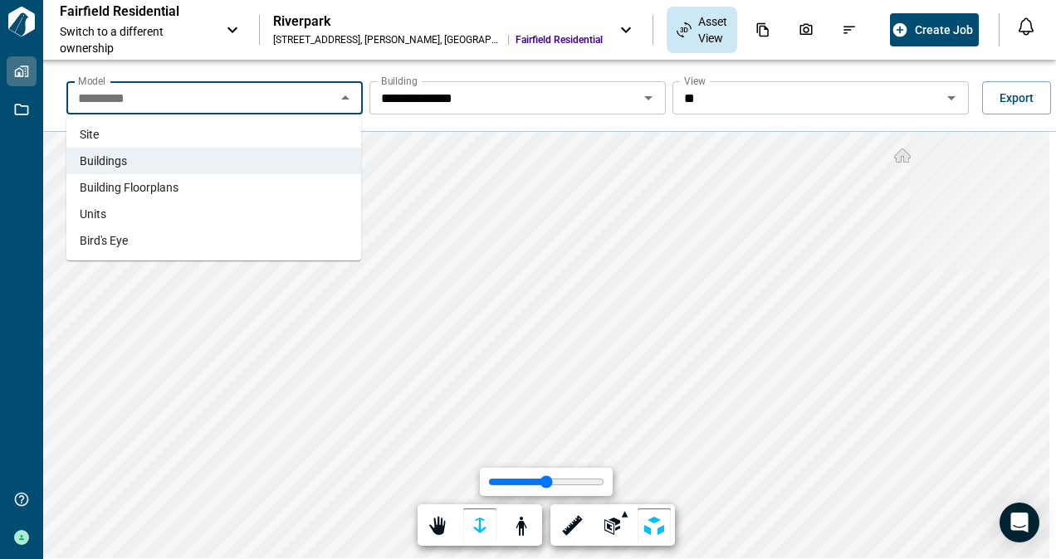
click at [98, 241] on span "Bird's Eye" at bounding box center [104, 240] width 48 height 17
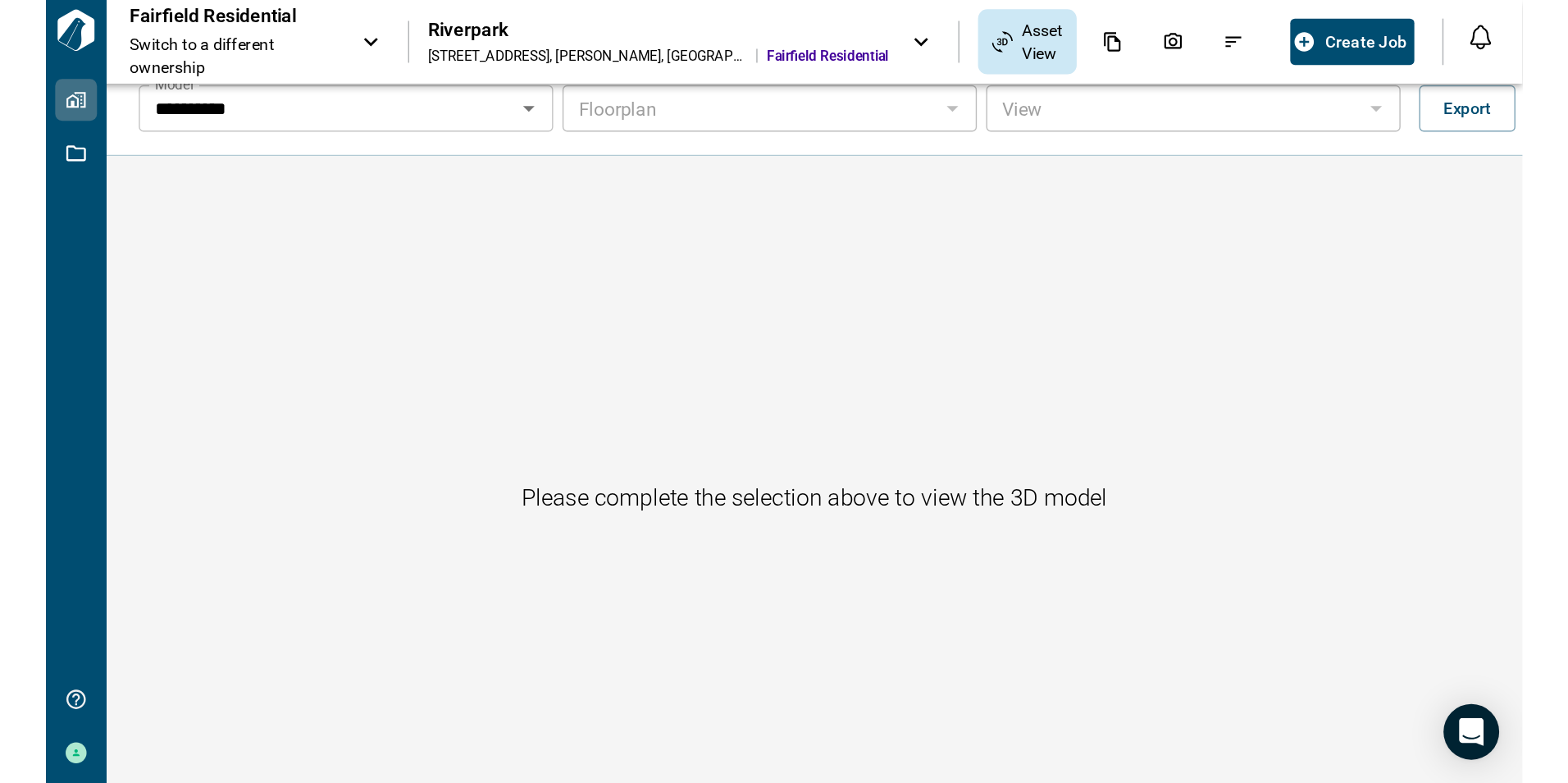
scroll to position [0, 0]
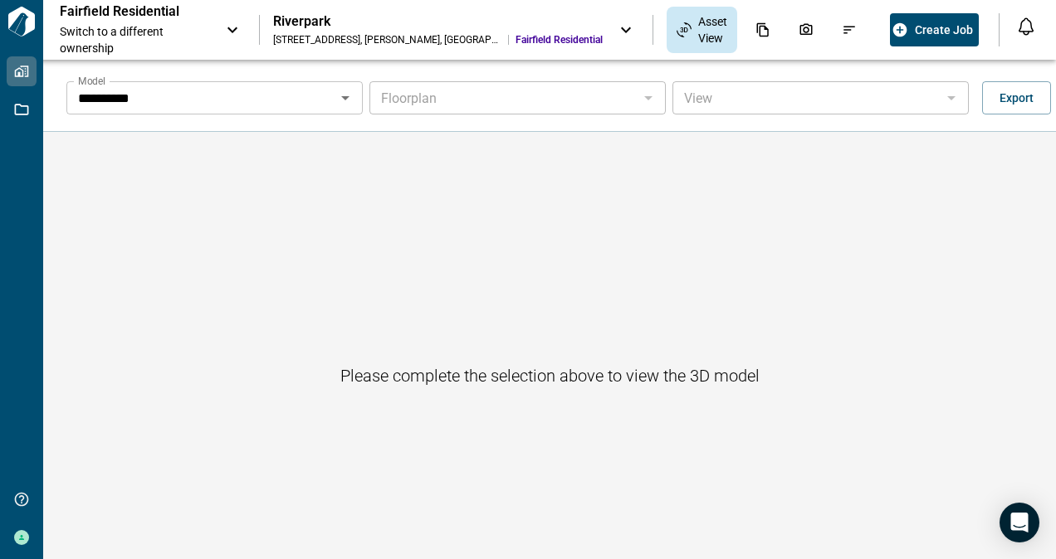
click at [378, 38] on div "[STREET_ADDRESS]" at bounding box center [387, 39] width 228 height 13
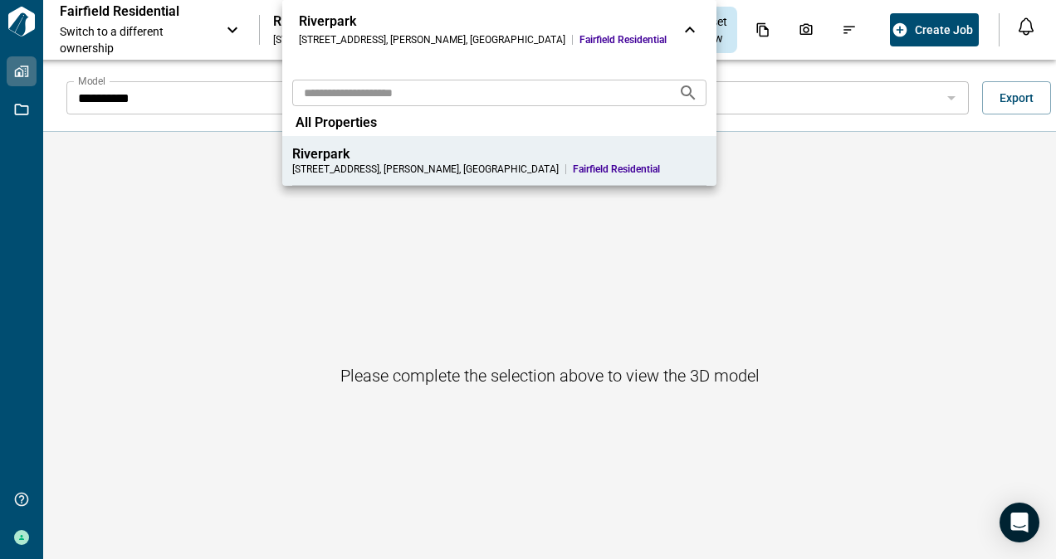
click at [397, 161] on div "Riverpark" at bounding box center [499, 154] width 414 height 17
click at [269, 241] on div at bounding box center [528, 279] width 1056 height 559
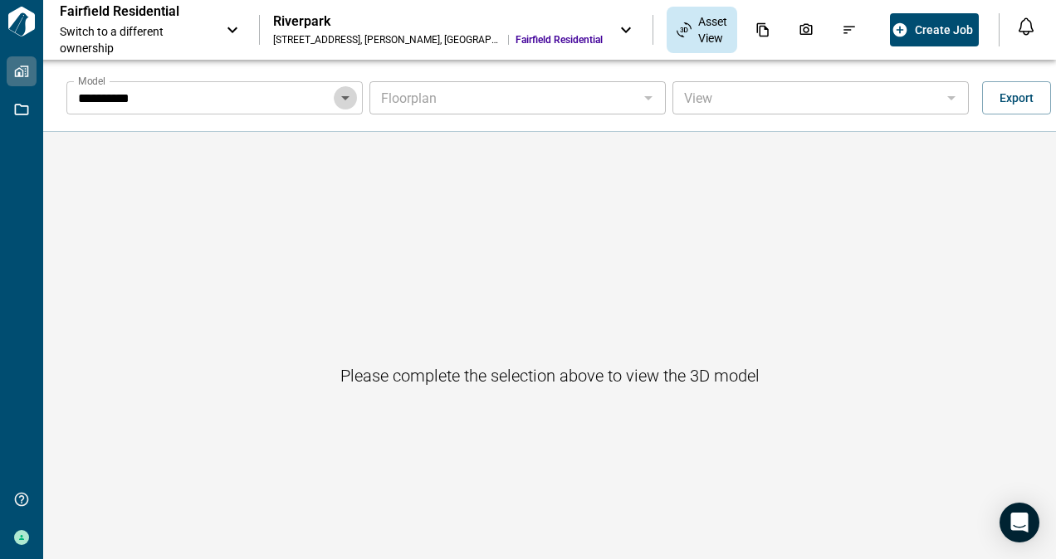
click at [341, 96] on icon "Open" at bounding box center [345, 98] width 8 height 4
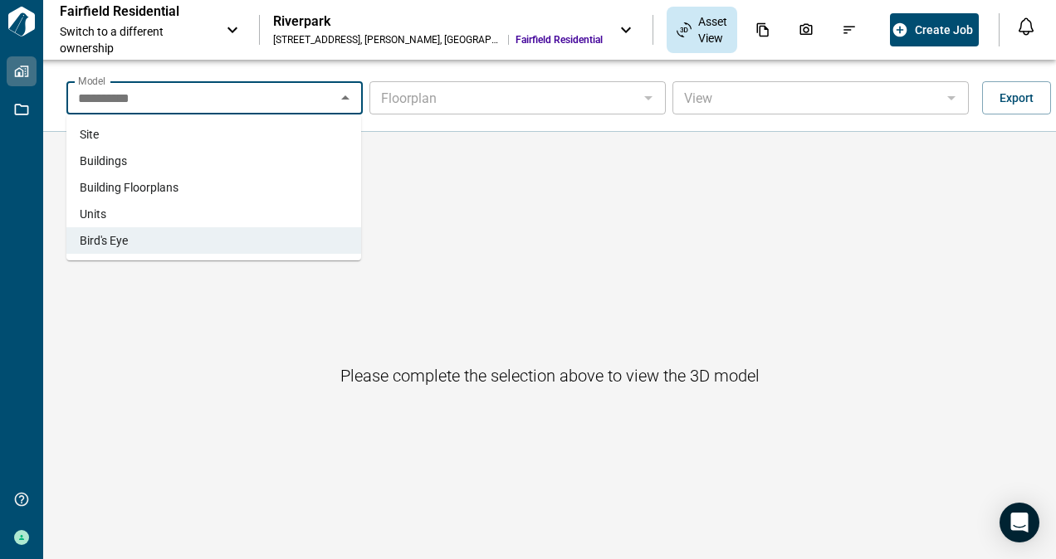
click at [90, 160] on span "Buildings" at bounding box center [103, 161] width 47 height 17
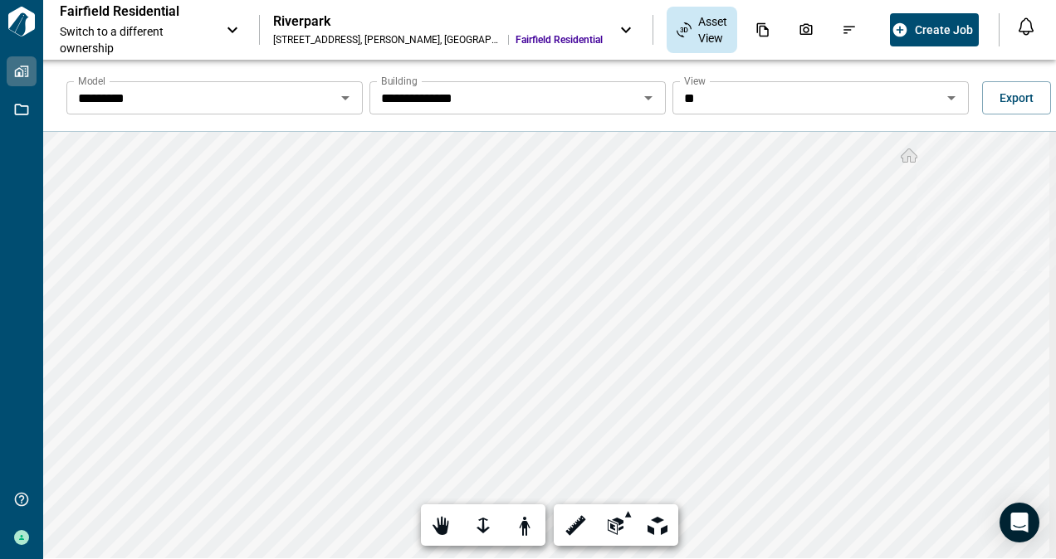
click at [644, 96] on icon "Open" at bounding box center [648, 98] width 8 height 4
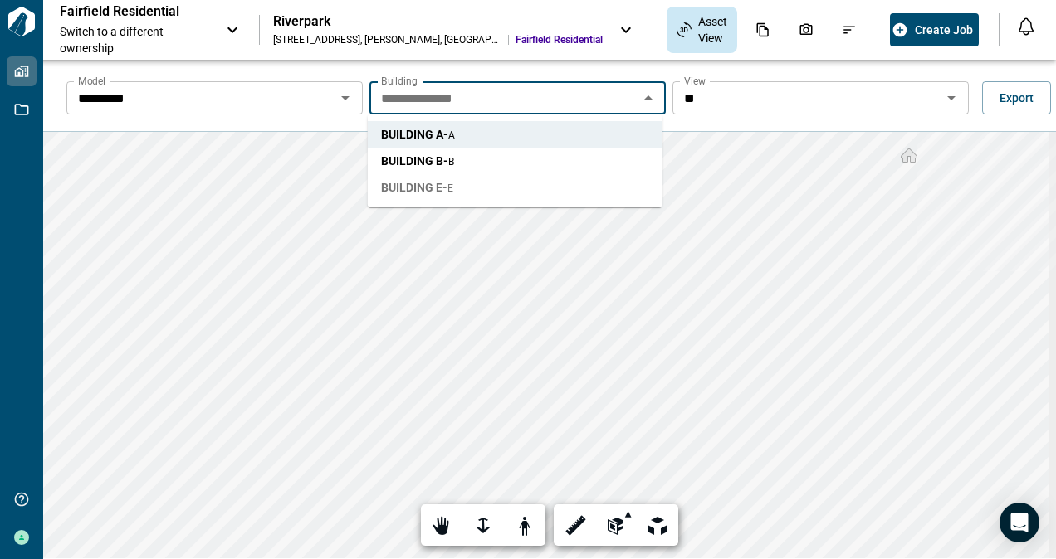
click at [444, 183] on span "BUILDING E - E" at bounding box center [417, 187] width 72 height 17
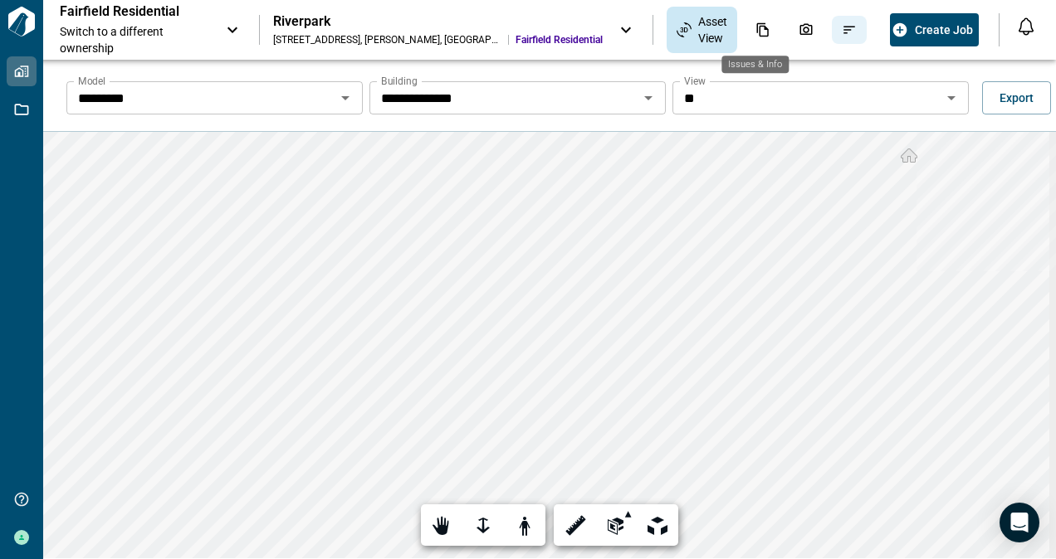
click at [841, 27] on icon "Issues & Info" at bounding box center [848, 29] width 15 height 15
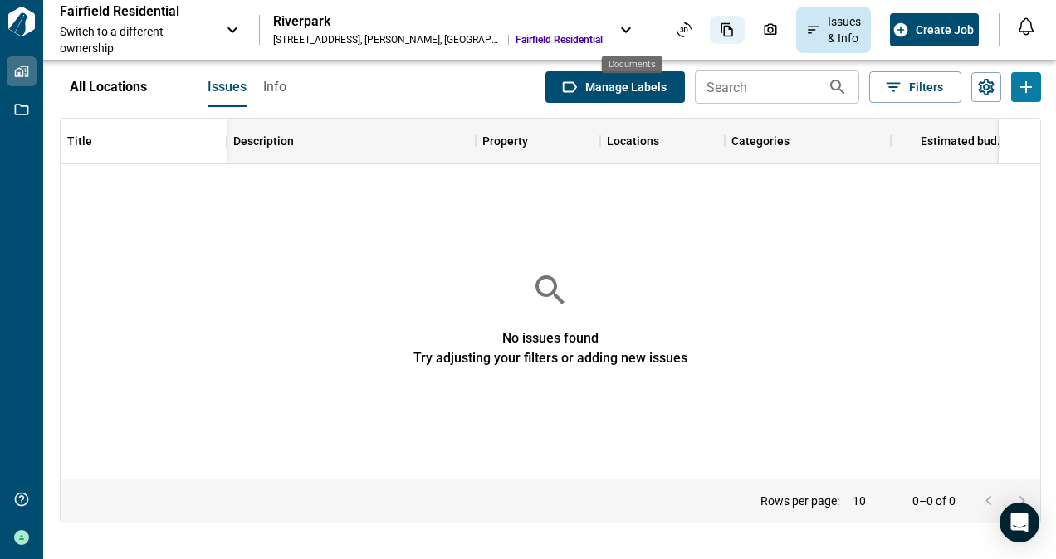
click at [719, 31] on icon "Documents" at bounding box center [726, 29] width 15 height 15
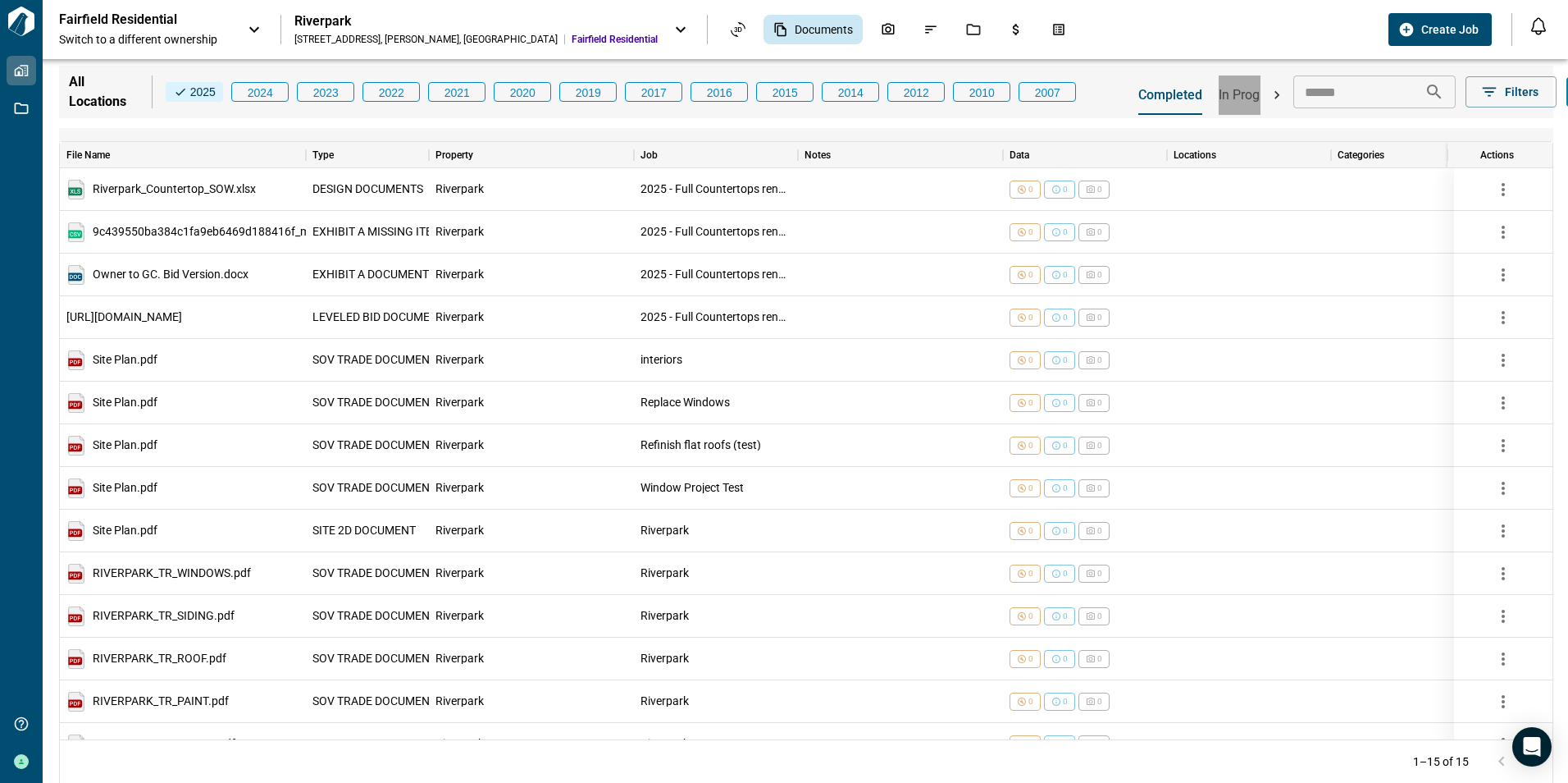
click at [1236, 94] on span "In Progress" at bounding box center [1251, 95] width 65 height 17
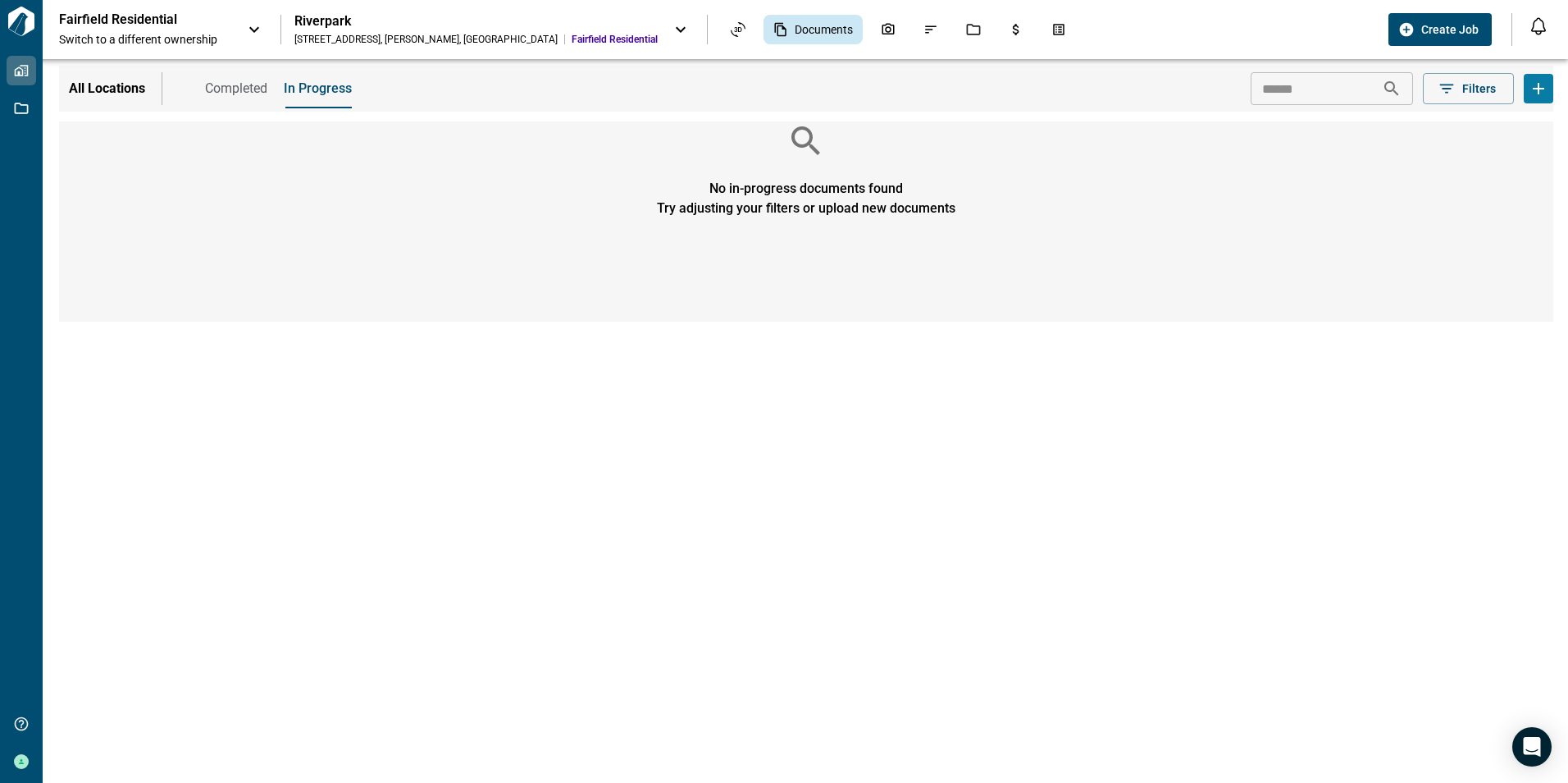
click at [226, 91] on span "Completed" at bounding box center [235, 88] width 62 height 17
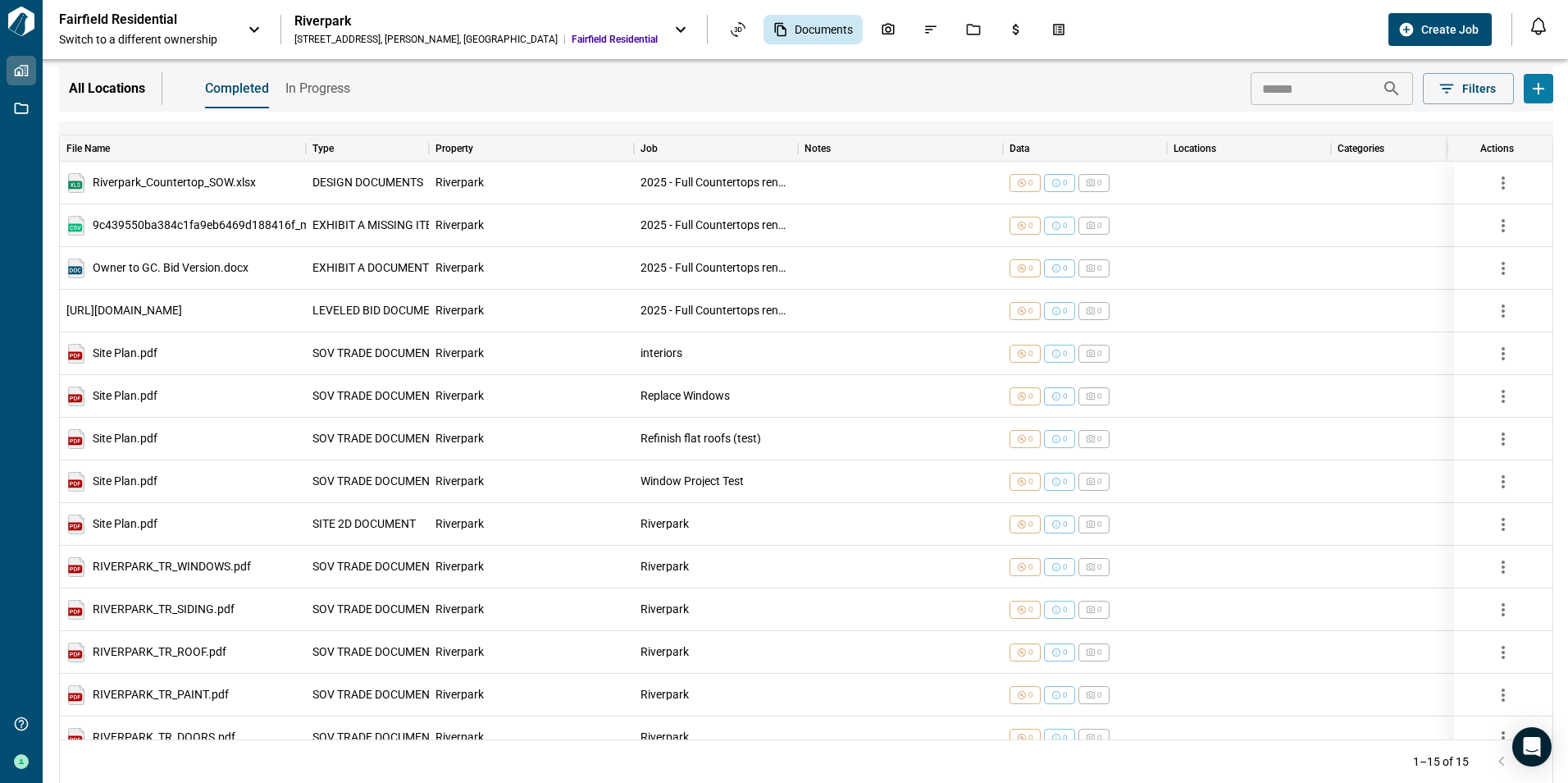
click at [252, 32] on icon at bounding box center [254, 30] width 20 height 20
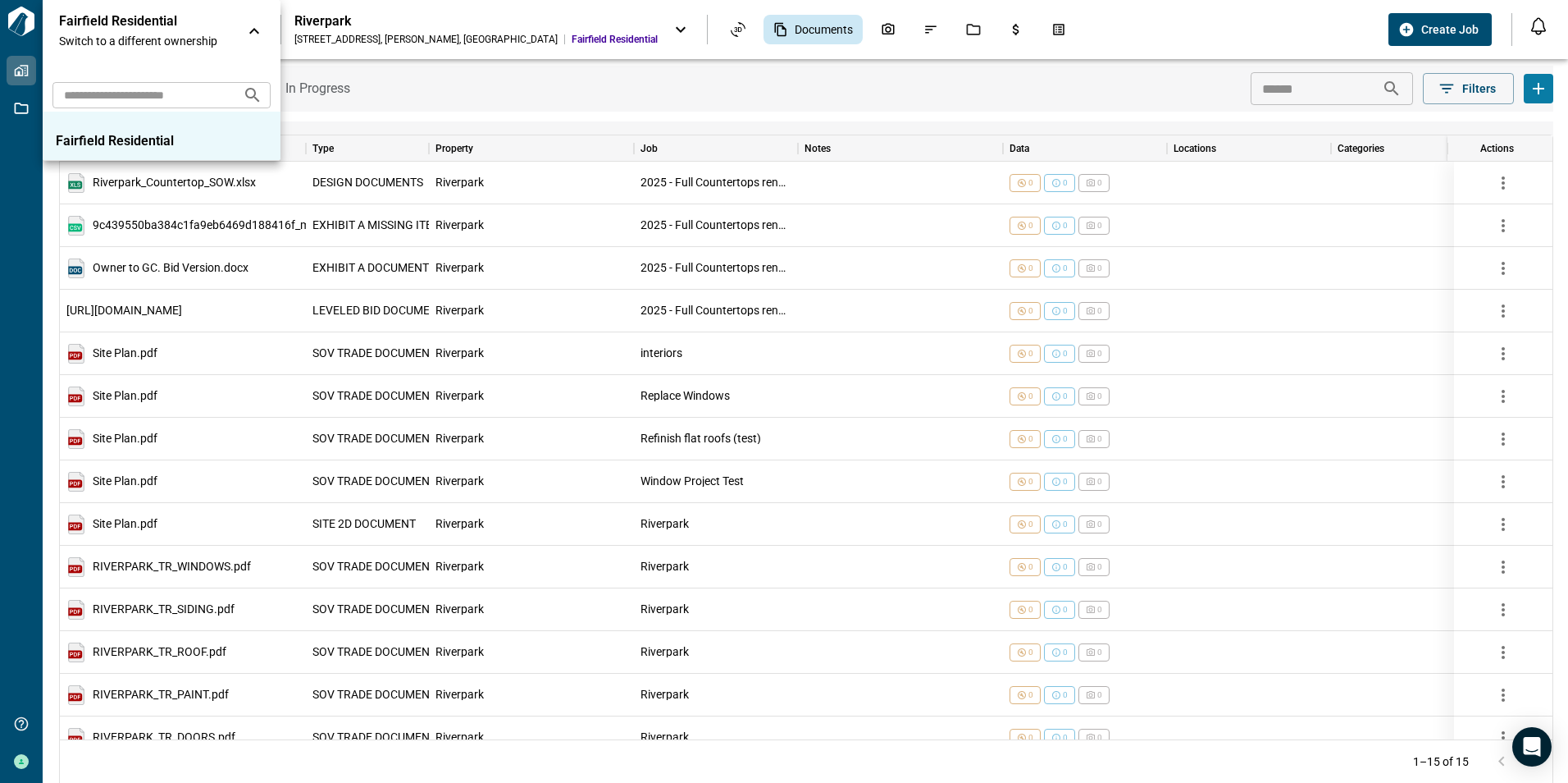
click at [413, 85] on div at bounding box center [784, 392] width 1568 height 783
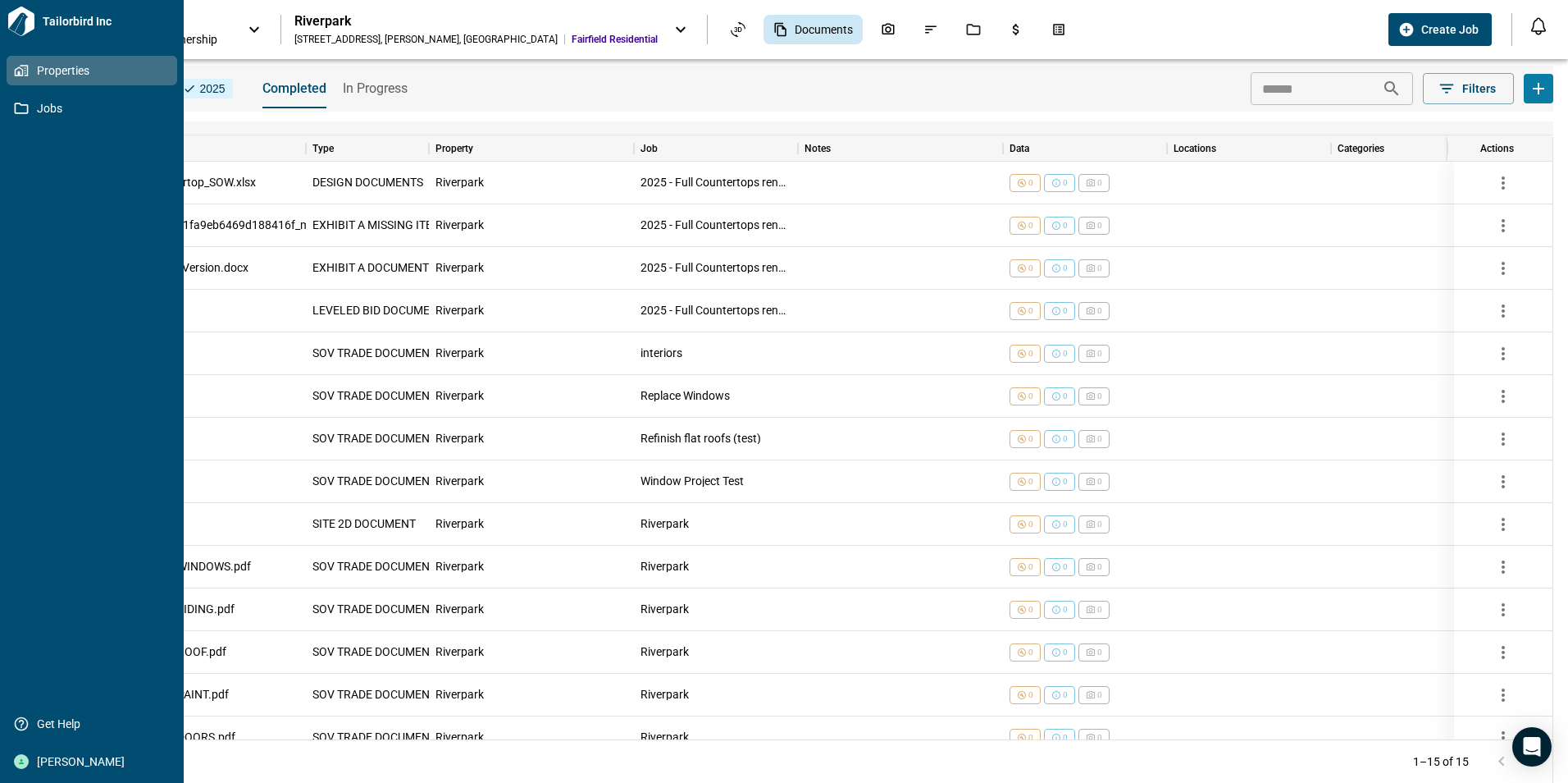
click at [44, 74] on span "Properties" at bounding box center [95, 70] width 132 height 17
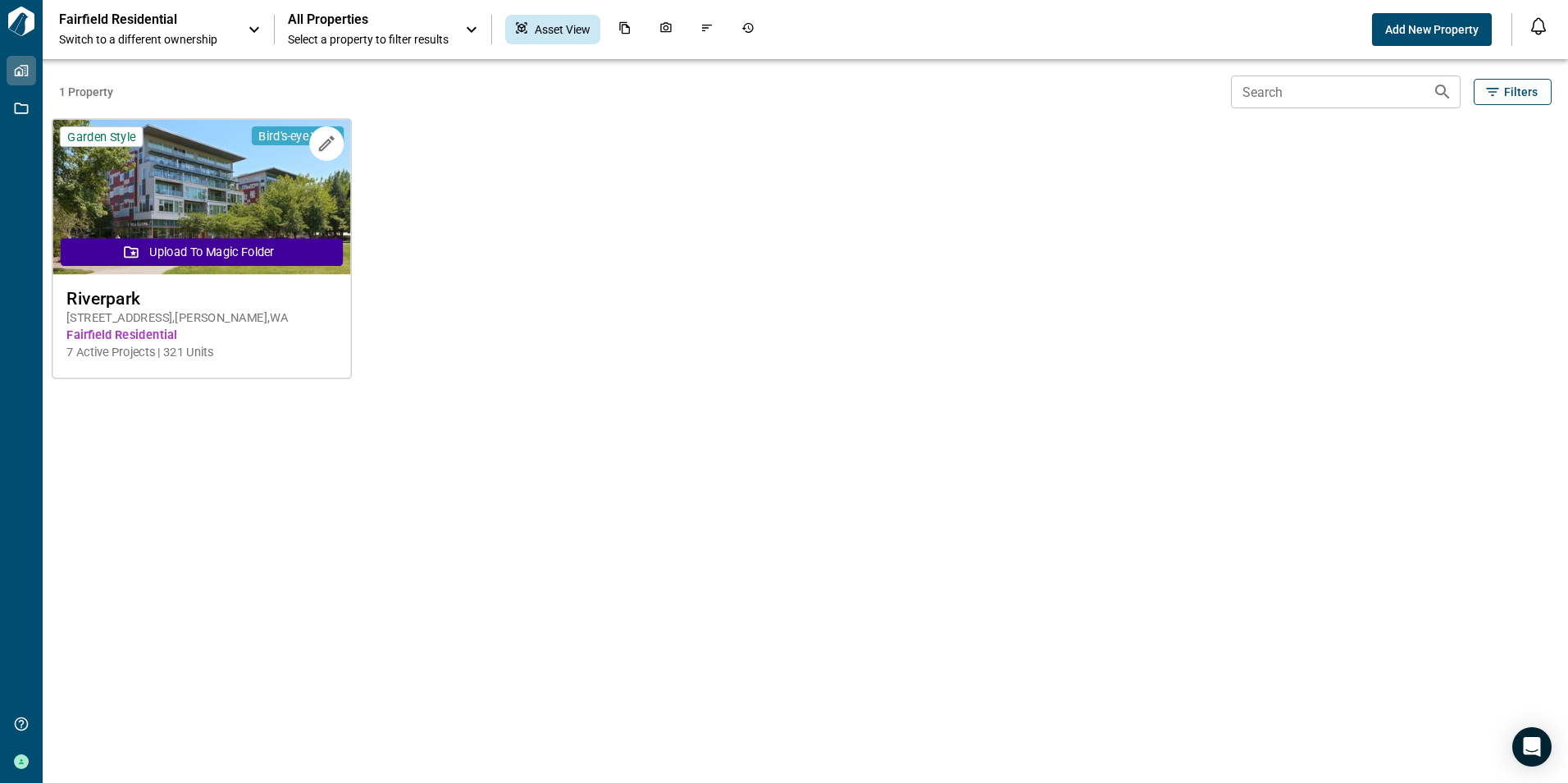
click at [120, 334] on span "Fairfield Residential" at bounding box center [202, 334] width 271 height 17
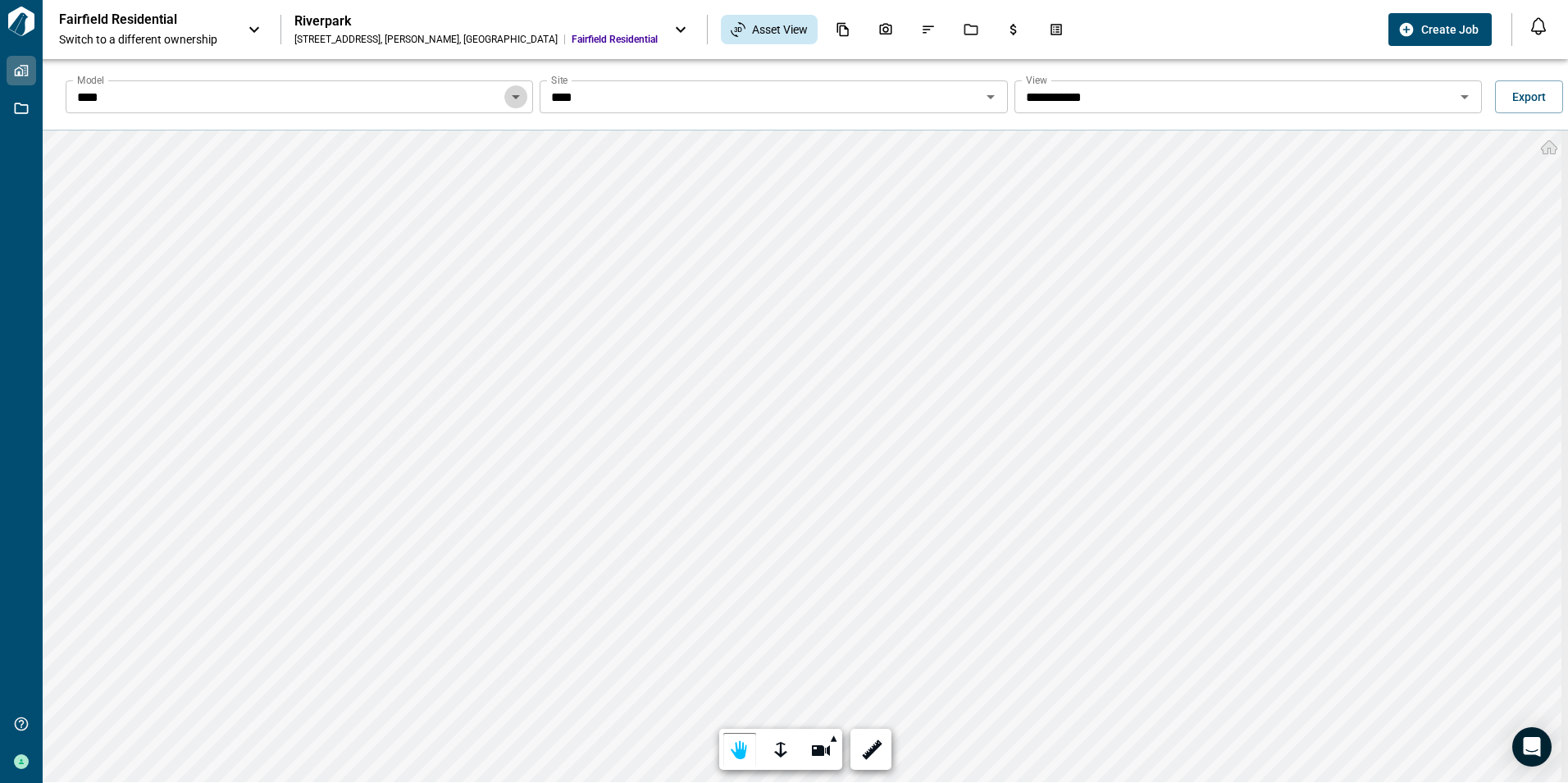
click at [517, 94] on icon "Open" at bounding box center [516, 97] width 20 height 20
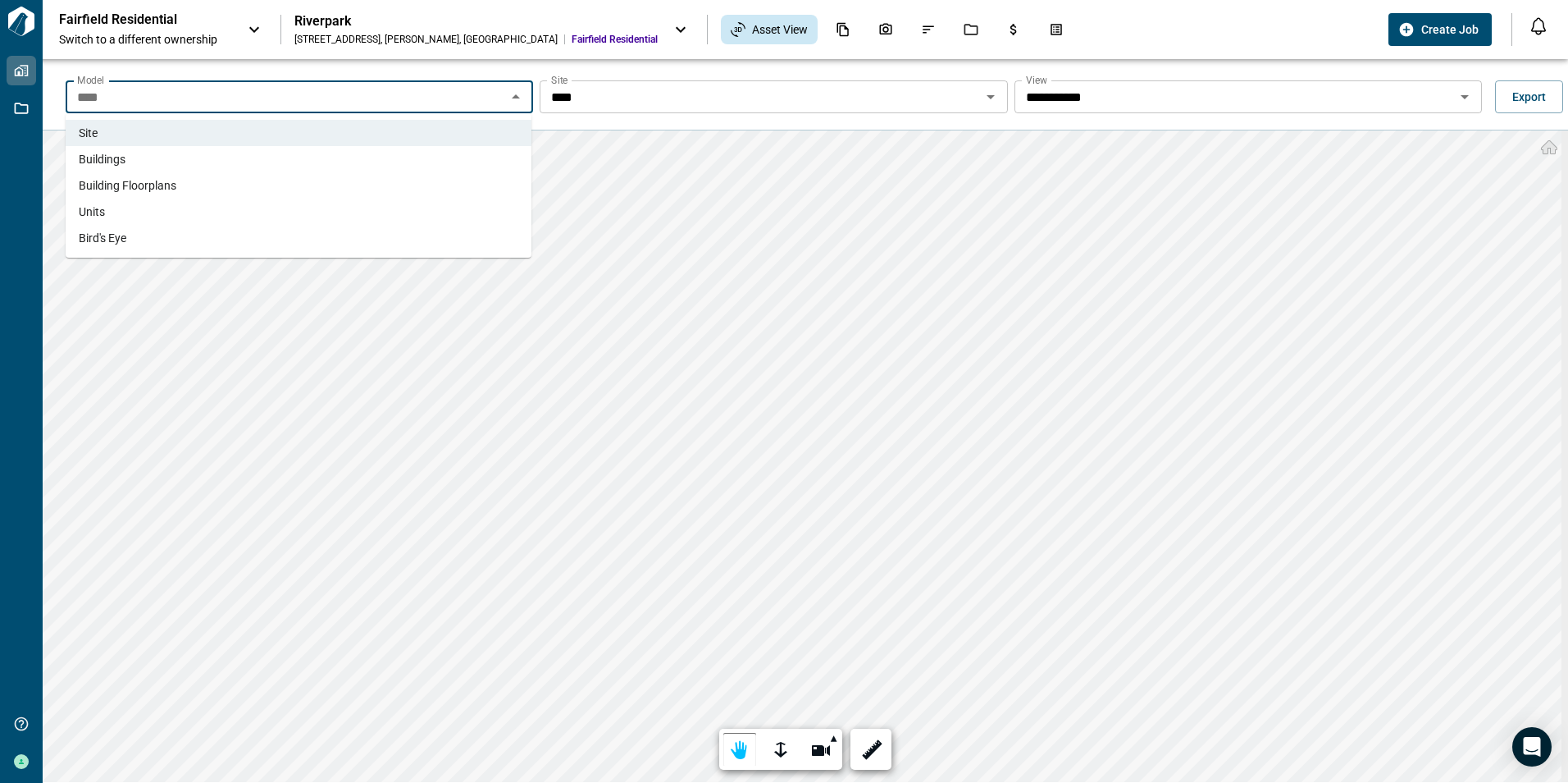
click at [100, 213] on span "Units" at bounding box center [92, 212] width 27 height 17
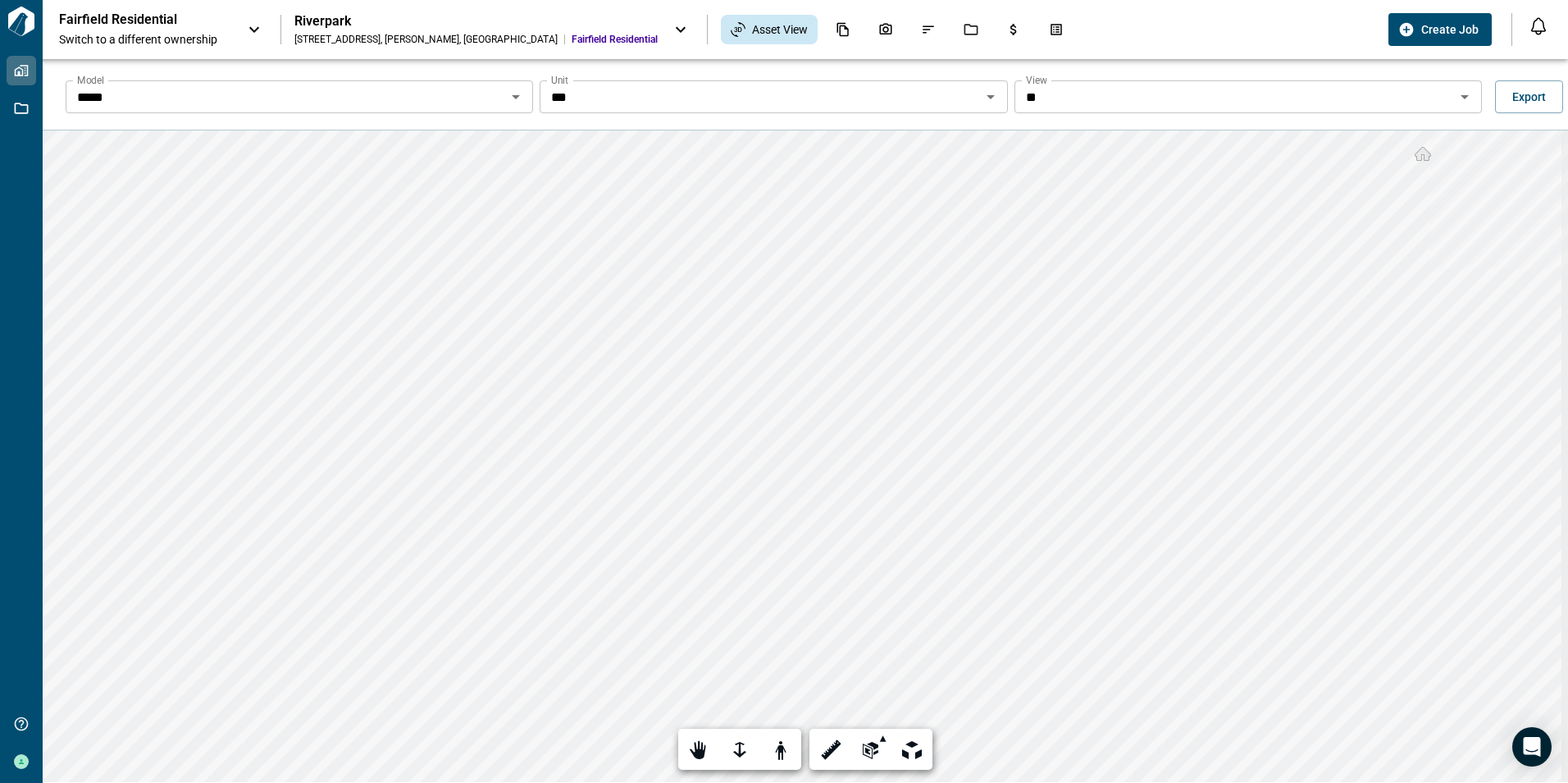
click at [990, 96] on icon "Open" at bounding box center [990, 97] width 20 height 20
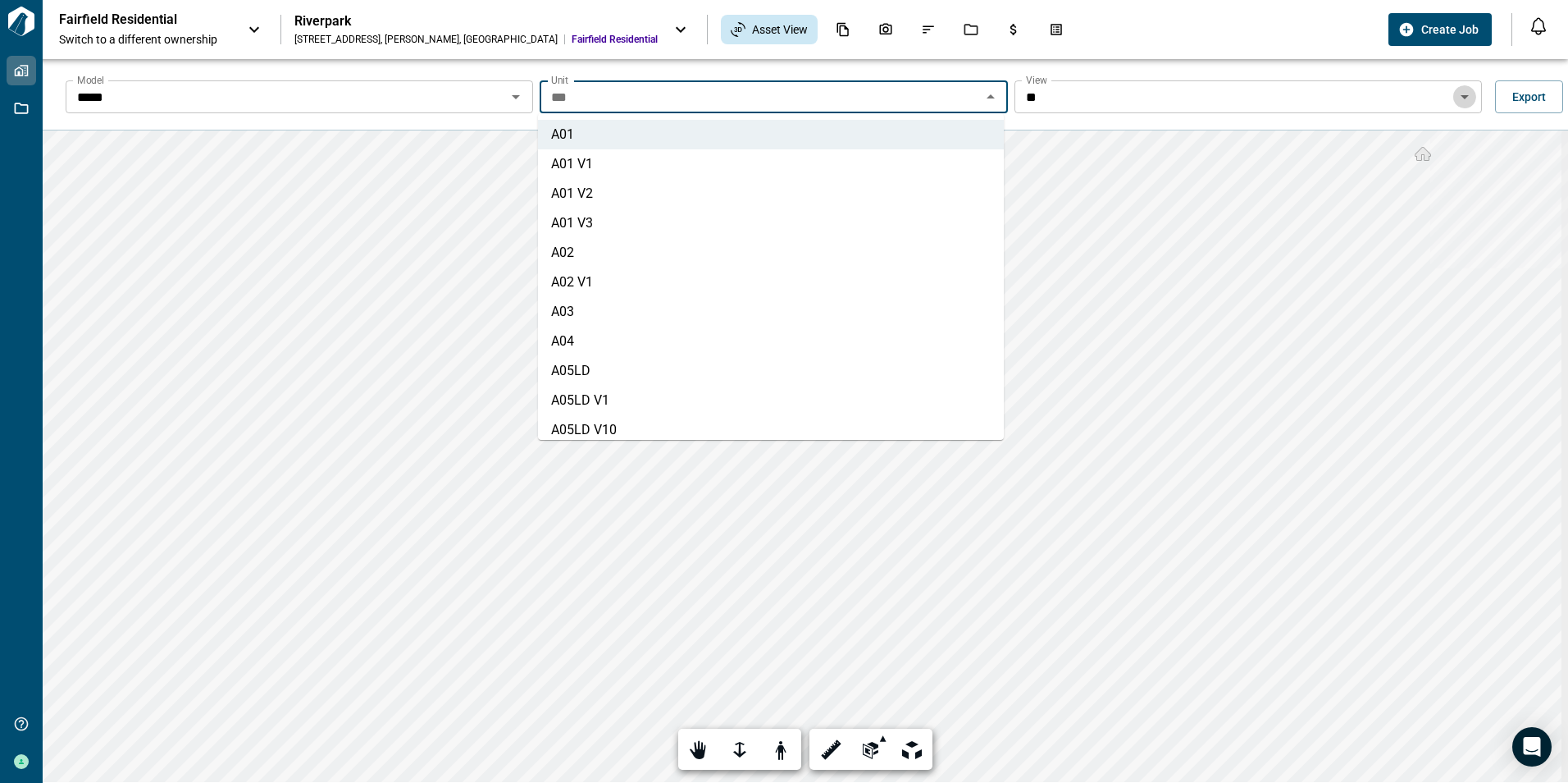
click at [1460, 94] on icon "Open" at bounding box center [1464, 97] width 20 height 20
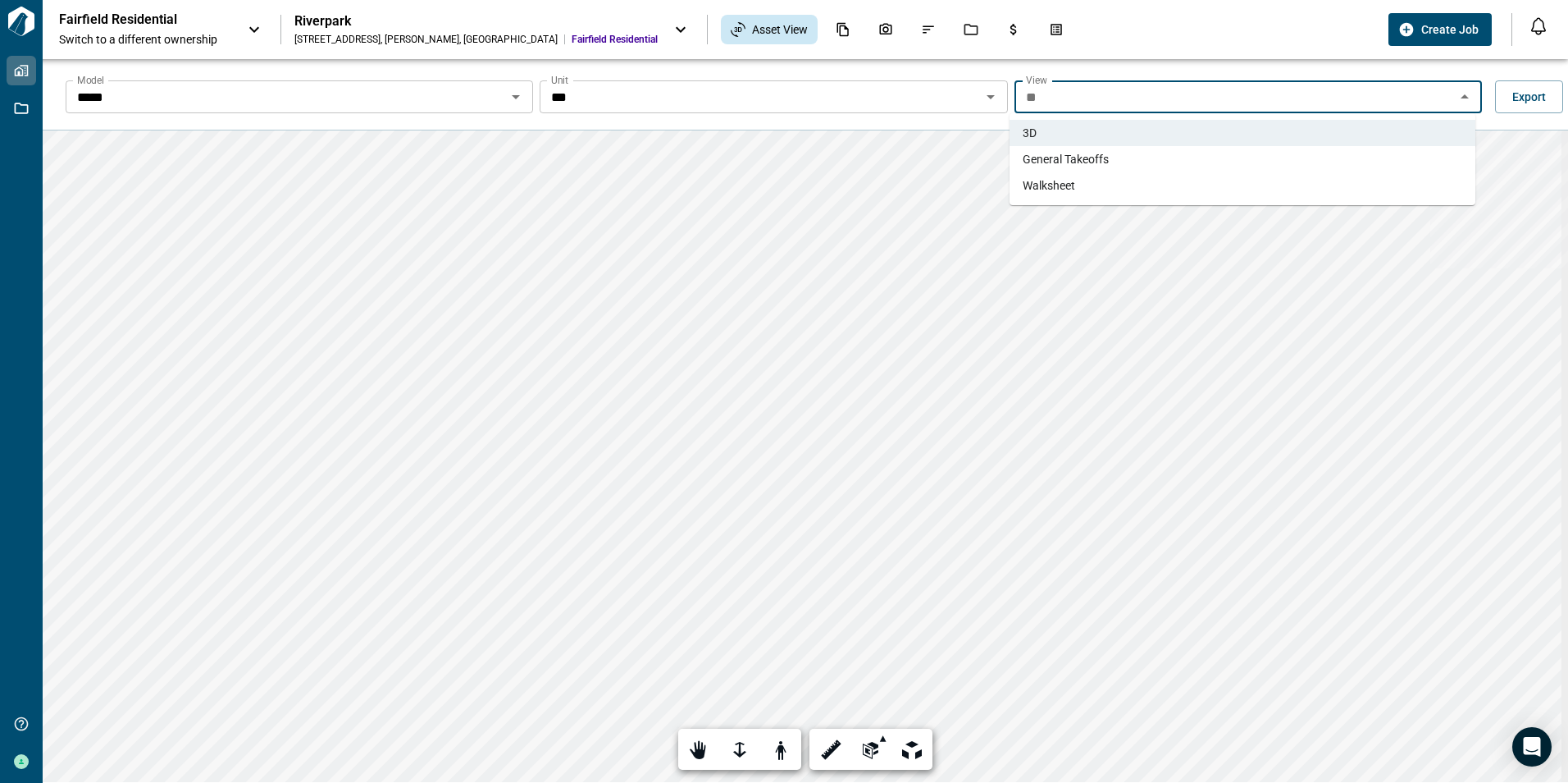
click at [1050, 160] on span "General Takeoffs" at bounding box center [1065, 159] width 86 height 17
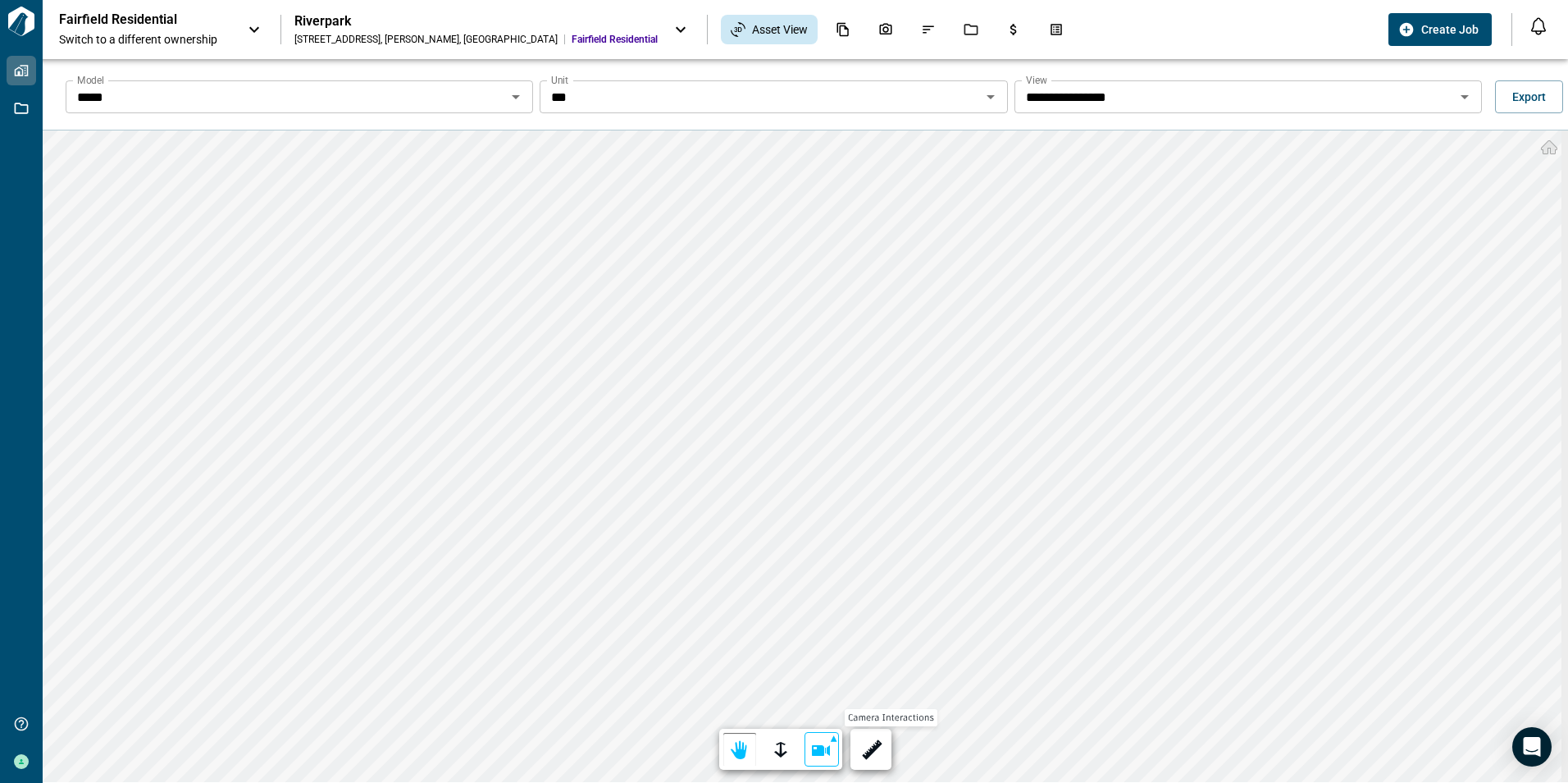
click at [831, 764] on div "**********" at bounding box center [804, 456] width 1525 height 652
click at [986, 95] on icon "Open" at bounding box center [990, 97] width 8 height 4
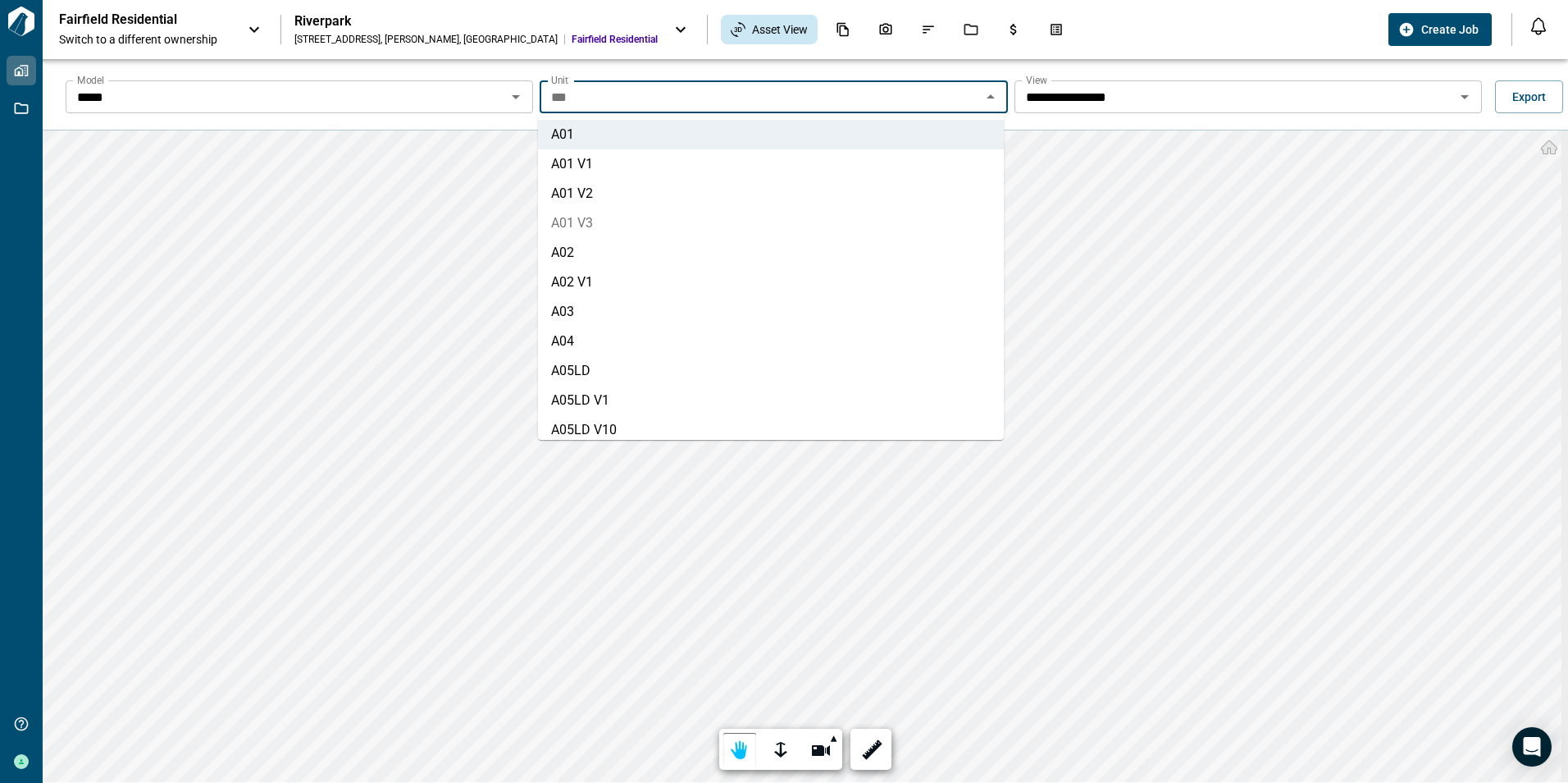
click at [583, 224] on li "A01 V3" at bounding box center [770, 223] width 465 height 30
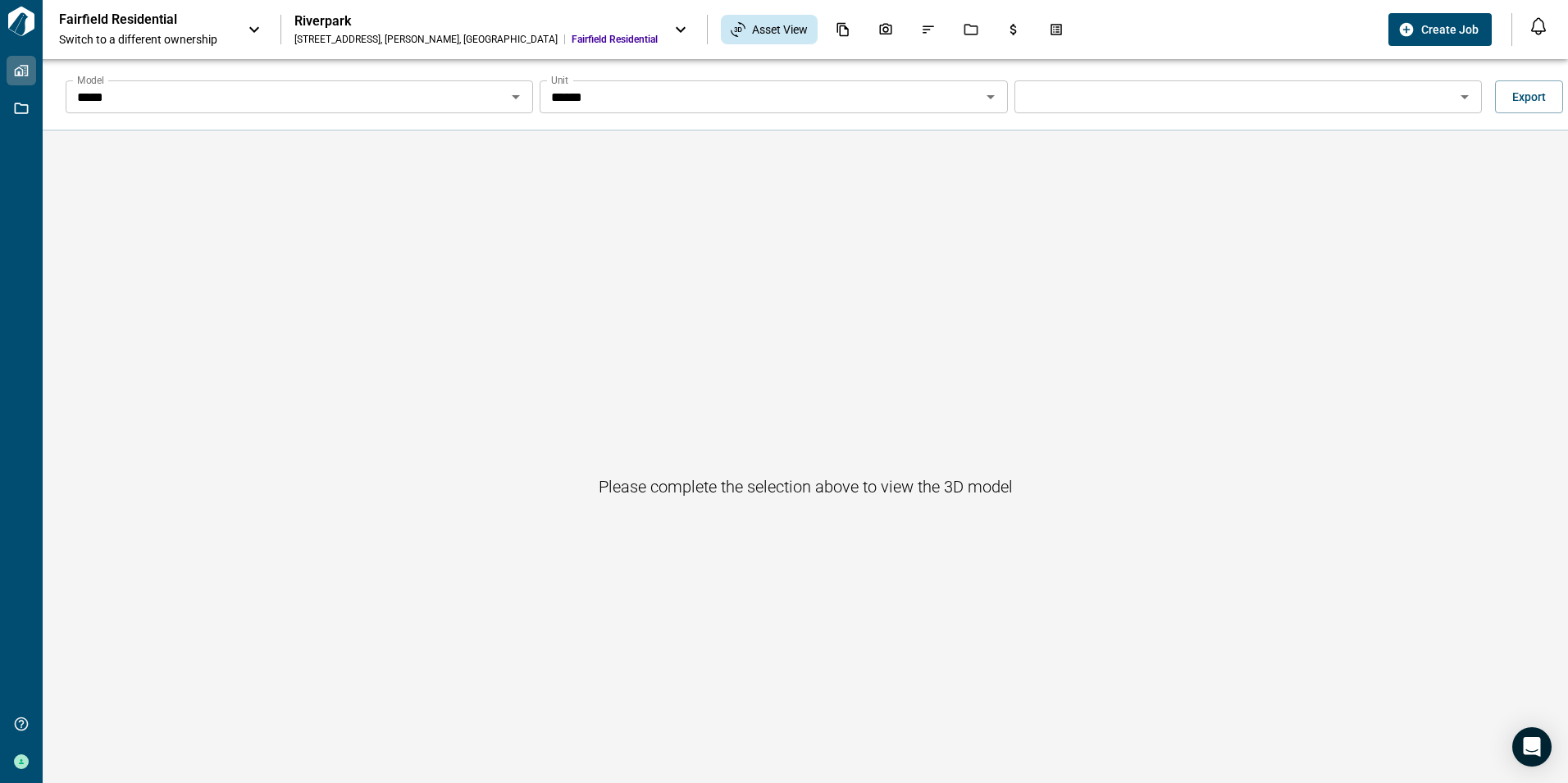
click at [1463, 93] on icon "Open" at bounding box center [1464, 97] width 20 height 20
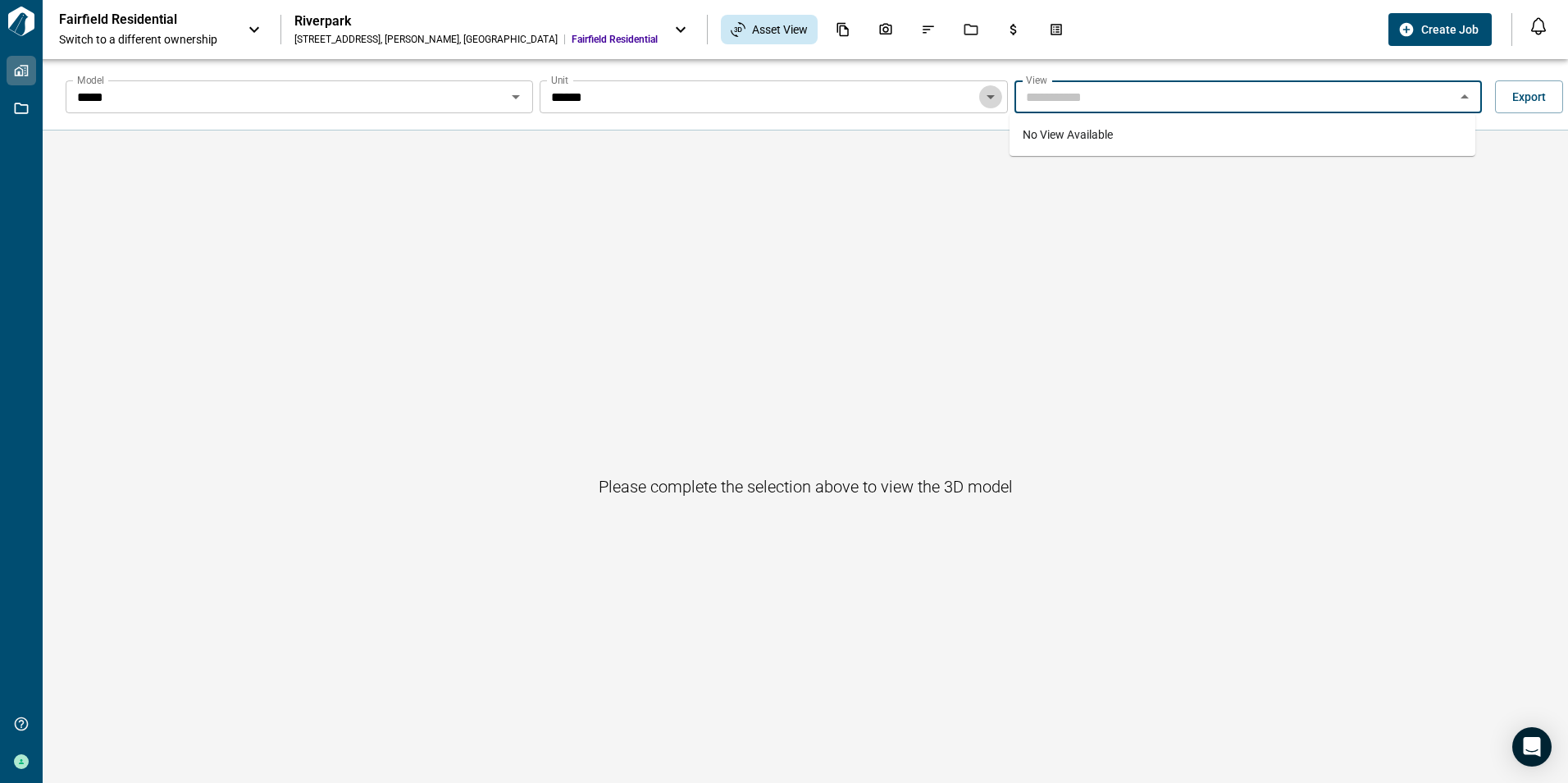
click at [987, 96] on icon "Open" at bounding box center [990, 97] width 8 height 4
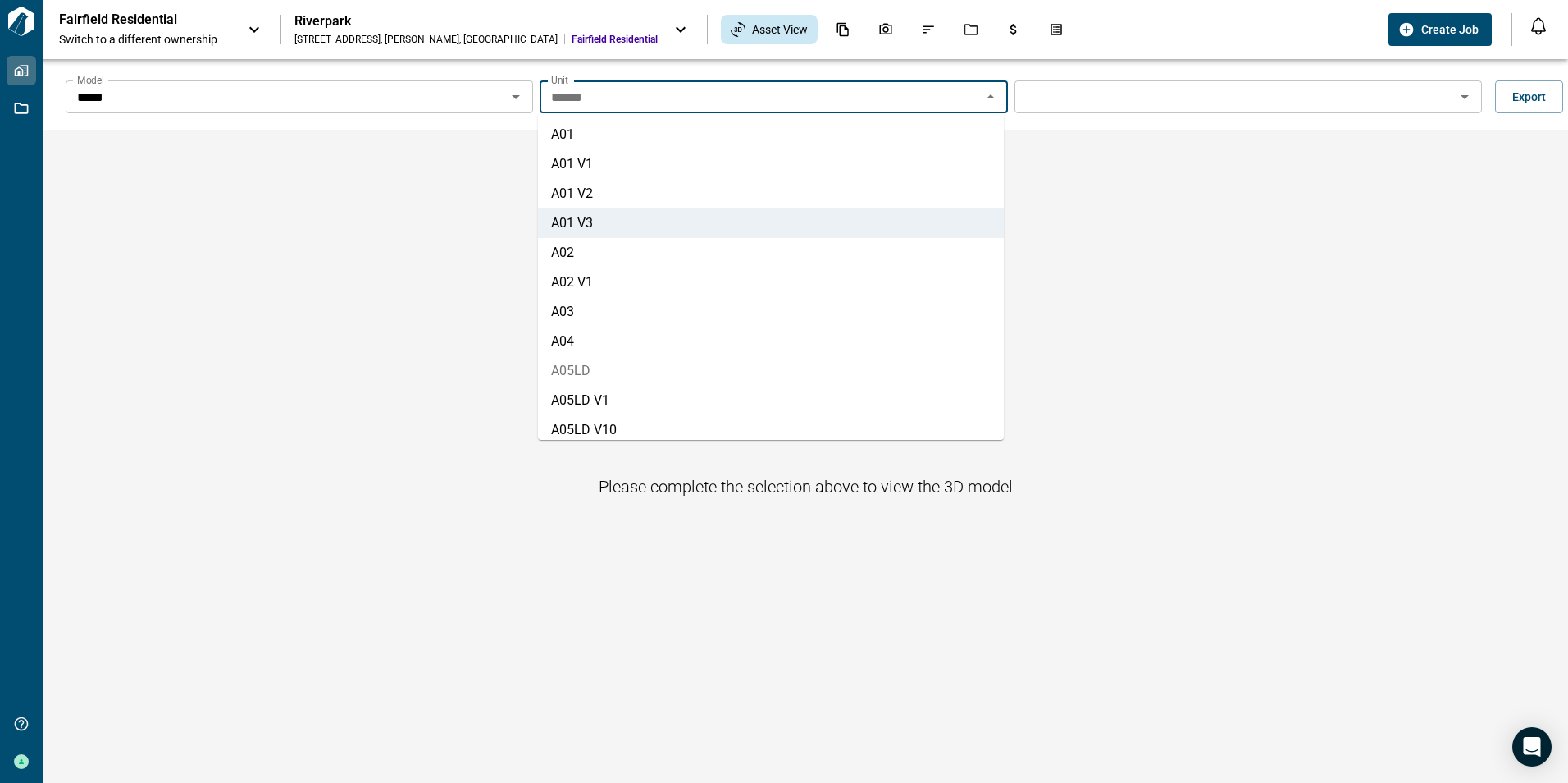
click at [561, 368] on li "A05LD" at bounding box center [770, 371] width 465 height 30
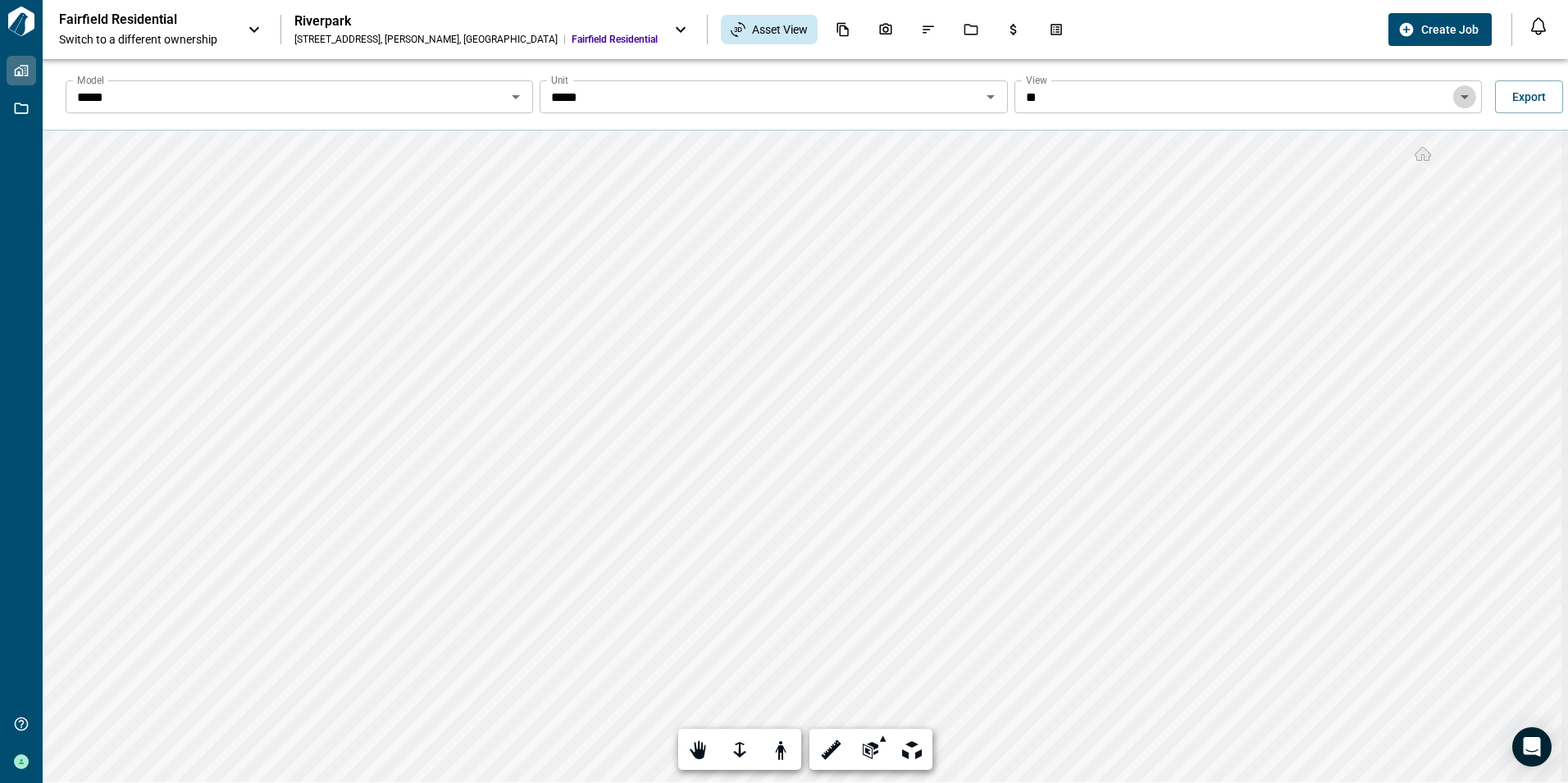
click at [1460, 99] on icon "Open" at bounding box center [1464, 97] width 20 height 20
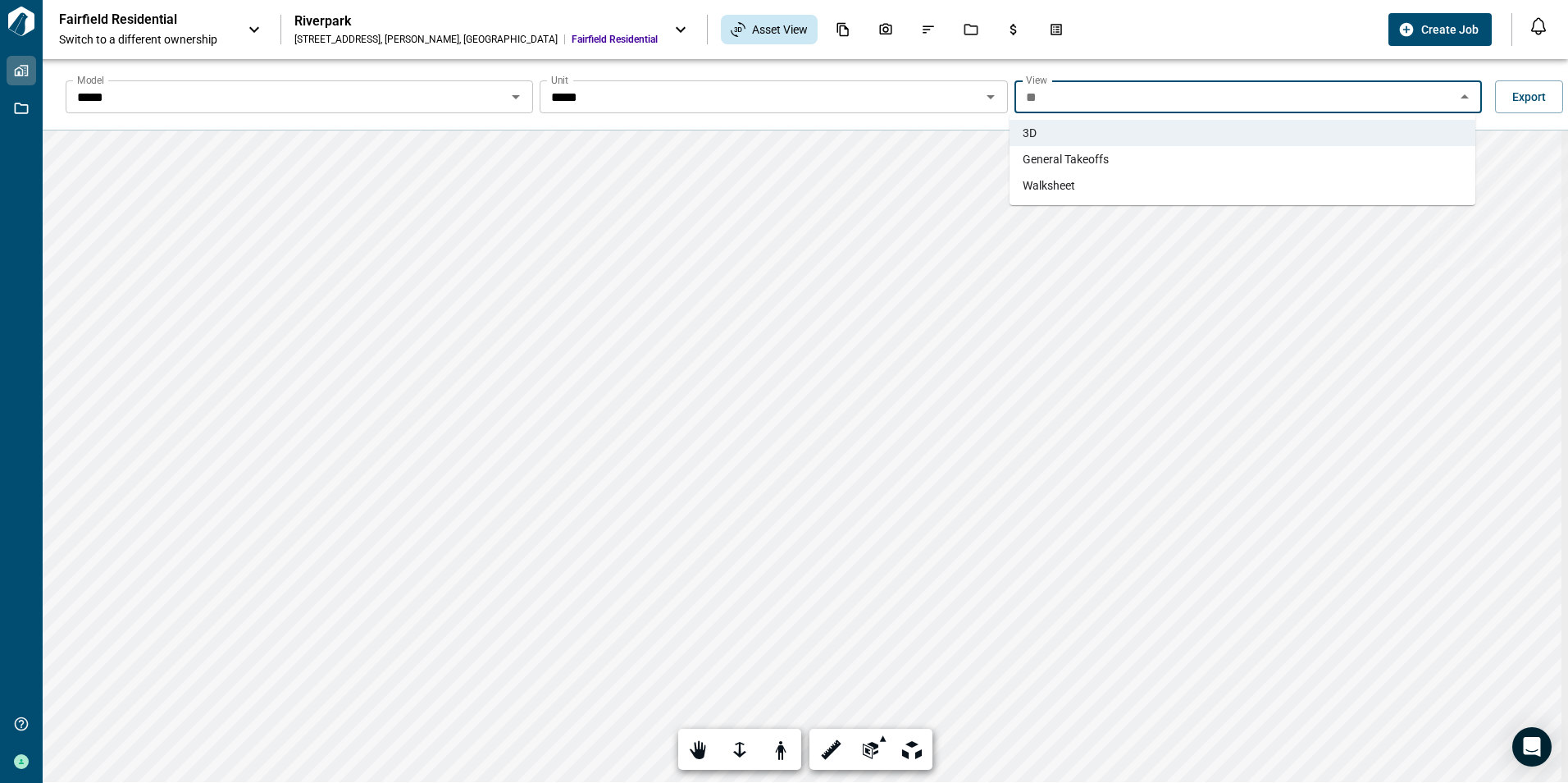
click at [1057, 156] on span "General Takeoffs" at bounding box center [1065, 159] width 86 height 17
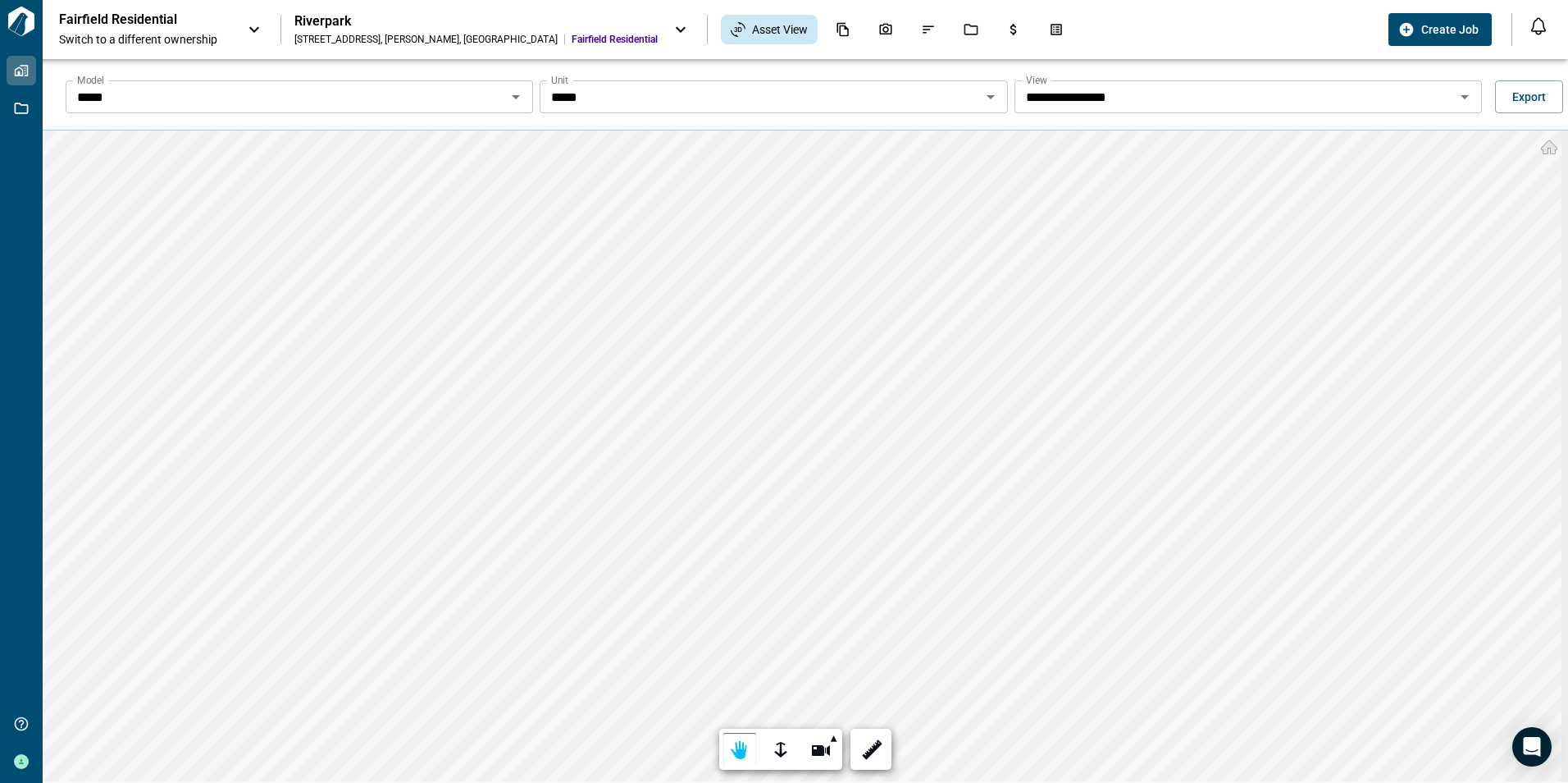
click at [891, 69] on div "**********" at bounding box center [804, 451] width 1525 height 783
click at [986, 97] on icon "Open" at bounding box center [990, 97] width 8 height 4
click at [829, 782] on html "**********" at bounding box center [784, 392] width 1568 height 783
click at [986, 95] on icon "Open" at bounding box center [990, 97] width 8 height 4
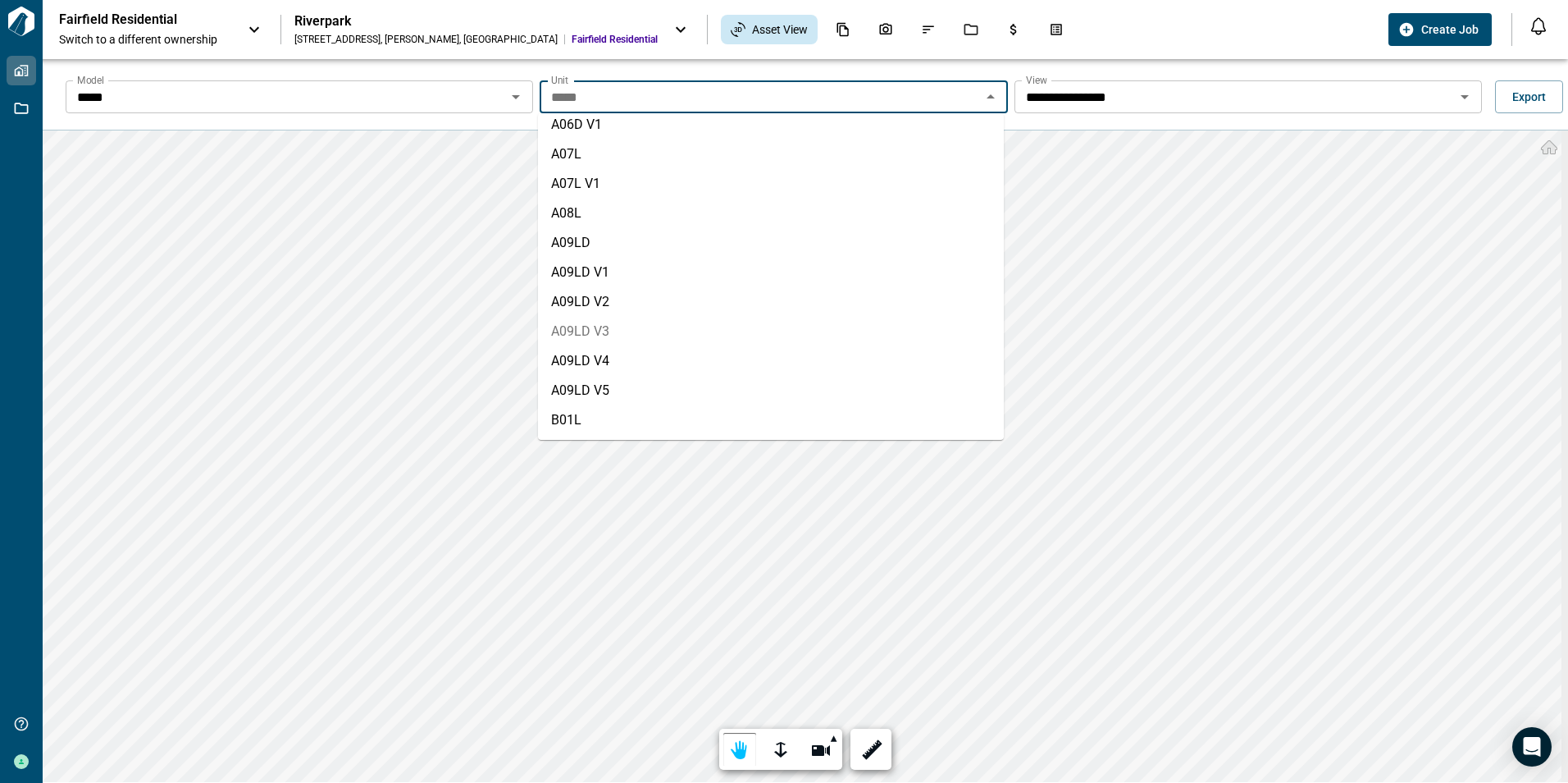
scroll to position [739, 0]
click at [569, 394] on li "B02 V2" at bounding box center [770, 400] width 465 height 30
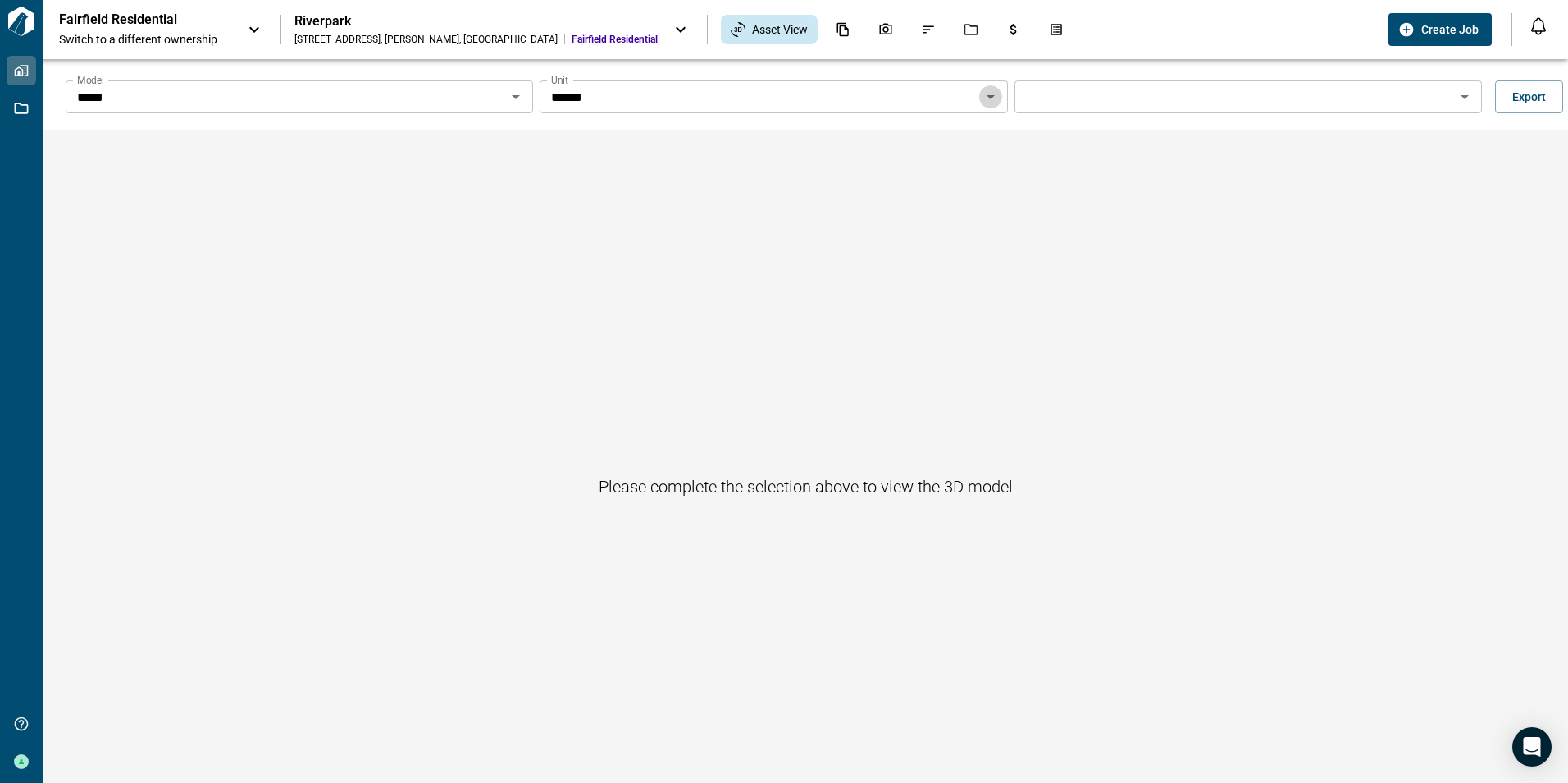
click at [983, 101] on icon "Open" at bounding box center [990, 97] width 20 height 20
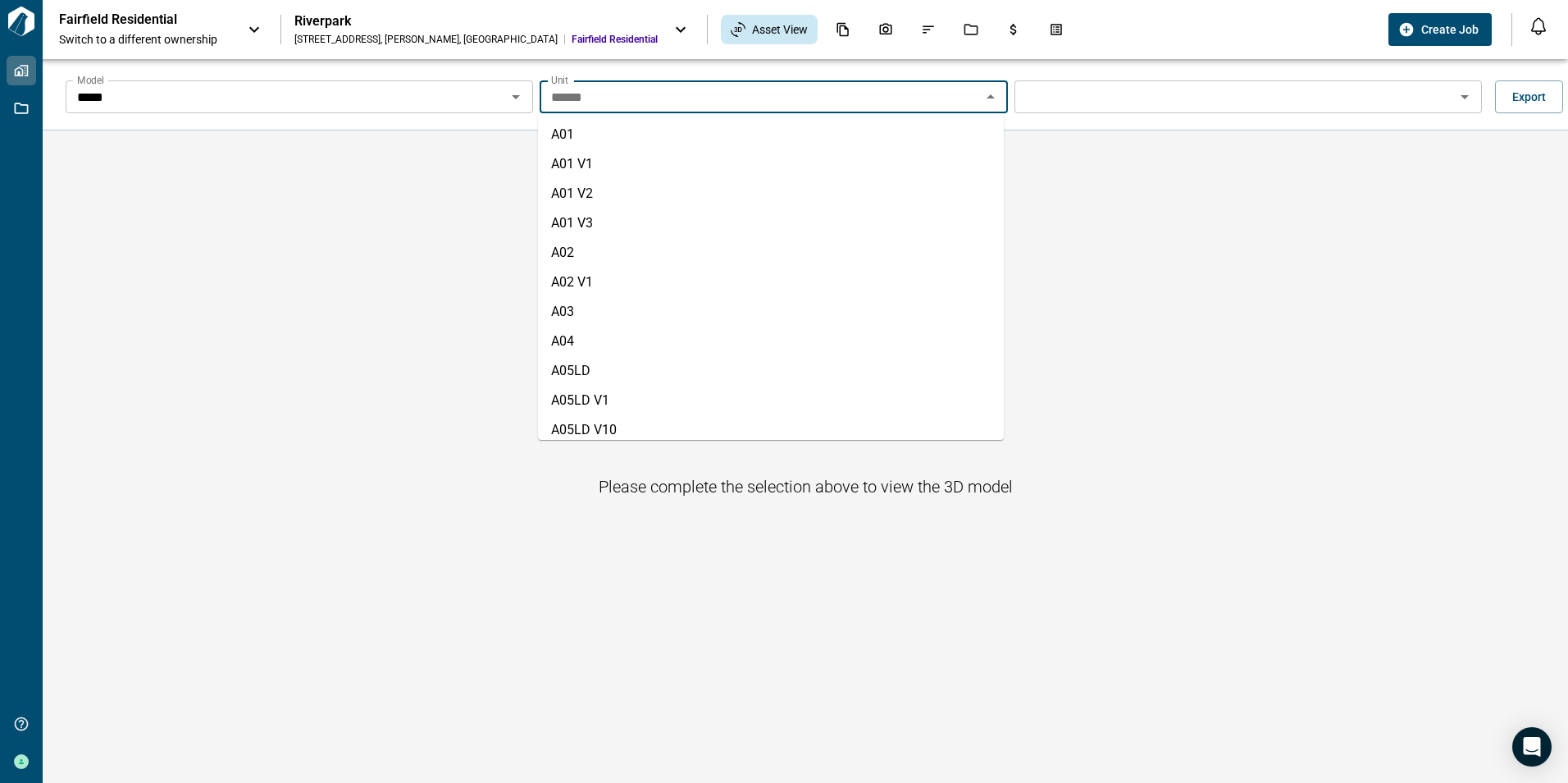
scroll to position [714, 0]
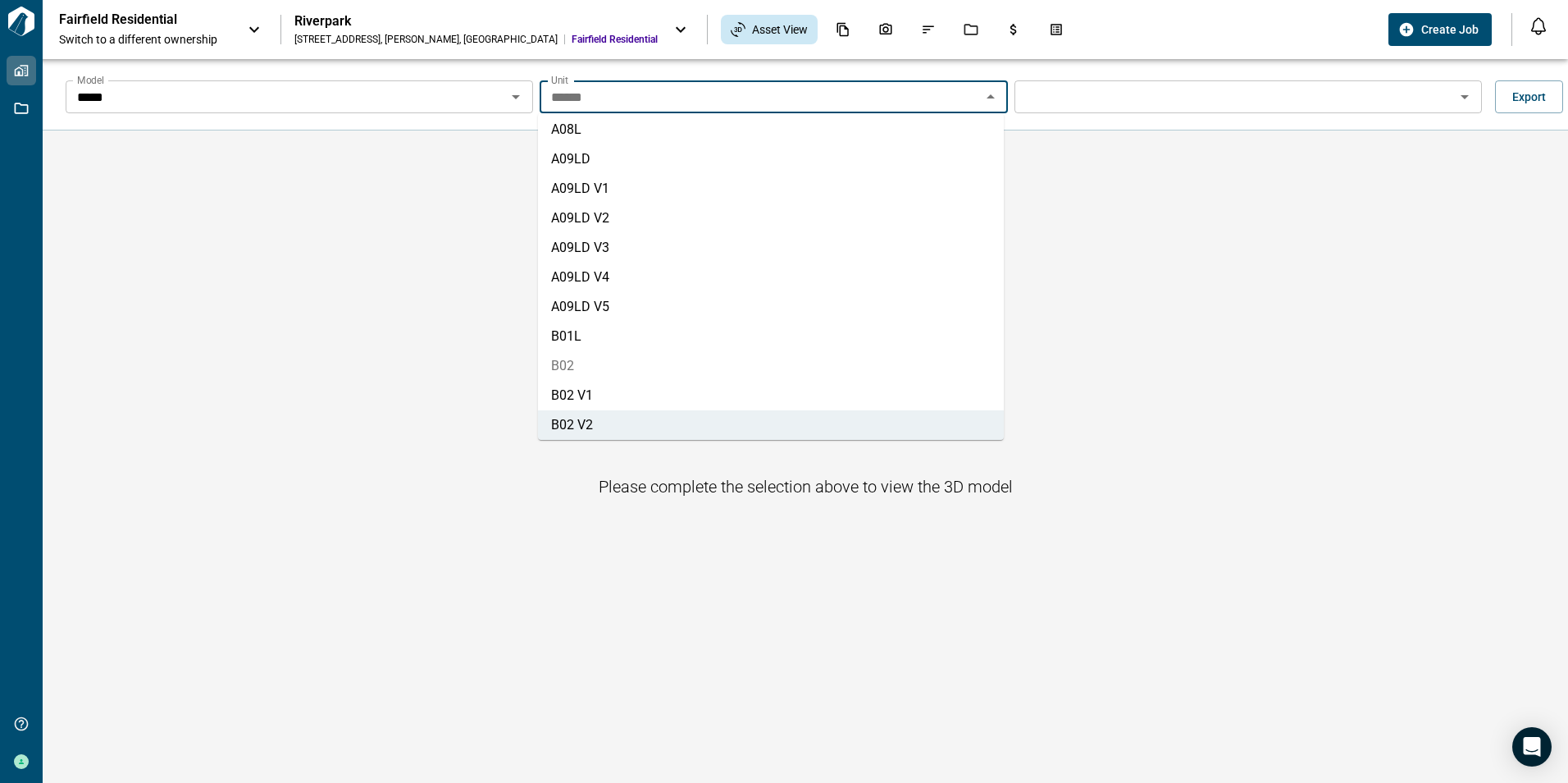
click at [557, 364] on li "B02" at bounding box center [770, 366] width 465 height 30
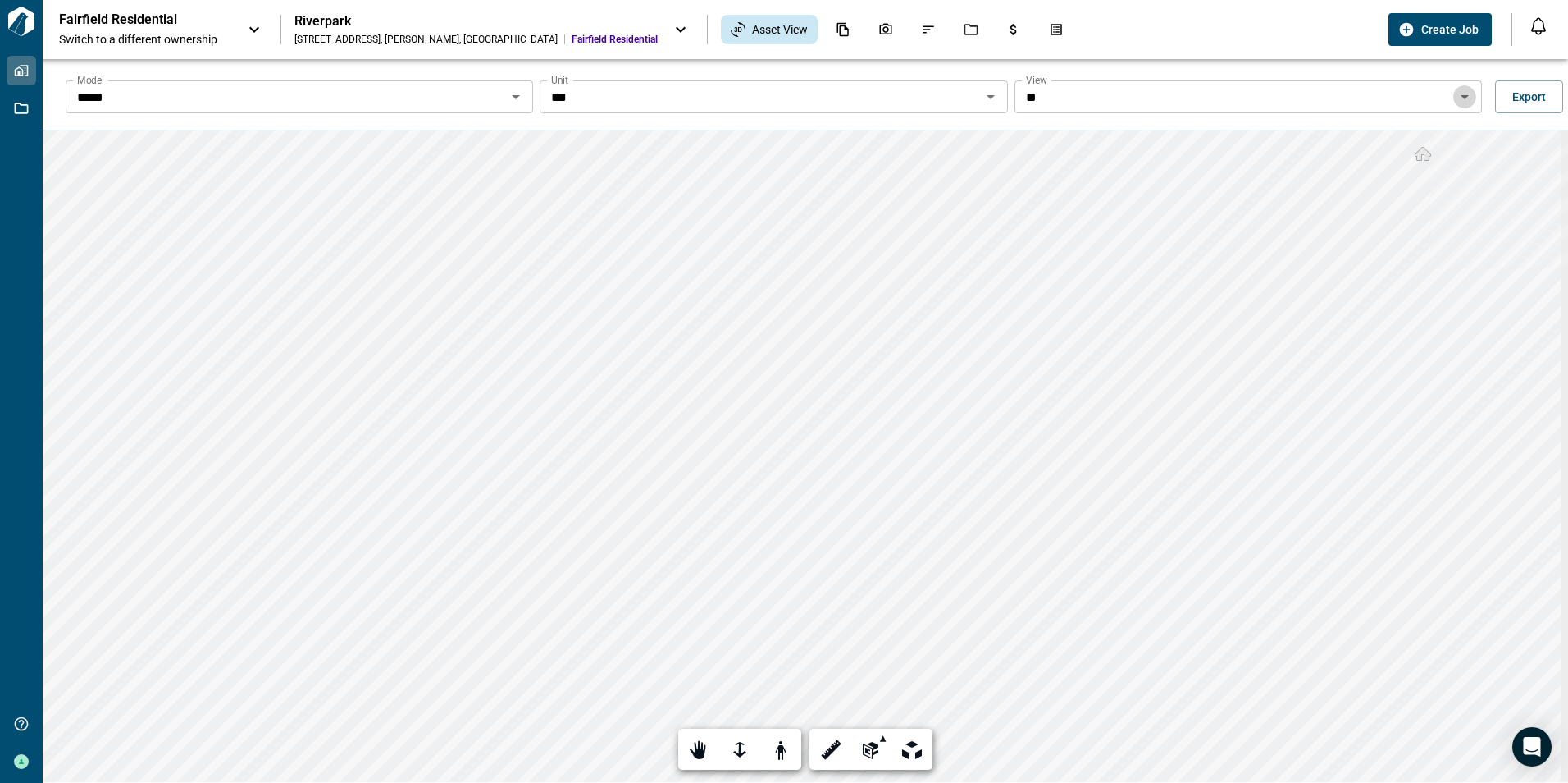
click at [1463, 91] on icon "Open" at bounding box center [1464, 97] width 20 height 20
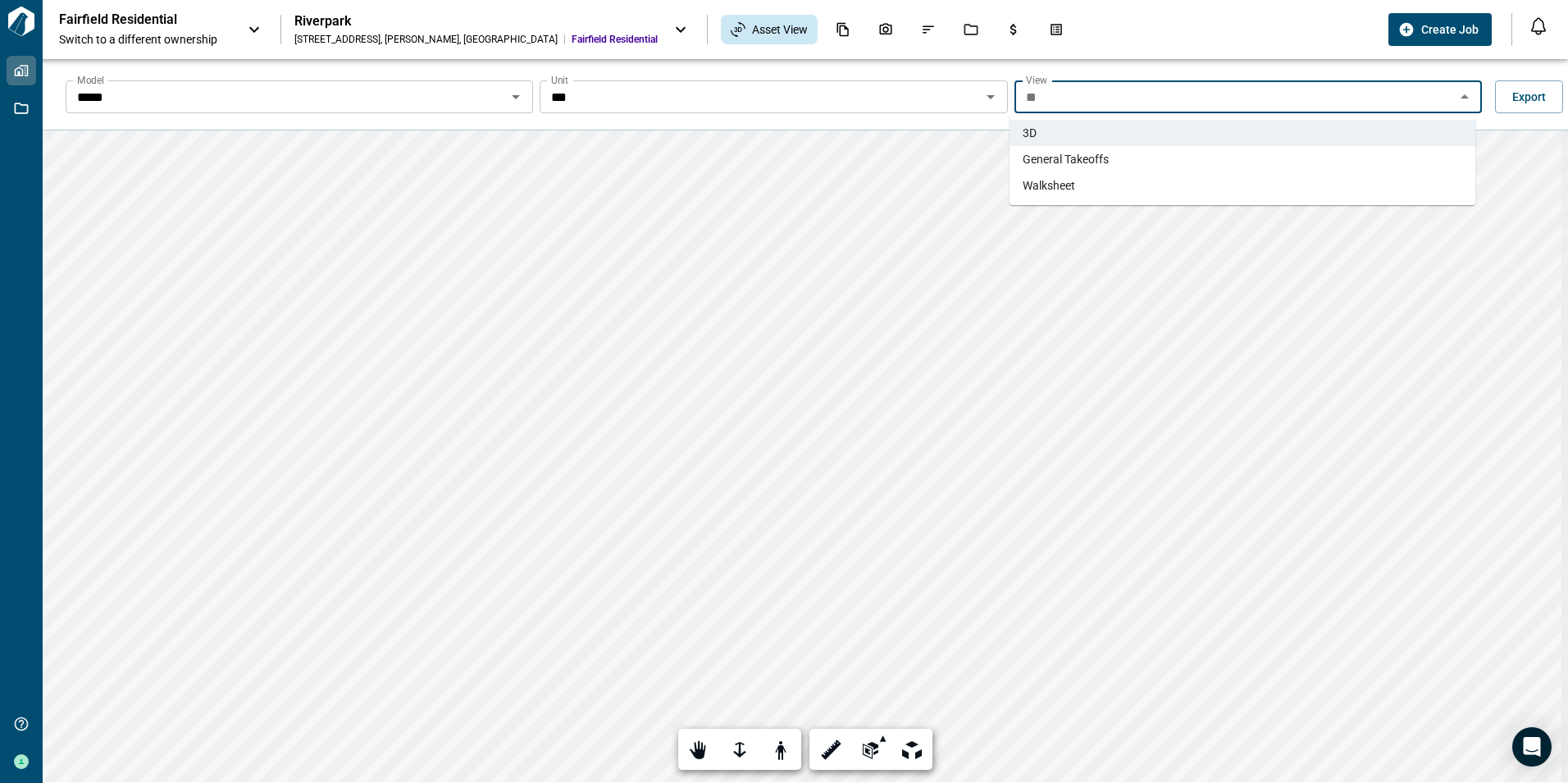
click at [1037, 187] on span "Walksheet" at bounding box center [1048, 185] width 52 height 17
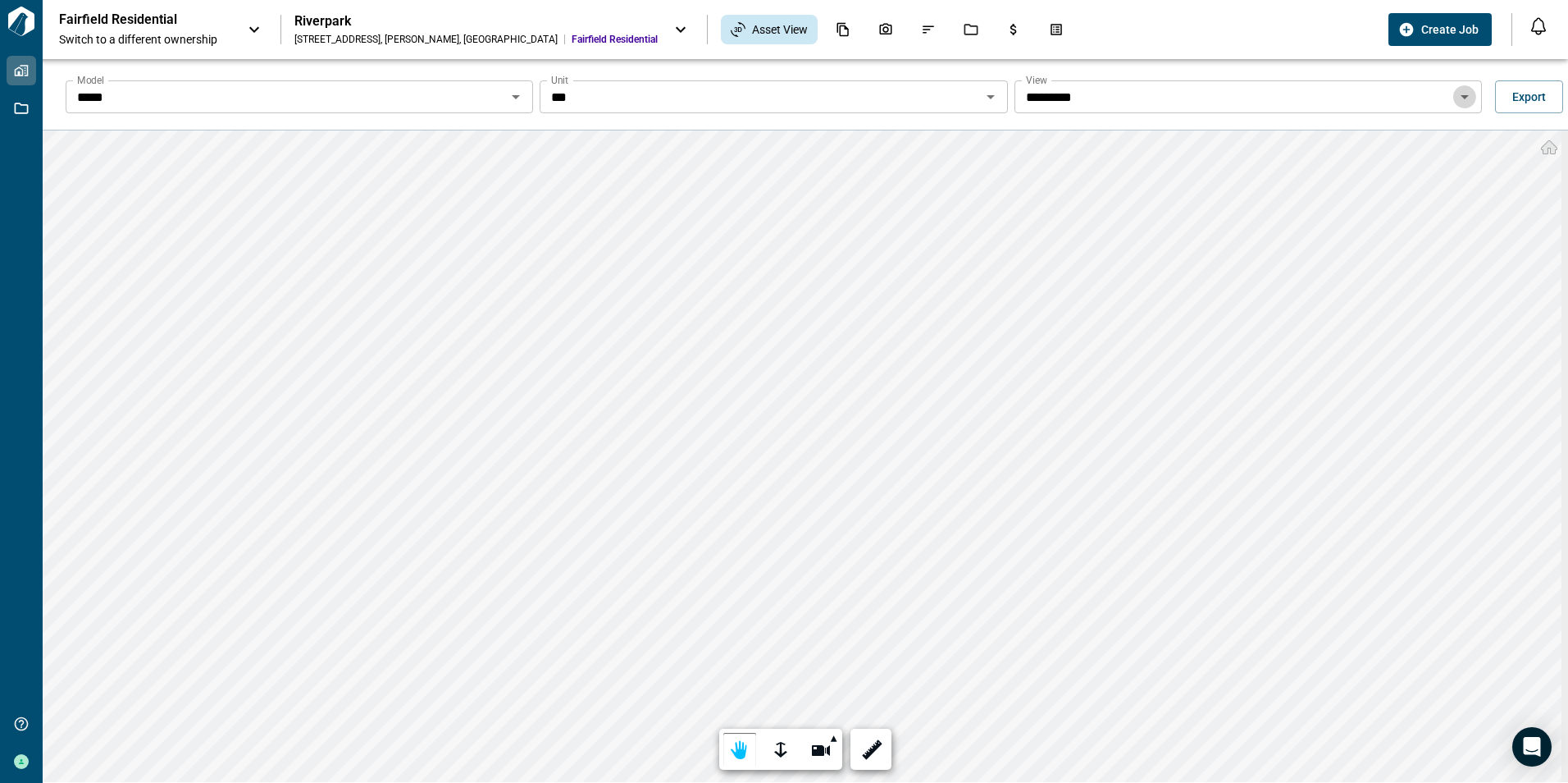
click at [1460, 96] on icon "Open" at bounding box center [1464, 97] width 8 height 4
